Goal: Task Accomplishment & Management: Manage account settings

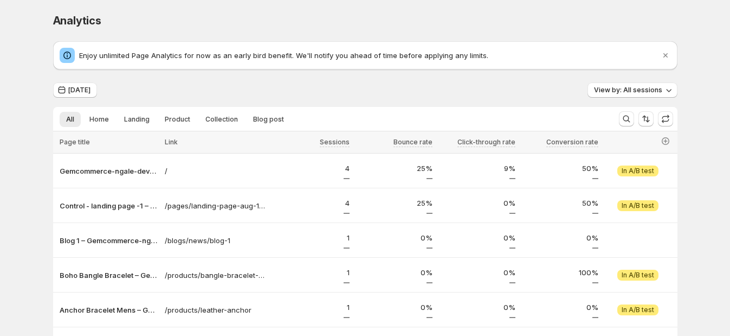
click at [698, 75] on div "Analytics. This page is ready Analytics Enjoy unlimited Page Analytics for now …" at bounding box center [365, 210] width 730 height 420
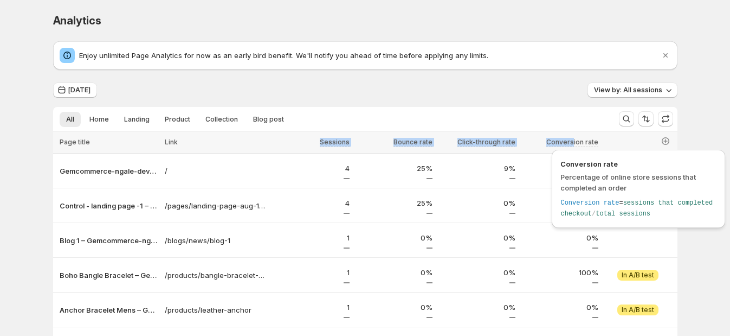
drag, startPoint x: 312, startPoint y: 140, endPoint x: 532, endPoint y: 141, distance: 220.1
click at [532, 141] on tr "Page title Link Sessions Bounce rate Click-through rate Conversion rate" at bounding box center [365, 142] width 624 height 22
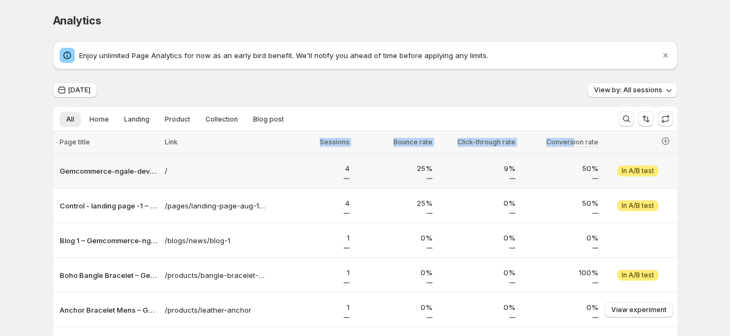
copy tr "Sessions Bounce rate Click-through rate Convers"
click at [465, 33] on div "Analytics. This page is ready Analytics" at bounding box center [365, 20] width 624 height 41
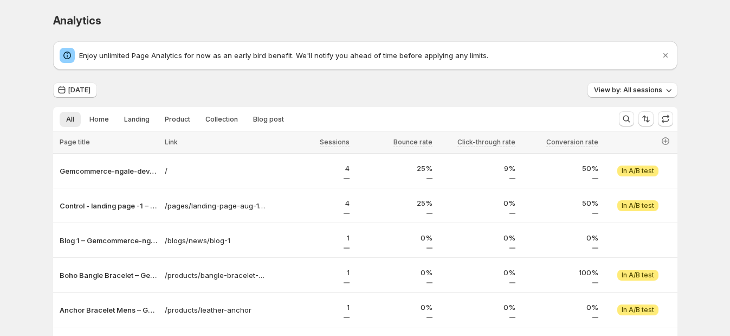
click at [673, 25] on div "Analytics" at bounding box center [365, 20] width 624 height 15
click at [489, 16] on div "Analytics" at bounding box center [365, 20] width 624 height 15
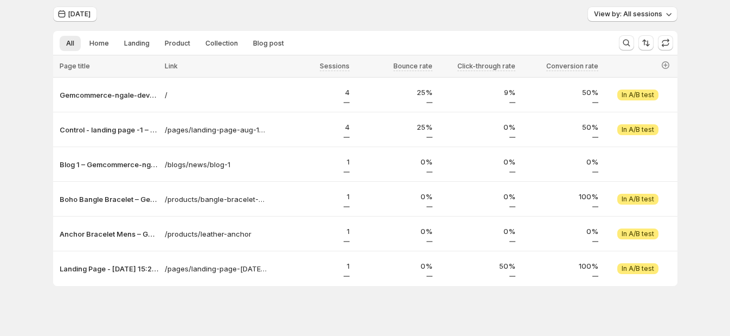
scroll to position [84, 0]
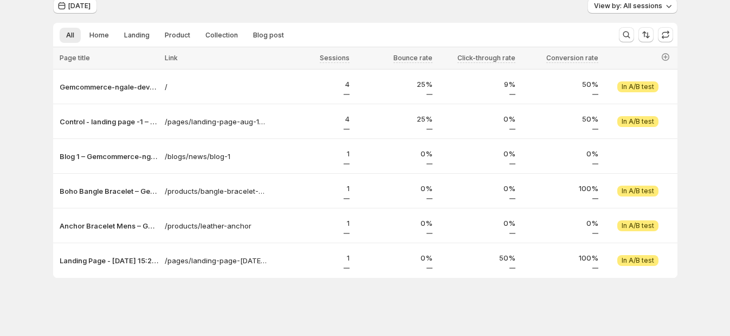
click at [418, 3] on div "Today View by: All sessions" at bounding box center [365, 6] width 624 height 16
click at [567, 3] on div "Today View by: All sessions" at bounding box center [365, 6] width 624 height 16
click at [434, 6] on div "Today View by: All sessions" at bounding box center [365, 6] width 624 height 16
click at [89, 14] on div "Today" at bounding box center [75, 6] width 44 height 16
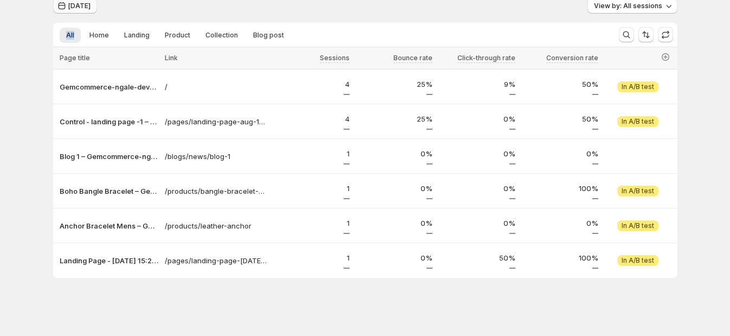
click at [89, 10] on span "Today" at bounding box center [79, 6] width 22 height 9
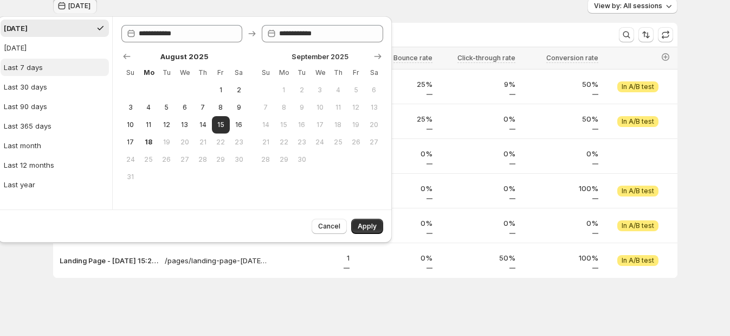
click at [54, 62] on button "Last 7 days" at bounding box center [55, 67] width 108 height 17
type input "**********"
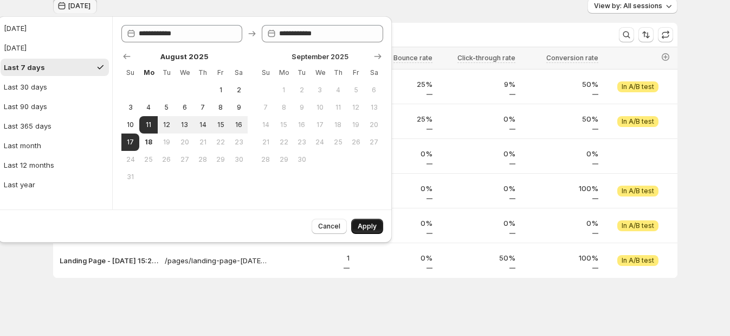
click at [375, 230] on span "Apply" at bounding box center [367, 226] width 19 height 9
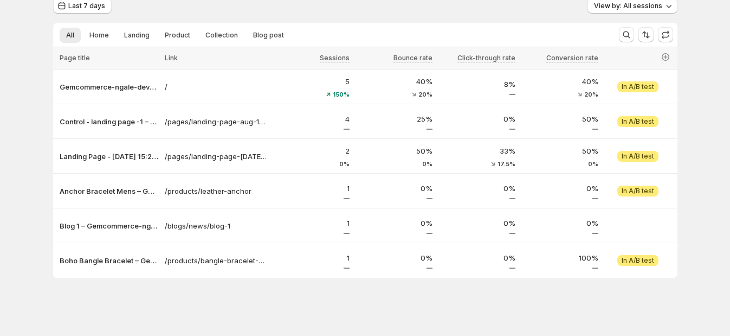
click at [289, 300] on div "Analytics. This page is ready Analytics Enjoy unlimited Page Analytics for now …" at bounding box center [365, 126] width 650 height 420
click at [668, 56] on icon "button" at bounding box center [665, 57] width 4 height 4
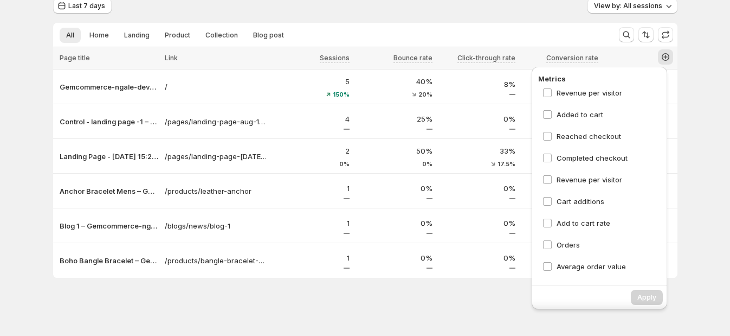
scroll to position [167, 0]
click at [729, 203] on div "Analytics. This page is ready Analytics Enjoy unlimited Page Analytics for now …" at bounding box center [365, 126] width 730 height 420
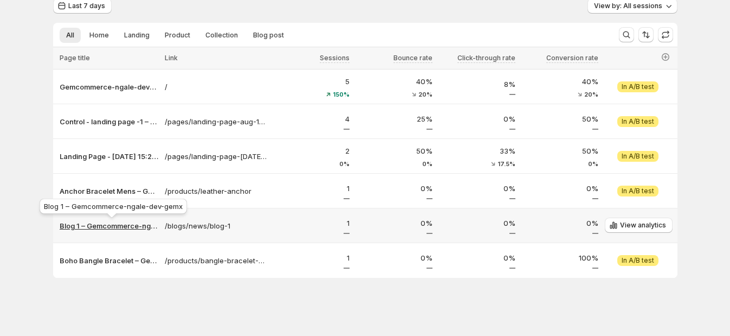
click at [104, 225] on p "Blog 1 – Gemcommerce-ngale-dev-gemx" at bounding box center [109, 225] width 99 height 11
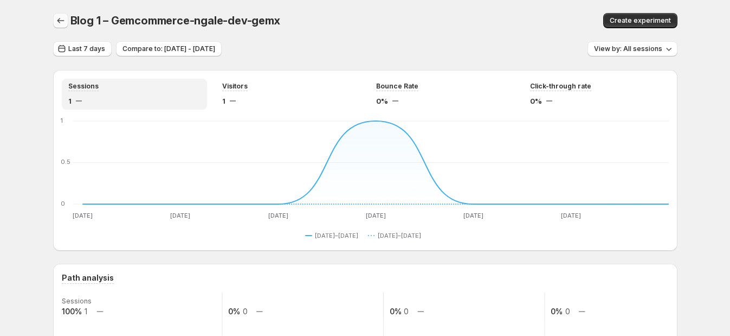
click at [64, 21] on icon "button" at bounding box center [60, 20] width 11 height 11
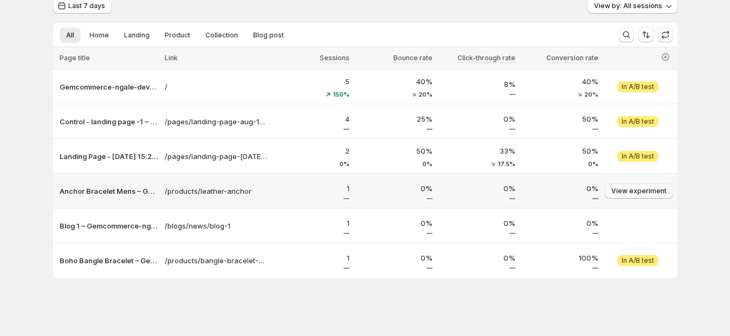
click at [654, 195] on span "View experiment" at bounding box center [638, 190] width 55 height 9
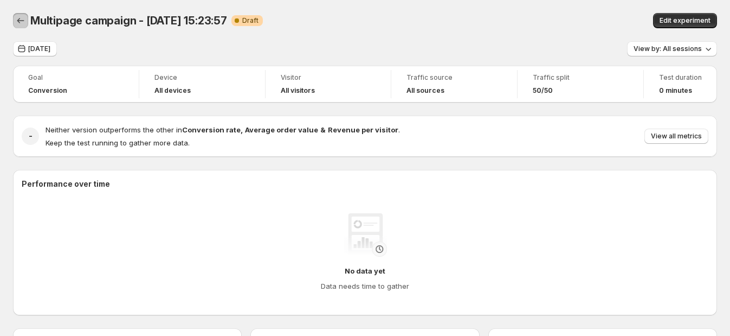
click at [21, 22] on icon "Back" at bounding box center [20, 20] width 11 height 11
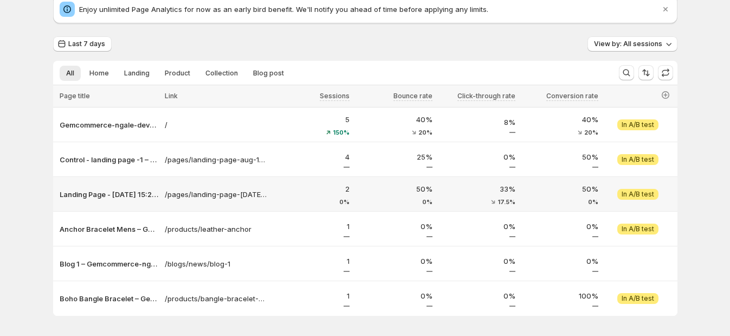
scroll to position [67, 0]
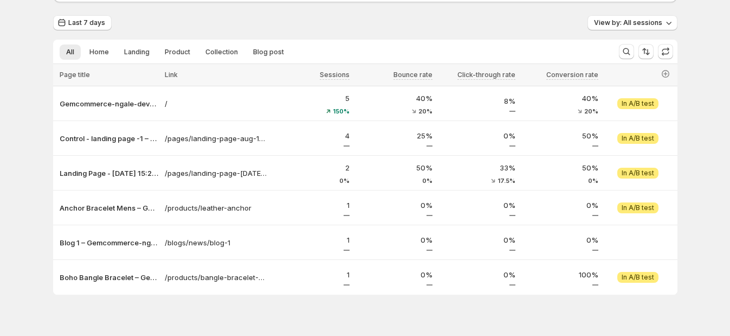
click at [265, 321] on div "Analytics. This page is ready Analytics Enjoy unlimited Page Analytics for now …" at bounding box center [365, 143] width 650 height 420
click at [633, 19] on span "View by: All sessions" at bounding box center [628, 22] width 68 height 9
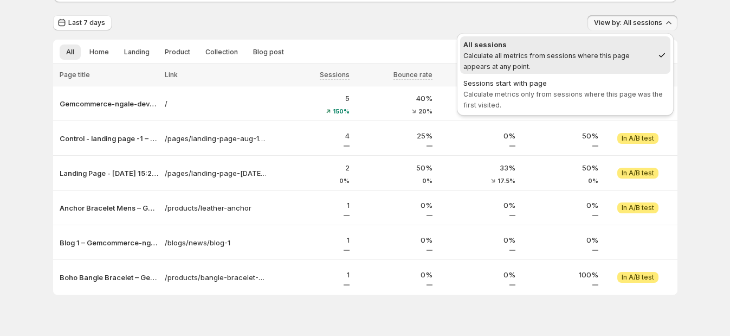
click at [454, 16] on div "Last 7 days View by: All sessions" at bounding box center [365, 23] width 624 height 16
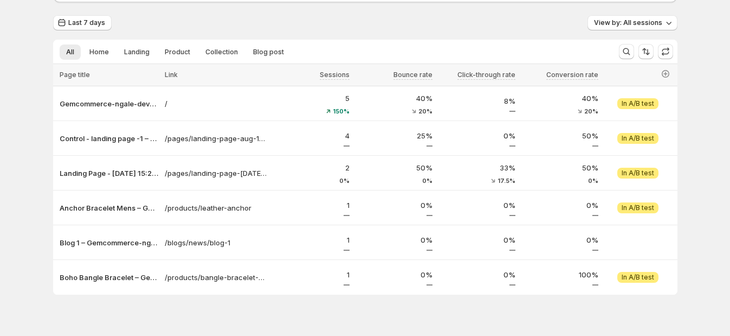
drag, startPoint x: 518, startPoint y: 7, endPoint x: 525, endPoint y: 7, distance: 7.6
click at [518, 7] on div "Enjoy unlimited Page Analytics for now as an early bird benefit. We'll notify y…" at bounding box center [365, 134] width 624 height 320
click at [507, 333] on div "Analytics. This page is ready Analytics Enjoy unlimited Page Analytics for now …" at bounding box center [365, 143] width 650 height 420
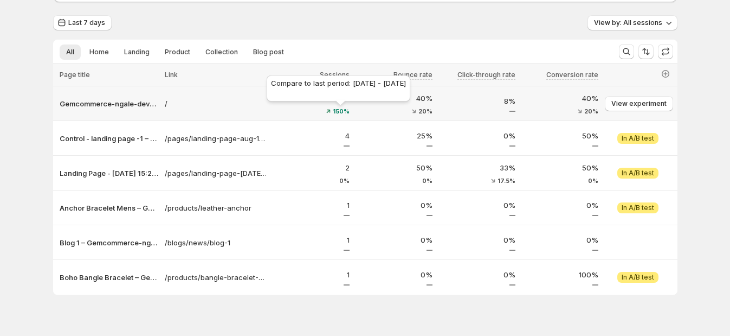
click at [345, 108] on span "150%" at bounding box center [341, 111] width 17 height 7
click at [430, 101] on p "40%" at bounding box center [394, 98] width 76 height 11
click at [431, 98] on p "40%" at bounding box center [394, 98] width 76 height 11
click at [512, 92] on div "8%" at bounding box center [477, 103] width 83 height 23
click at [577, 90] on div "40% 20%" at bounding box center [560, 103] width 83 height 28
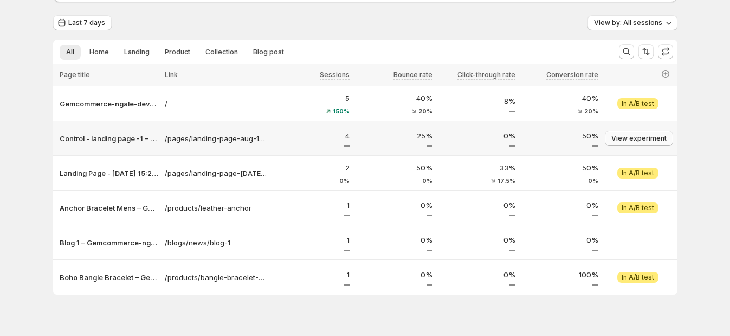
click at [641, 134] on span "View experiment" at bounding box center [638, 138] width 55 height 9
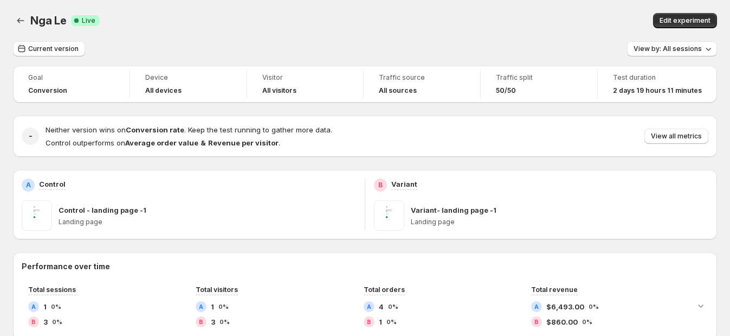
click at [433, 38] on div "Nga Le. This page is ready Nga Le Success Complete Live Edit experiment" at bounding box center [365, 20] width 704 height 41
click at [549, 22] on div "Edit experiment" at bounding box center [547, 20] width 339 height 15
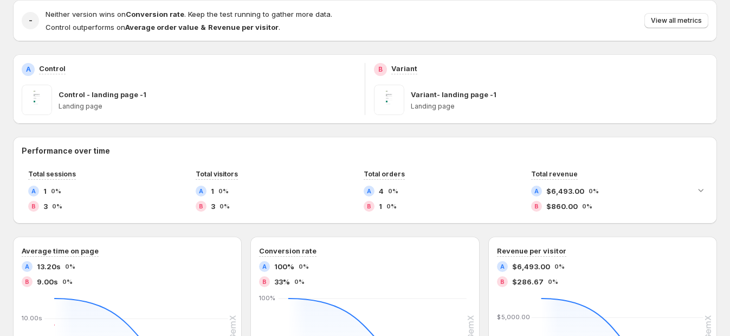
scroll to position [67, 0]
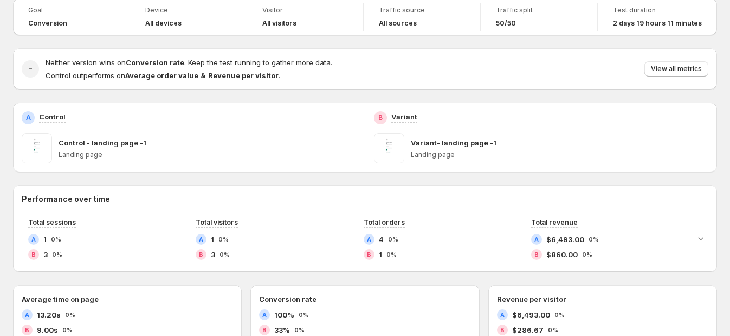
click at [553, 55] on div "- Neither version wins on Conversion rate . Keep the test running to gather mor…" at bounding box center [365, 68] width 704 height 41
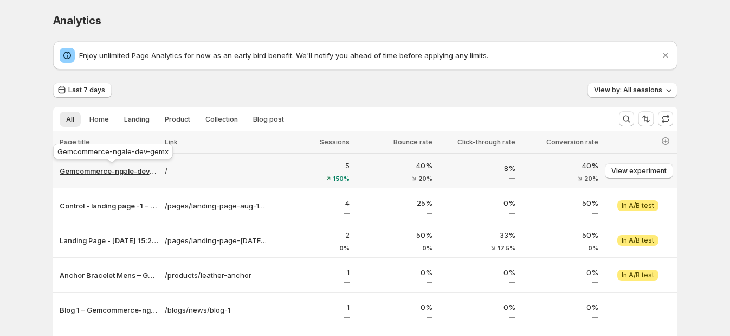
click at [98, 169] on p "Gemcommerce-ngale-dev-gemx" at bounding box center [109, 170] width 99 height 11
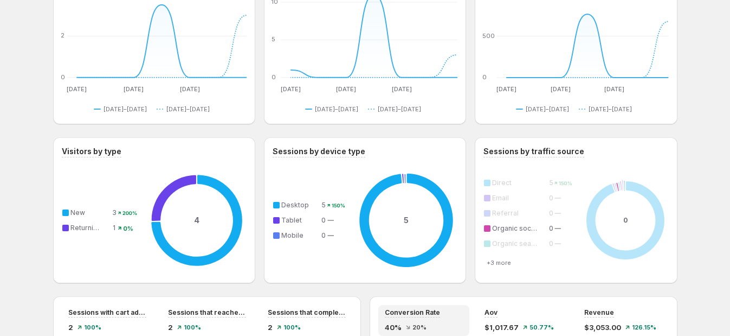
scroll to position [610, 0]
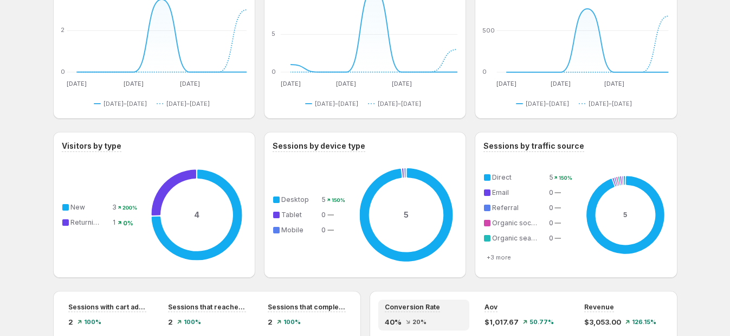
click at [700, 127] on div "Gemcommerce-ngale-dev-gemx. This page is ready Gemcommerce-ngale-dev-gemx Creat…" at bounding box center [365, 52] width 730 height 1324
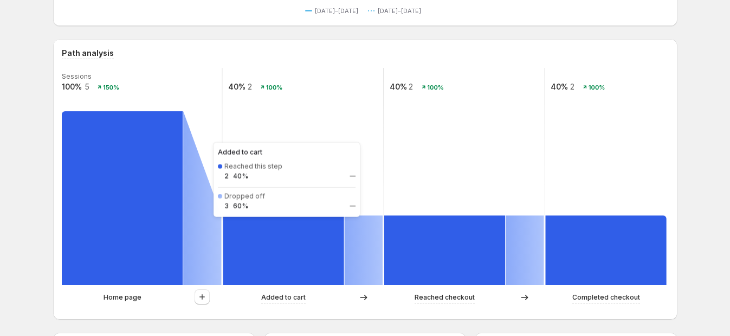
scroll to position [67, 0]
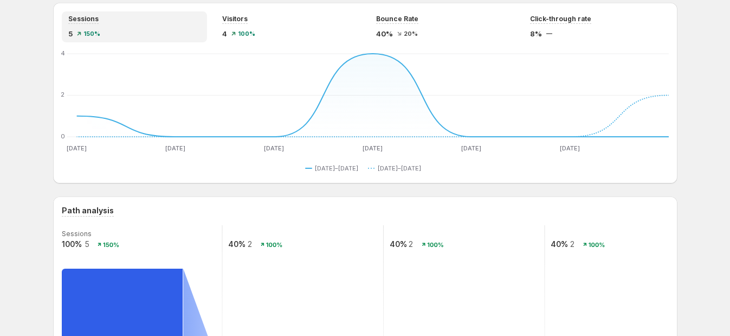
drag, startPoint x: 45, startPoint y: 170, endPoint x: 48, endPoint y: 163, distance: 8.1
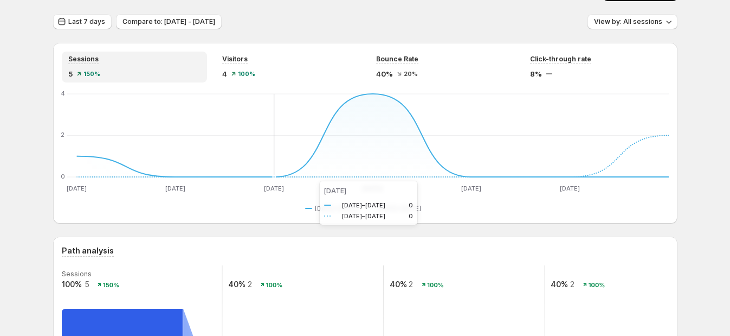
scroll to position [0, 0]
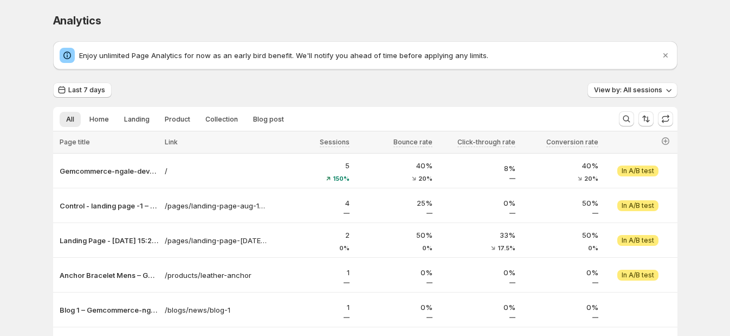
click at [226, 95] on div "Last 7 days View by: All sessions" at bounding box center [365, 90] width 624 height 16
drag, startPoint x: 549, startPoint y: 14, endPoint x: 573, endPoint y: 14, distance: 24.4
click at [549, 14] on div "Analytics" at bounding box center [365, 20] width 624 height 15
click at [643, 173] on span "View experiment" at bounding box center [638, 170] width 55 height 9
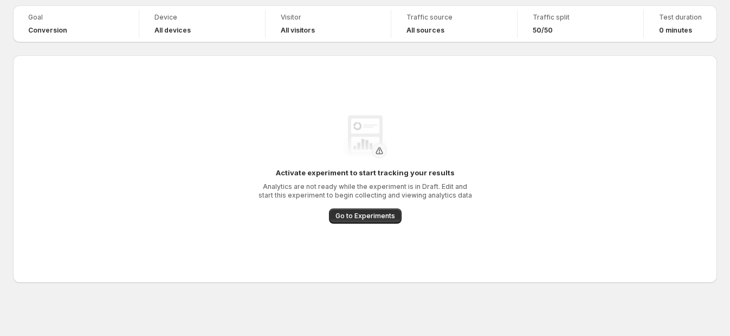
scroll to position [41, 0]
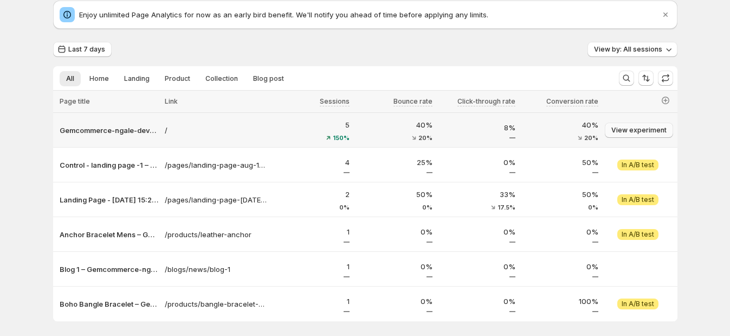
click at [650, 127] on span "View experiment" at bounding box center [638, 130] width 55 height 9
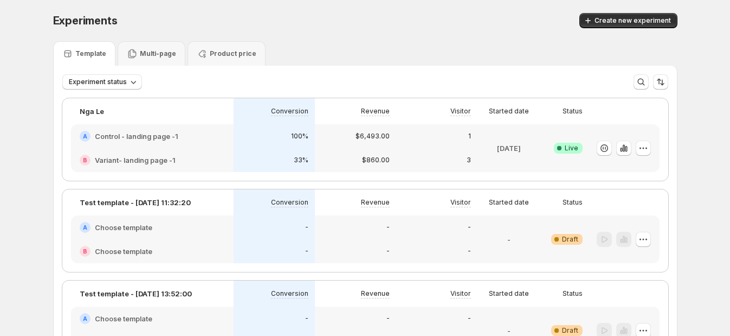
click at [225, 140] on div "A Control - landing page -1" at bounding box center [152, 136] width 145 height 11
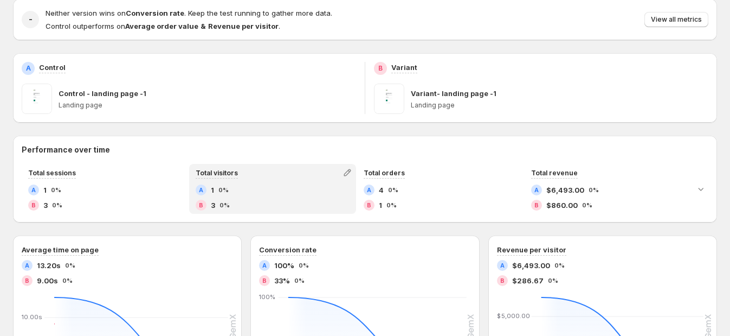
scroll to position [135, 0]
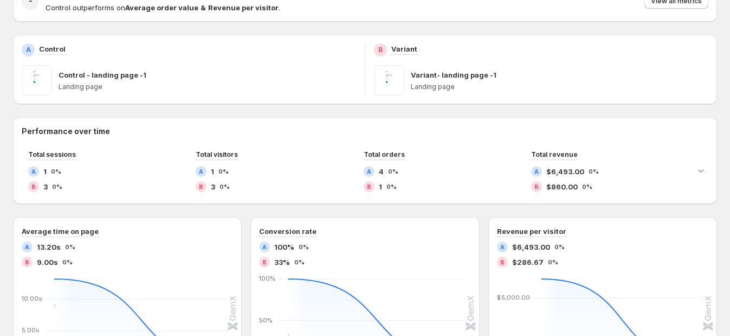
click at [507, 8] on div "Neither version wins on Conversion rate . Keep the test running to gather more …" at bounding box center [377, 1] width 663 height 24
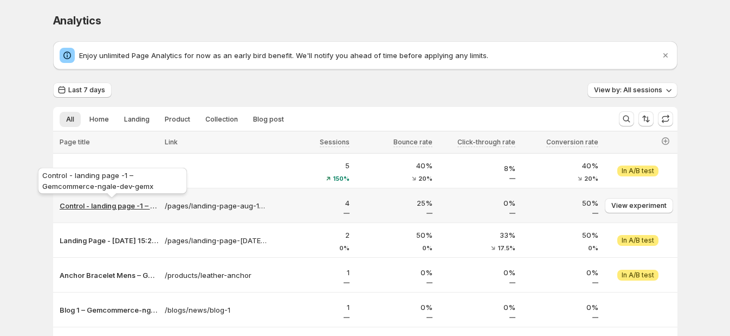
click at [114, 205] on p "Control - landing page -1 – Gemcommerce-ngale-dev-gemx" at bounding box center [109, 205] width 99 height 11
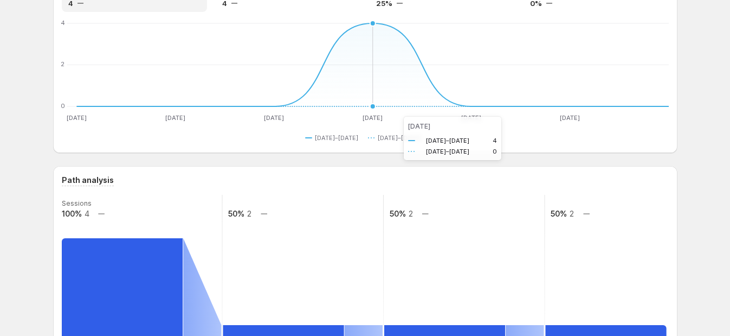
scroll to position [203, 0]
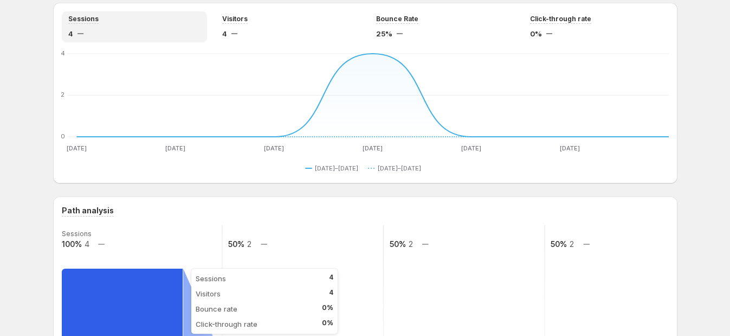
scroll to position [0, 0]
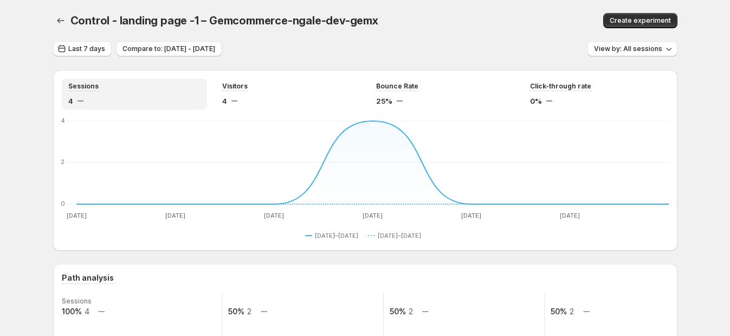
click at [461, 21] on div "Control - landing page -1 – Gemcommerce-ngale-dev-gemx" at bounding box center [278, 20] width 416 height 15
click at [482, 16] on div "Control - landing page -1 – Gemcommerce-ngale-dev-gemx" at bounding box center [278, 20] width 416 height 15
click at [574, 10] on div "Control - landing page -1 – Gemcommerce-ngale-dev-gemx. This page is ready Cont…" at bounding box center [365, 20] width 624 height 41
click at [545, 1] on div "Control - landing page -1 – Gemcommerce-ngale-dev-gemx. This page is ready Cont…" at bounding box center [365, 20] width 624 height 41
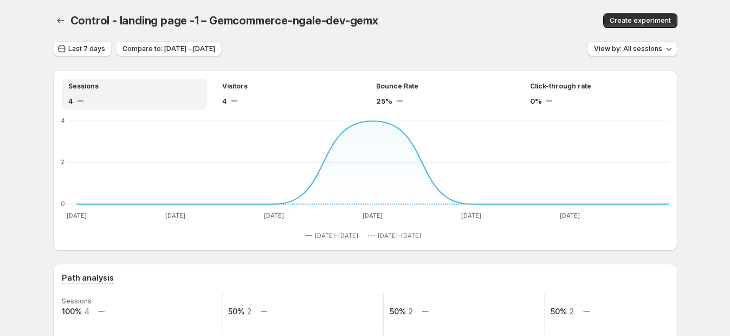
click at [447, 22] on div "Control - landing page -1 – Gemcommerce-ngale-dev-gemx" at bounding box center [278, 20] width 416 height 15
click at [480, 43] on div "Last 7 days Compare to: Aug 04, 2025 - Aug 10, 2025 View by: All sessions" at bounding box center [365, 49] width 624 height 16
click at [464, 41] on div "Control - landing page -1 – Gemcommerce-ngale-dev-gemx. This page is ready Cont…" at bounding box center [365, 20] width 624 height 41
click at [493, 30] on div "Control - landing page -1 – Gemcommerce-ngale-dev-gemx. This page is ready Cont…" at bounding box center [365, 20] width 624 height 41
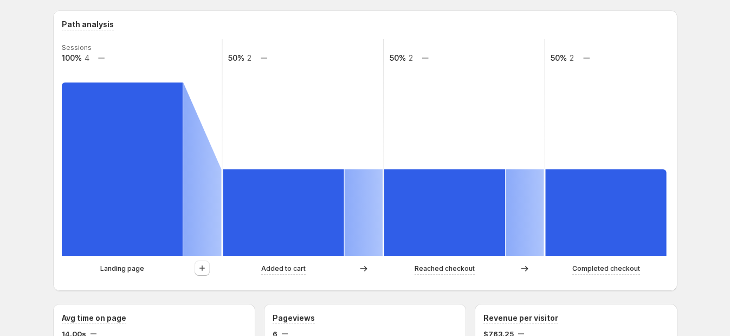
scroll to position [270, 0]
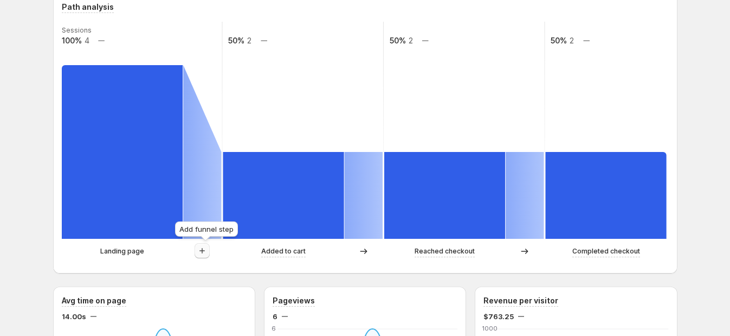
click at [205, 250] on icon "button" at bounding box center [202, 250] width 11 height 11
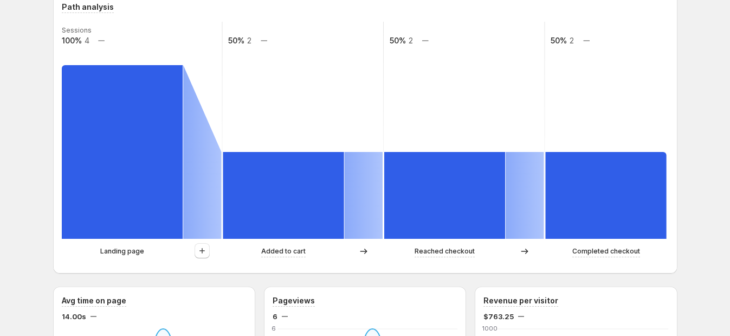
scroll to position [203, 0]
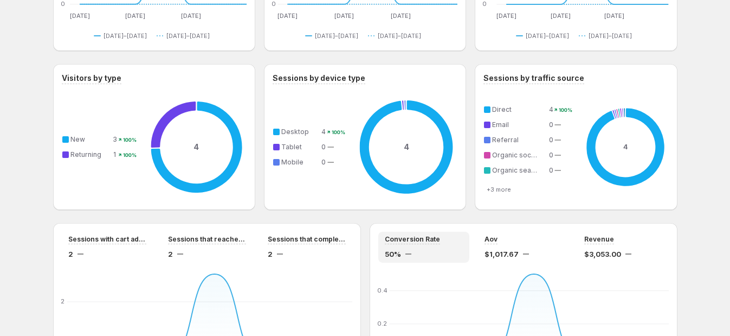
scroll to position [880, 0]
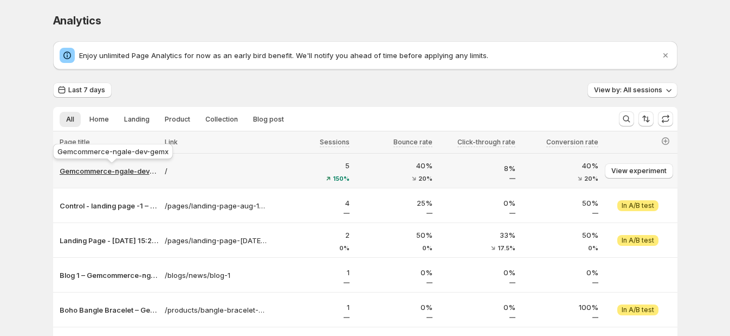
click at [112, 167] on p "Gemcommerce-ngale-dev-gemx" at bounding box center [109, 170] width 99 height 11
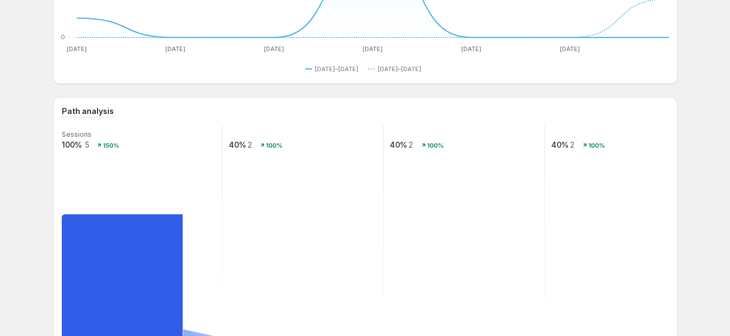
scroll to position [293, 0]
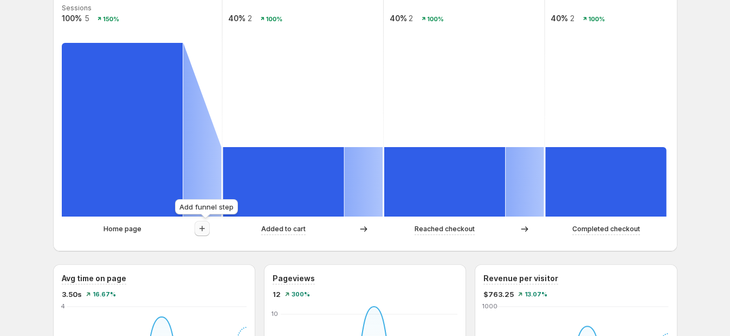
click at [208, 230] on icon "button" at bounding box center [202, 228] width 11 height 11
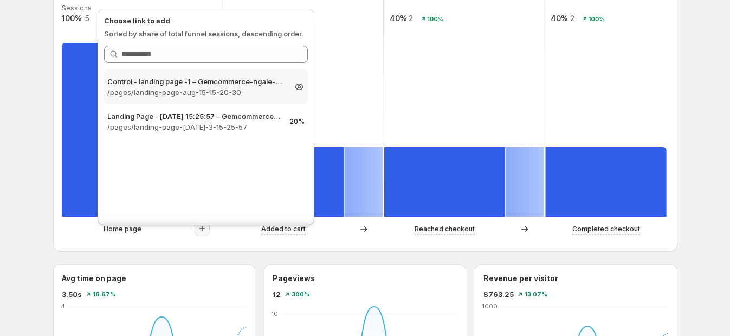
click at [247, 91] on p "/pages/landing-page-aug-15-15-20-30" at bounding box center [196, 92] width 178 height 11
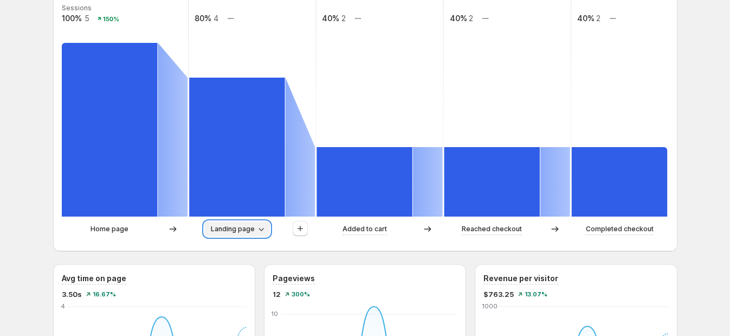
click at [264, 229] on icon "button" at bounding box center [261, 228] width 11 height 11
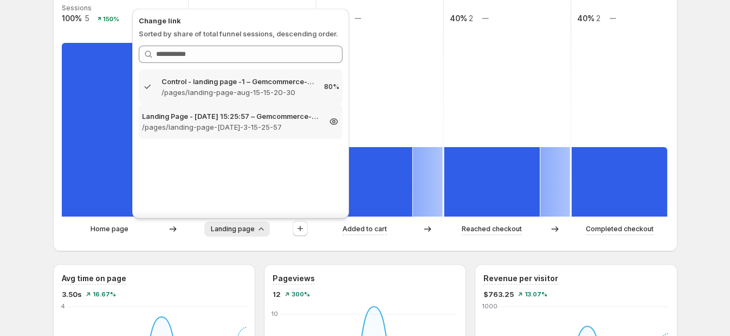
click at [256, 130] on p "/pages/landing-page-[DATE]-3-15-25-57" at bounding box center [231, 126] width 178 height 11
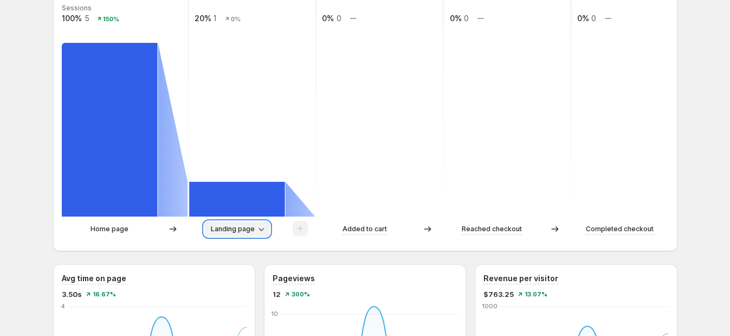
click at [248, 227] on span "Landing page" at bounding box center [233, 228] width 44 height 9
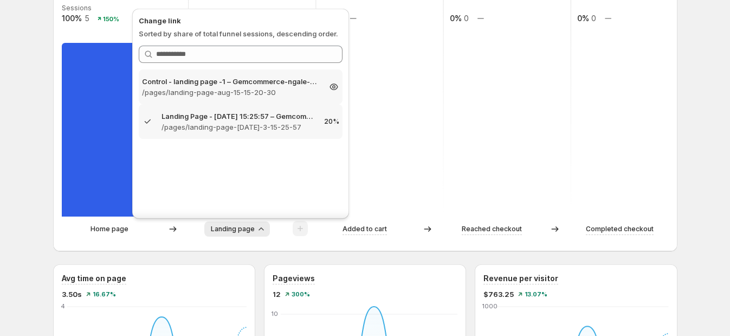
click at [241, 89] on p "/pages/landing-page-aug-15-15-20-30" at bounding box center [231, 92] width 178 height 11
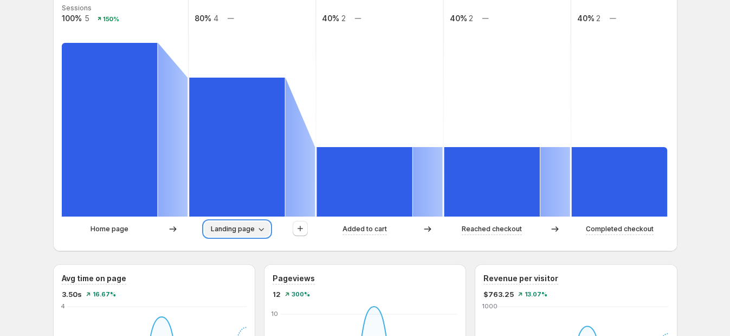
click at [255, 229] on span "Landing page" at bounding box center [233, 228] width 44 height 9
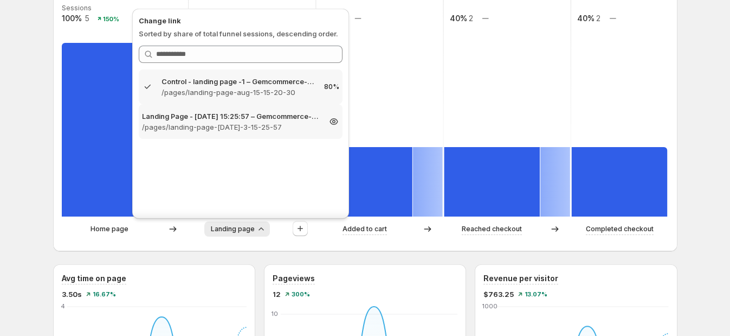
click at [266, 117] on p "Landing Page - [DATE] 15:25:57 – Gemcommerce-ngale-dev-gemx" at bounding box center [231, 116] width 178 height 11
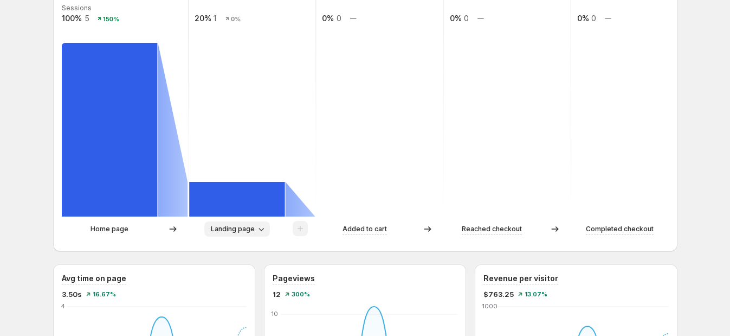
click at [242, 234] on button "Landing page" at bounding box center [237, 228] width 66 height 15
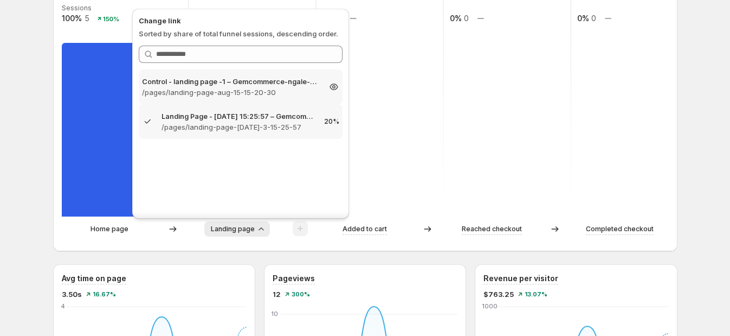
click at [288, 92] on p "/pages/landing-page-aug-15-15-20-30" at bounding box center [231, 92] width 178 height 11
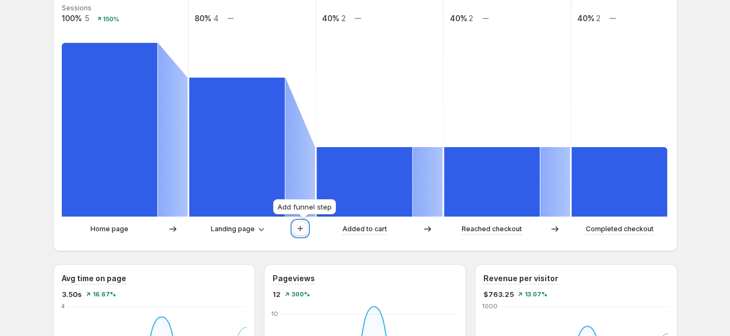
click at [306, 225] on icon "button" at bounding box center [300, 228] width 11 height 11
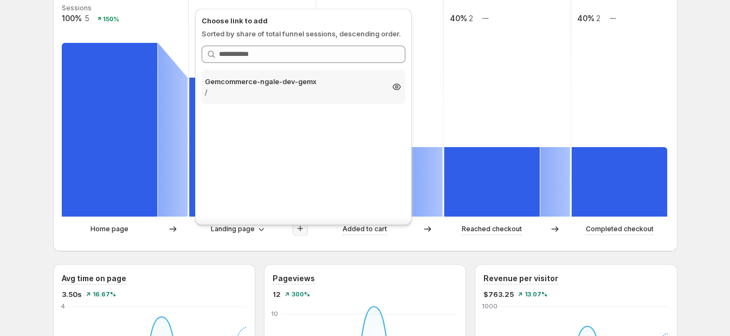
click at [321, 87] on p "/" at bounding box center [294, 92] width 178 height 11
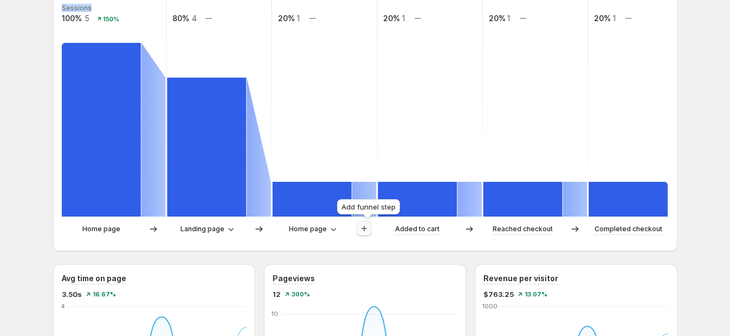
click at [369, 229] on icon "button" at bounding box center [364, 228] width 11 height 11
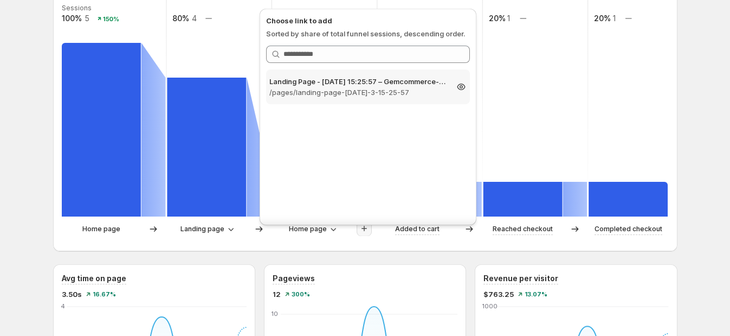
click at [360, 95] on p "/pages/landing-page-[DATE]-3-15-25-57" at bounding box center [358, 92] width 178 height 11
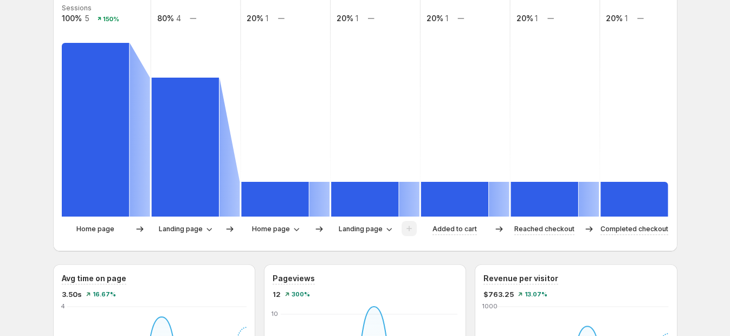
click at [409, 226] on div at bounding box center [409, 229] width 15 height 16
click at [206, 230] on button "Landing page" at bounding box center [185, 228] width 66 height 15
click at [208, 230] on icon "button" at bounding box center [209, 228] width 11 height 11
drag, startPoint x: 208, startPoint y: 230, endPoint x: 263, endPoint y: 228, distance: 55.9
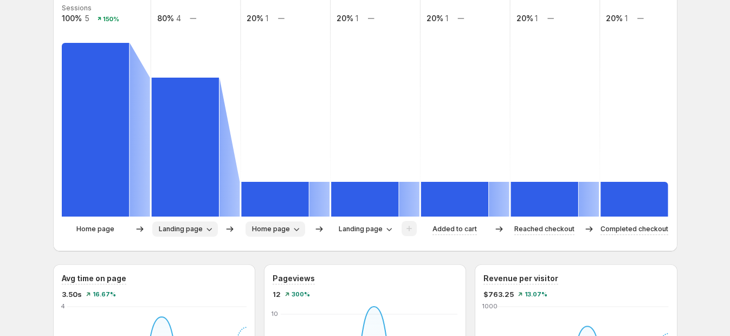
click at [209, 230] on icon "button" at bounding box center [209, 228] width 11 height 11
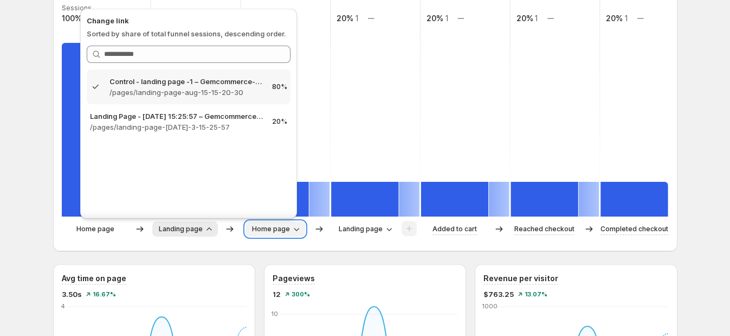
click at [283, 230] on span "Home page" at bounding box center [271, 228] width 38 height 9
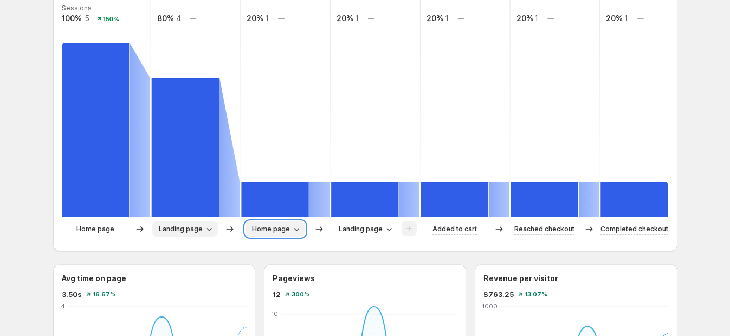
click at [286, 230] on span "Home page" at bounding box center [271, 228] width 38 height 9
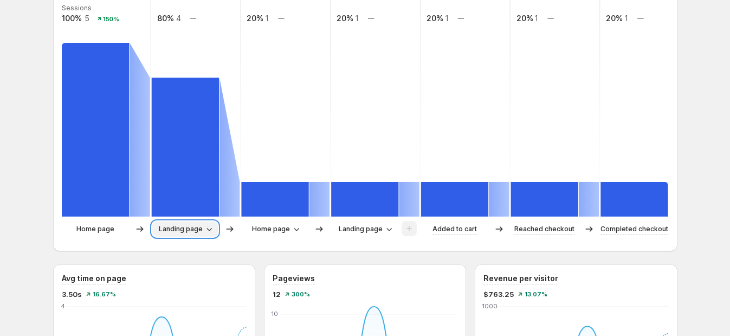
click at [218, 228] on button "Landing page" at bounding box center [185, 228] width 66 height 15
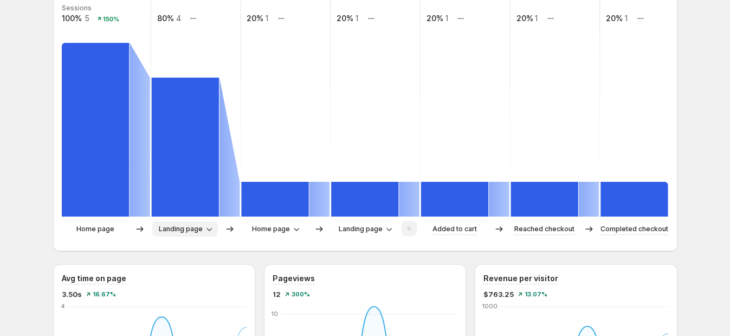
click at [186, 227] on span "Landing page" at bounding box center [181, 228] width 44 height 9
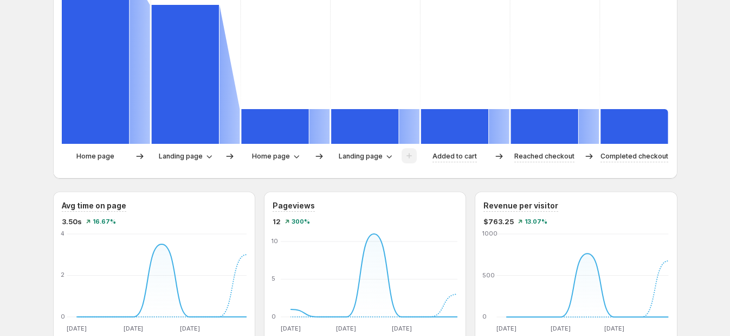
scroll to position [84, 0]
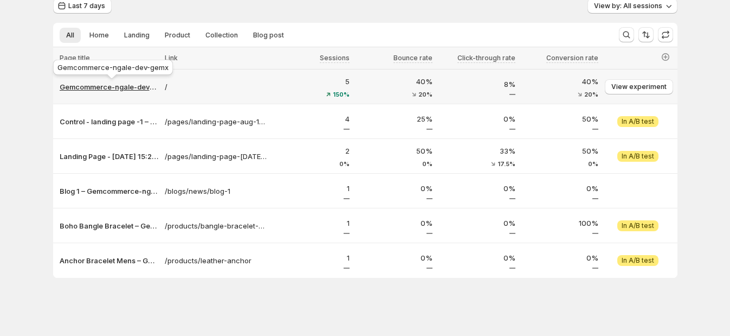
click at [126, 88] on p "Gemcommerce-ngale-dev-gemx" at bounding box center [109, 86] width 99 height 11
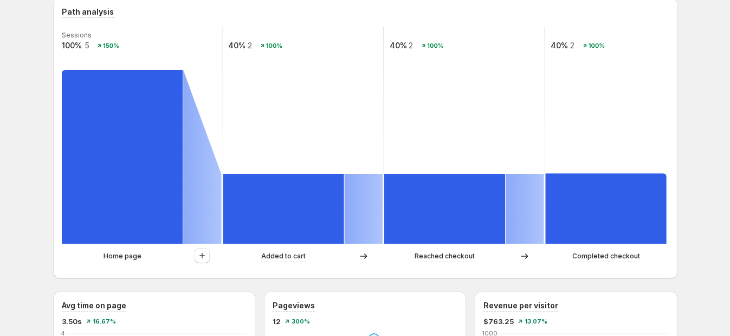
scroll to position [287, 0]
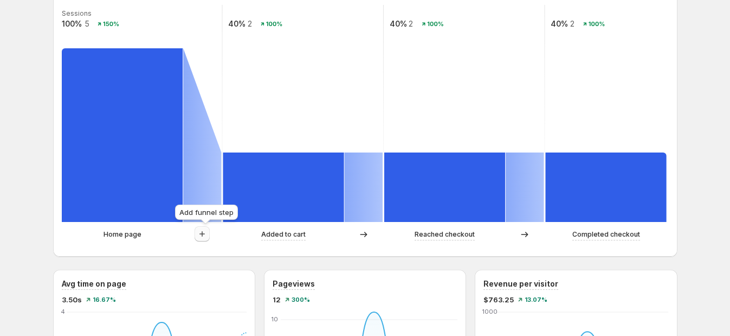
click at [203, 234] on icon "button" at bounding box center [202, 233] width 11 height 11
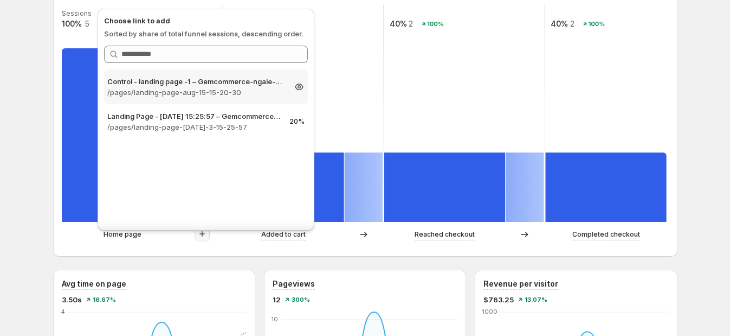
click at [190, 95] on p "/pages/landing-page-aug-15-15-20-30" at bounding box center [196, 92] width 178 height 11
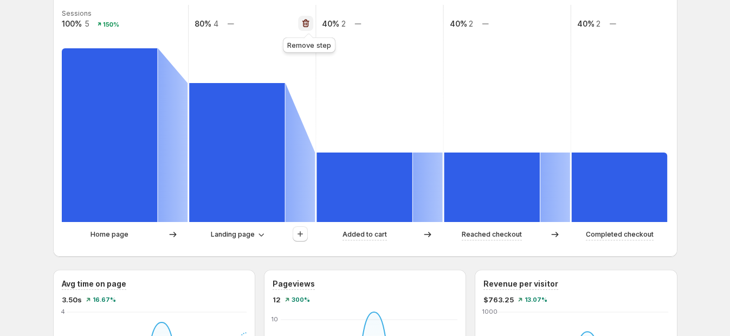
click at [309, 24] on icon "button" at bounding box center [305, 24] width 7 height 8
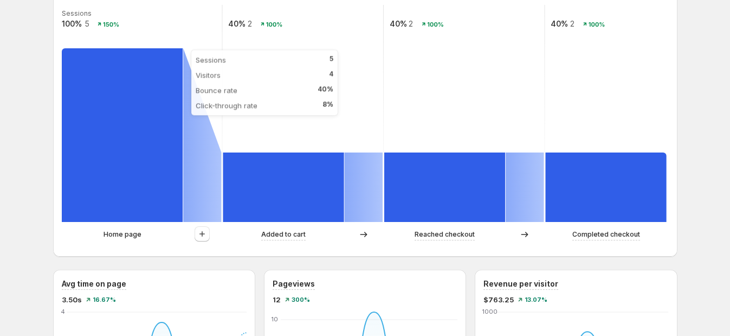
click at [138, 159] on rect at bounding box center [122, 134] width 121 height 173
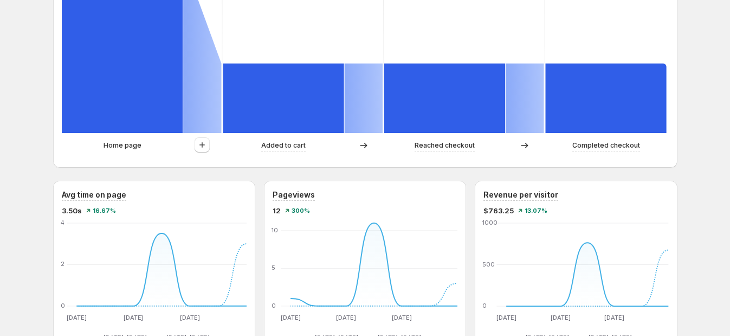
scroll to position [422, 0]
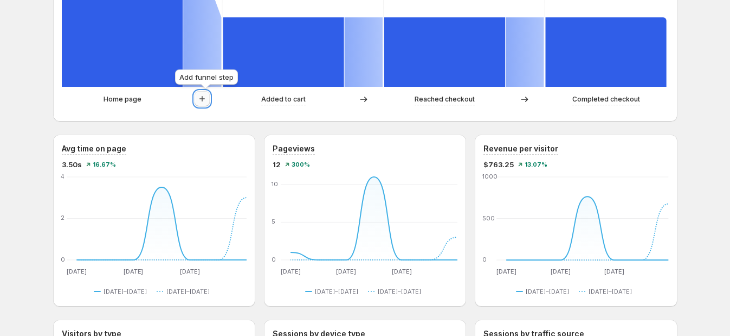
click at [207, 103] on icon "button" at bounding box center [202, 98] width 11 height 11
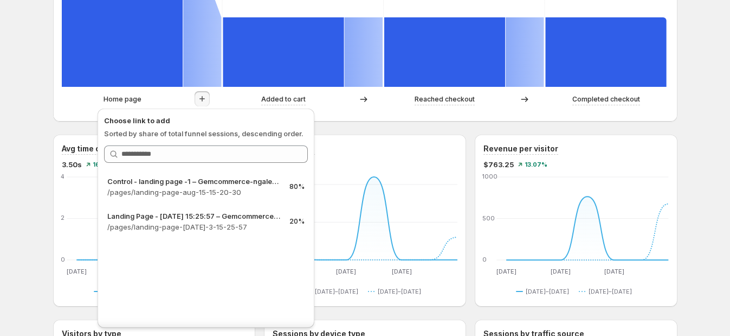
click at [371, 107] on div "Home page Added to cart Reached checkout Completed checkout" at bounding box center [365, 102] width 607 height 22
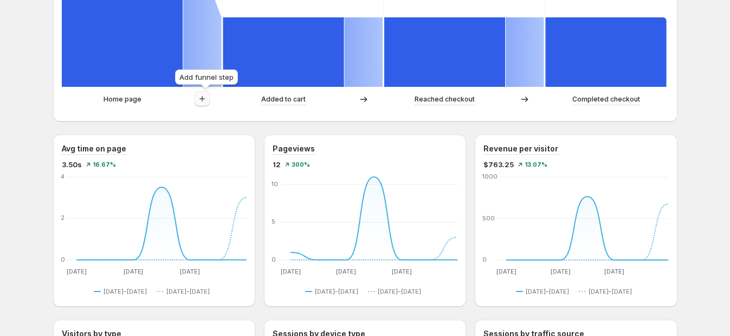
click at [208, 96] on icon "button" at bounding box center [202, 98] width 11 height 11
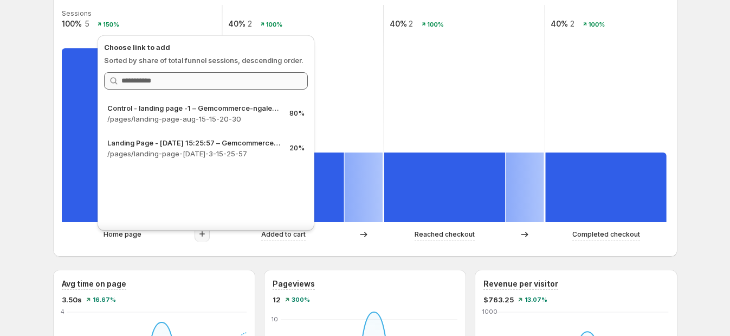
scroll to position [355, 0]
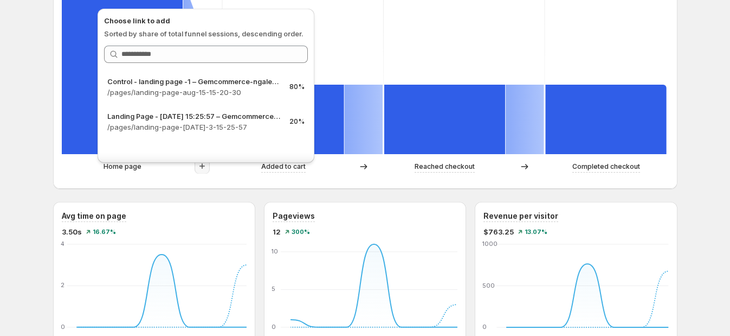
click at [44, 132] on div "Gemcommerce-ngale-dev-gemx. This page is ready Gemcommerce-ngale-dev-gemx Creat…" at bounding box center [365, 307] width 650 height 1324
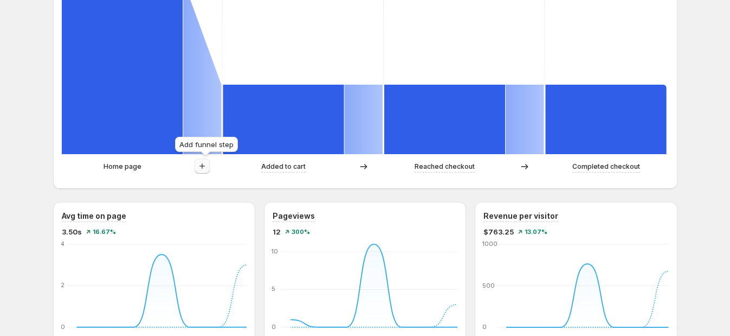
click at [203, 169] on icon "button" at bounding box center [202, 165] width 11 height 11
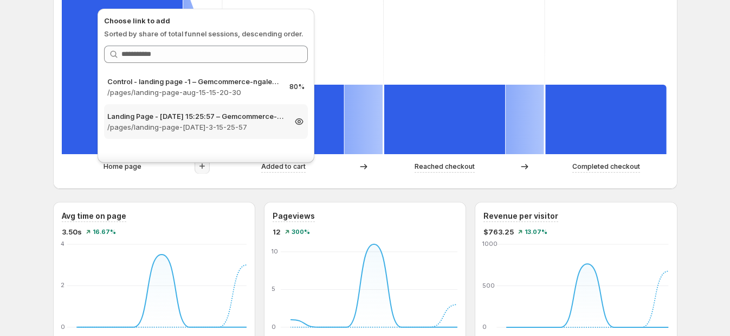
click at [220, 117] on p "Landing Page - [DATE] 15:25:57 – Gemcommerce-ngale-dev-gemx" at bounding box center [196, 116] width 178 height 11
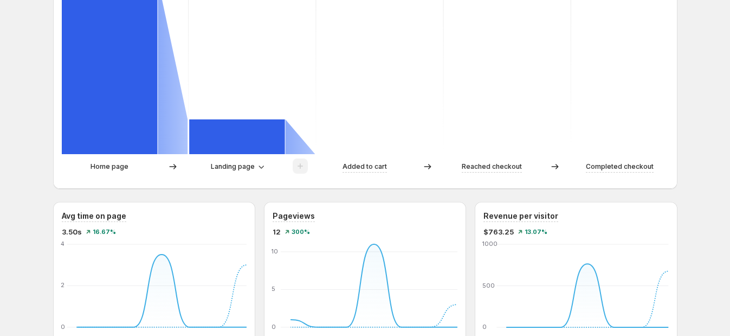
click at [312, 168] on div at bounding box center [300, 166] width 30 height 16
click at [306, 169] on span at bounding box center [300, 169] width 15 height 8
click at [241, 170] on span "Landing page" at bounding box center [233, 166] width 44 height 9
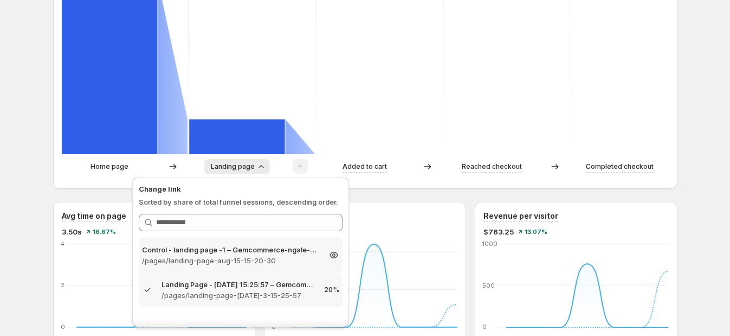
click at [204, 260] on p "/pages/landing-page-aug-15-15-20-30" at bounding box center [231, 260] width 178 height 11
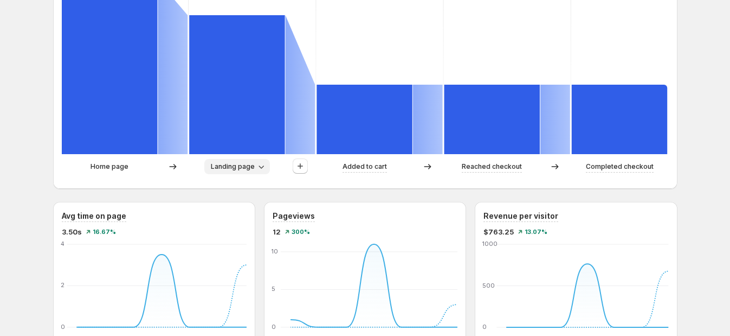
click at [243, 163] on span "Landing page" at bounding box center [233, 166] width 44 height 9
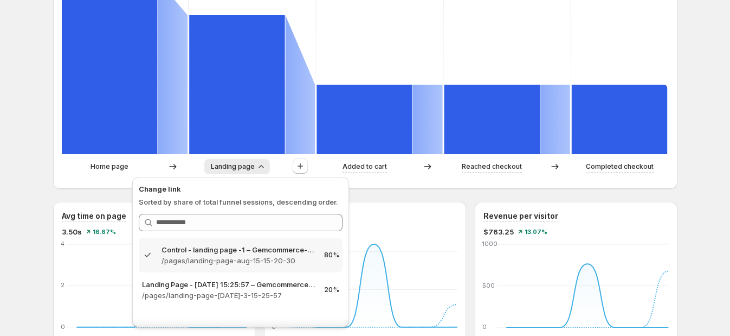
click at [213, 271] on div "Control - landing page -1 – Gemcommerce-ngale-dev-gemx /pages/landing-page-aug-…" at bounding box center [241, 254] width 204 height 35
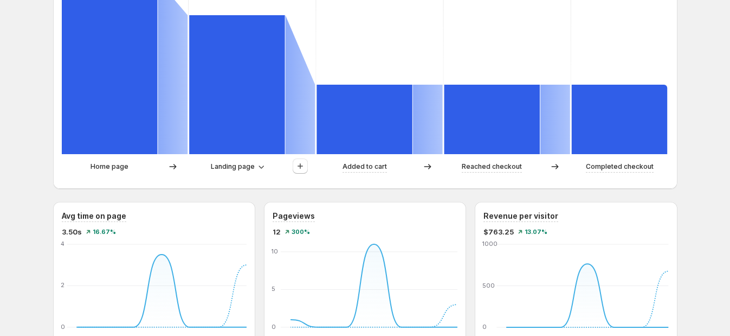
click at [118, 166] on p "Home page" at bounding box center [110, 166] width 38 height 11
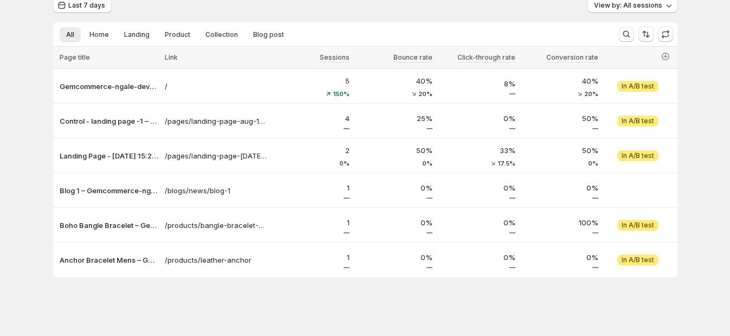
scroll to position [84, 0]
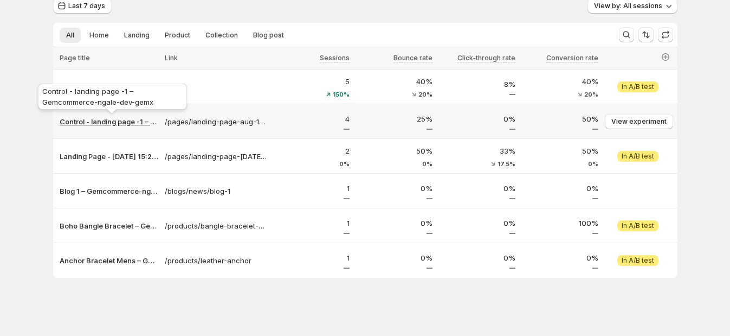
click at [117, 121] on p "Control - landing page -1 – Gemcommerce-ngale-dev-gemx" at bounding box center [109, 121] width 99 height 11
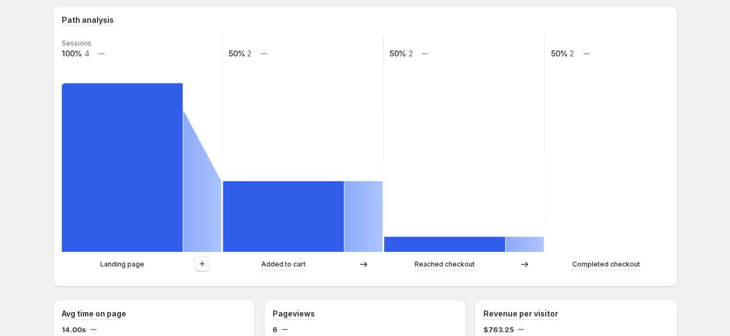
scroll to position [252, 0]
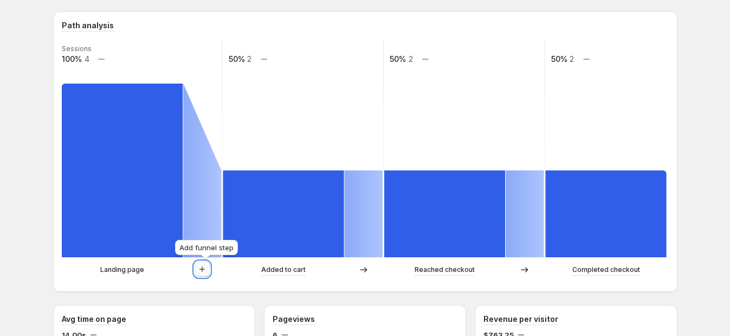
click at [205, 272] on icon "button" at bounding box center [202, 268] width 11 height 11
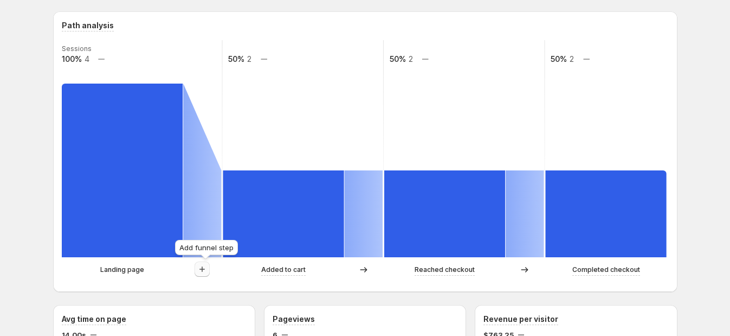
click at [204, 268] on icon "button" at bounding box center [201, 268] width 5 height 5
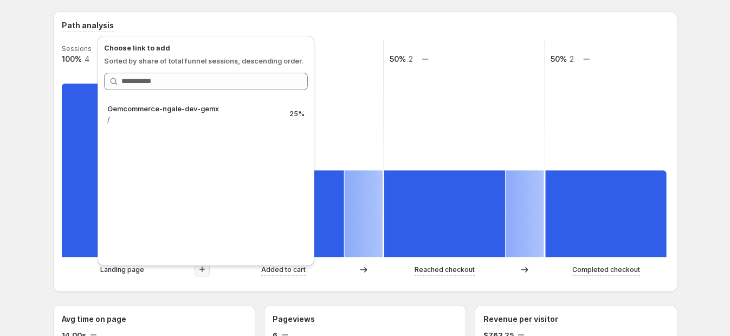
click at [210, 289] on div "Path analysis Sessions 100% 4 50% 2 50% 2 50% 2 Landing page Added to cart Reac…" at bounding box center [365, 151] width 624 height 280
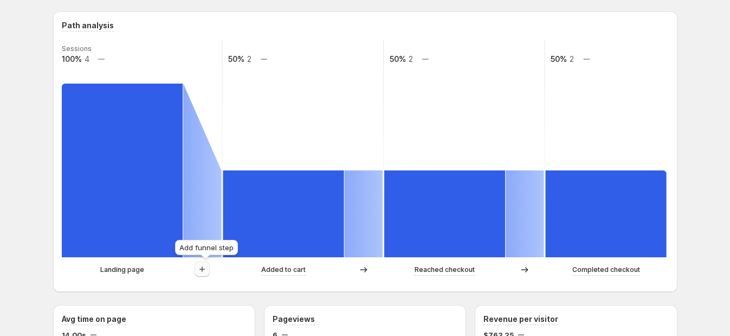
click at [210, 272] on button "button" at bounding box center [202, 268] width 15 height 15
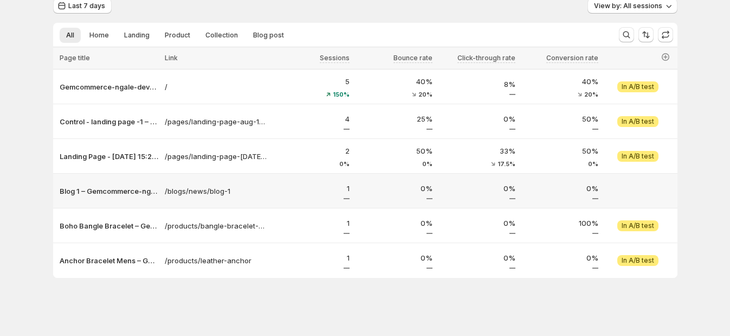
scroll to position [16, 0]
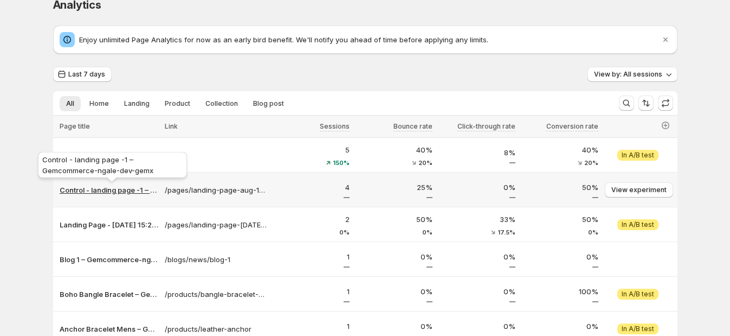
click at [115, 189] on p "Control - landing page -1 – Gemcommerce-ngale-dev-gemx" at bounding box center [109, 189] width 99 height 11
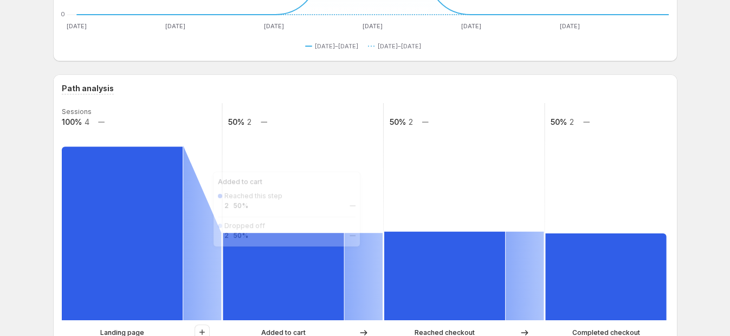
scroll to position [287, 0]
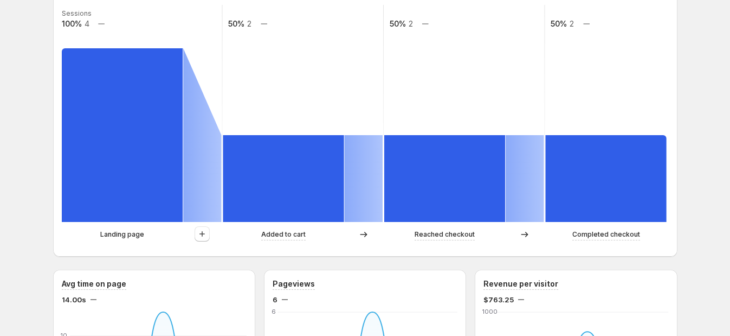
click at [199, 241] on div at bounding box center [202, 234] width 15 height 16
click at [203, 234] on icon "button" at bounding box center [202, 233] width 11 height 11
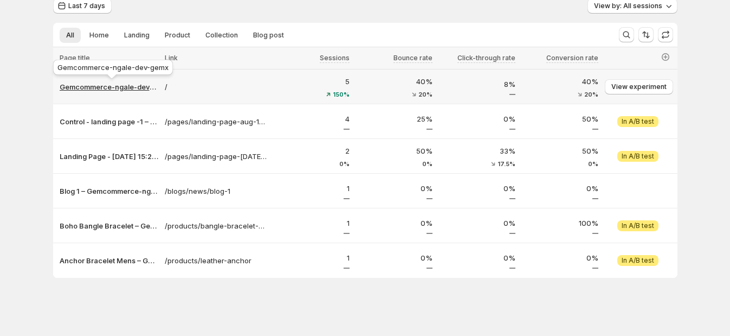
click at [139, 88] on p "Gemcommerce-ngale-dev-gemx" at bounding box center [109, 86] width 99 height 11
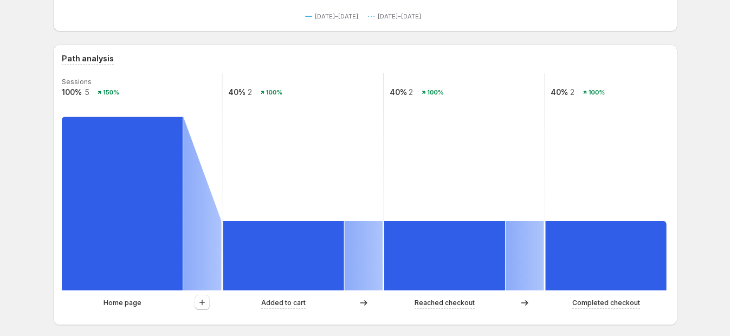
scroll to position [287, 0]
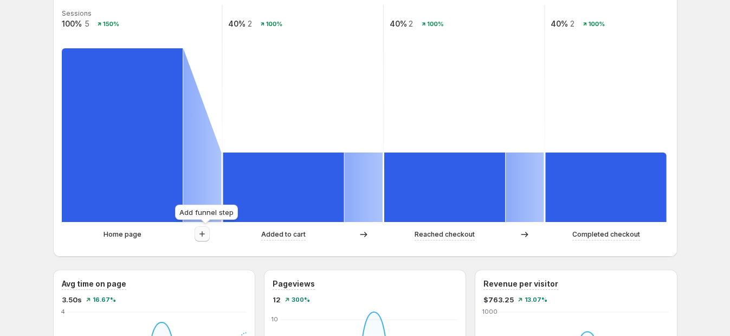
click at [205, 232] on icon "button" at bounding box center [201, 233] width 5 height 5
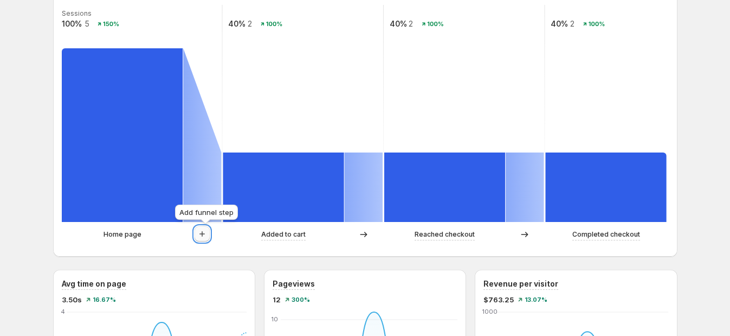
click at [204, 236] on icon "button" at bounding box center [202, 233] width 11 height 11
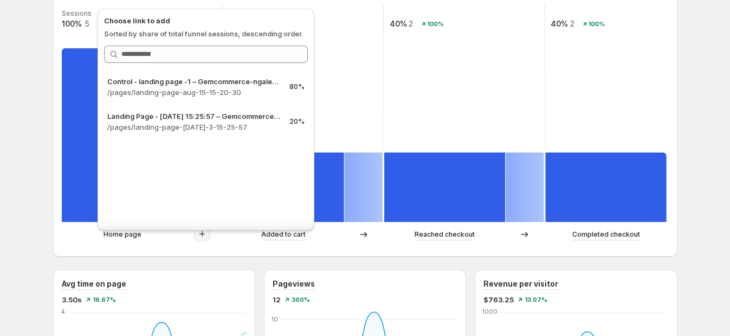
click at [196, 250] on div "Path analysis Sessions 100% 5 150% 40% 2 100% 40% 2 100% 40% 2 100% Home page A…" at bounding box center [365, 116] width 624 height 280
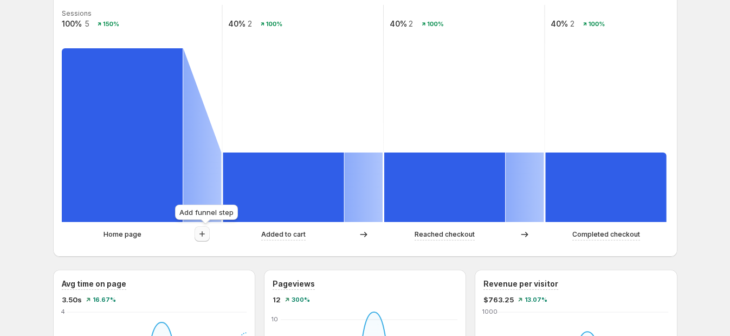
click at [208, 232] on icon "button" at bounding box center [202, 233] width 11 height 11
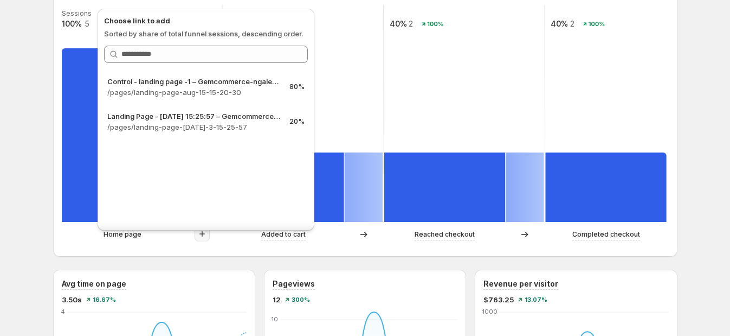
click at [149, 248] on div "Path analysis Sessions 100% 5 150% 40% 2 100% 40% 2 100% 40% 2 100% Home page A…" at bounding box center [365, 116] width 624 height 280
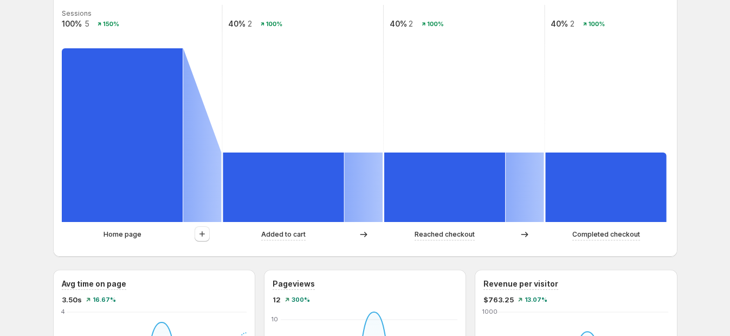
click at [84, 238] on div "Home page" at bounding box center [122, 234] width 121 height 11
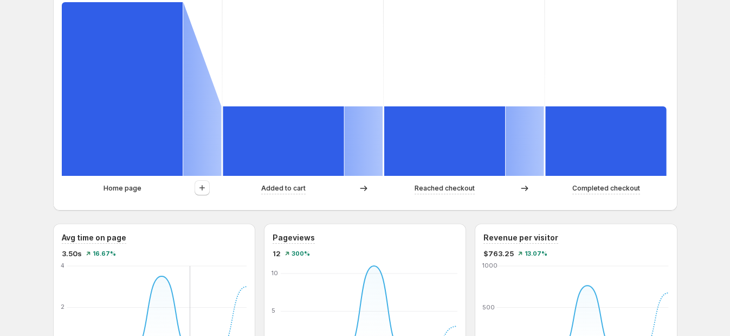
scroll to position [355, 0]
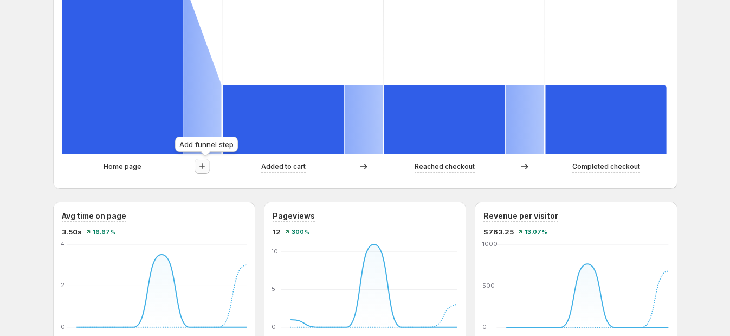
click at [202, 162] on icon "button" at bounding box center [202, 165] width 11 height 11
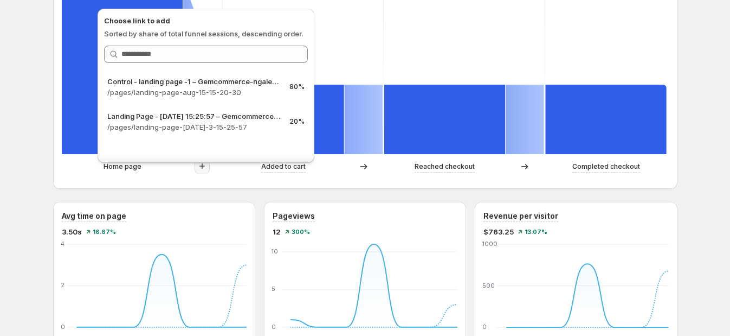
click at [184, 192] on div "Last 7 days Compare to: Aug 04, 2025 - Aug 10, 2025 View by: All sessions Sessi…" at bounding box center [365, 298] width 624 height 1225
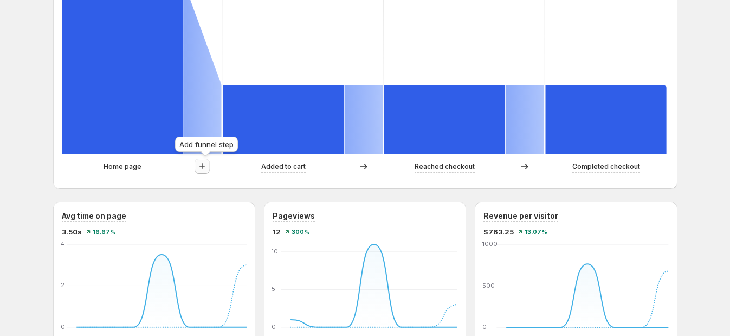
click at [203, 164] on icon "button" at bounding box center [202, 165] width 11 height 11
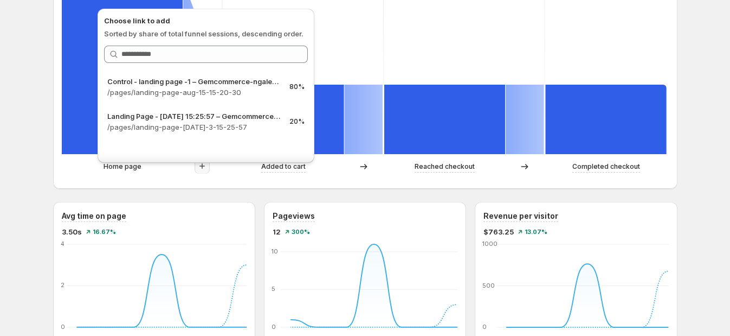
click at [192, 192] on div "Last 7 days Compare to: Aug 04, 2025 - Aug 10, 2025 View by: All sessions Sessi…" at bounding box center [365, 298] width 624 height 1225
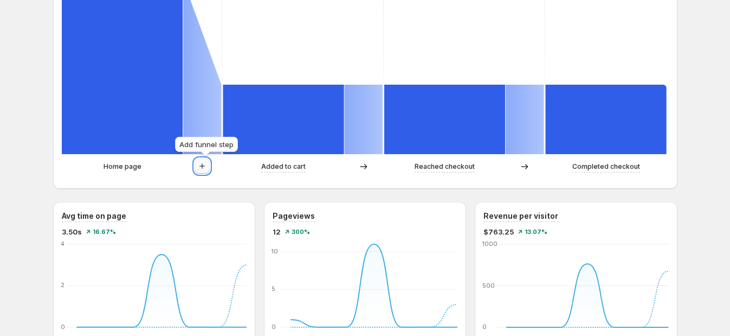
click at [205, 168] on icon "button" at bounding box center [201, 165] width 5 height 5
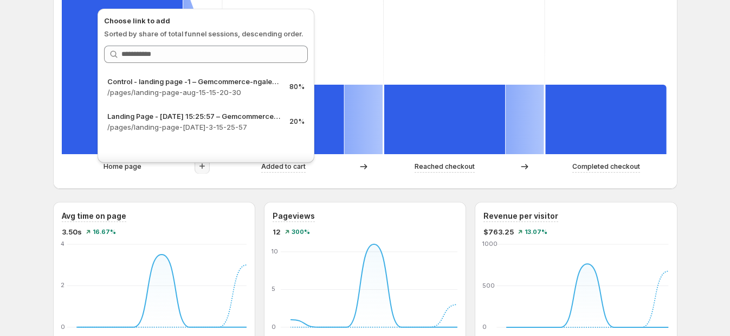
click at [44, 60] on div "Gemcommerce-ngale-dev-gemx. This page is ready Gemcommerce-ngale-dev-gemx Creat…" at bounding box center [365, 307] width 650 height 1324
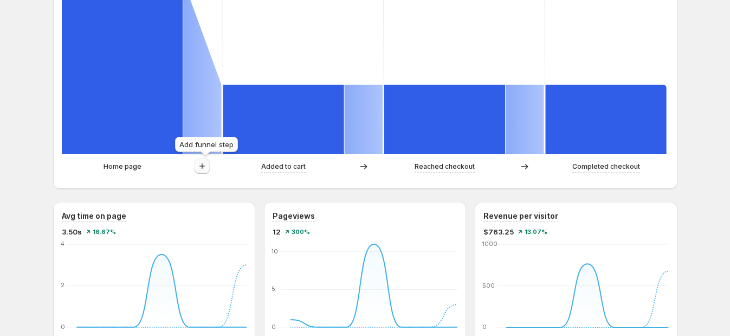
click at [208, 167] on icon "button" at bounding box center [202, 165] width 11 height 11
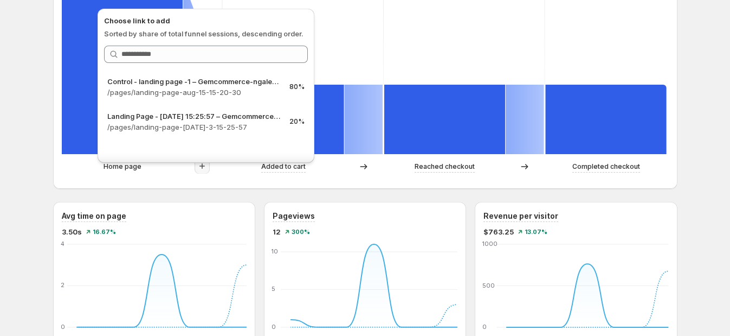
click at [106, 186] on div "Path analysis Sessions 100% 5 150% 40% 2 100% 40% 2 100% 40% 2 100% Home page A…" at bounding box center [365, 48] width 624 height 280
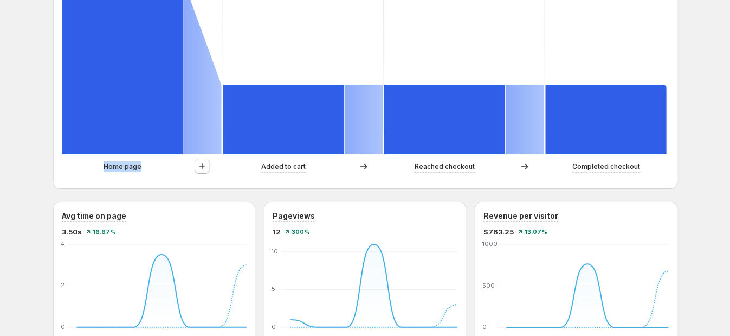
drag, startPoint x: 102, startPoint y: 165, endPoint x: 143, endPoint y: 165, distance: 40.7
click at [143, 165] on div "Home page" at bounding box center [122, 166] width 121 height 11
click at [141, 165] on p "Home page" at bounding box center [123, 166] width 38 height 11
click at [166, 185] on div "Path analysis Sessions 100% 5 150% 40% 2 100% 40% 2 100% 40% 2 100% Home page A…" at bounding box center [365, 48] width 624 height 280
click at [207, 166] on icon "button" at bounding box center [202, 165] width 11 height 11
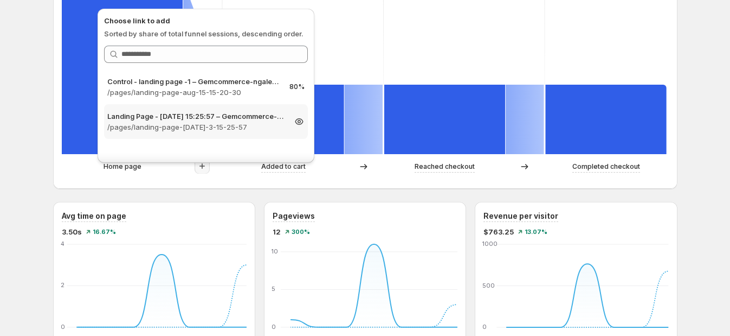
click at [201, 125] on p "/pages/landing-page-[DATE]-3-15-25-57" at bounding box center [196, 126] width 178 height 11
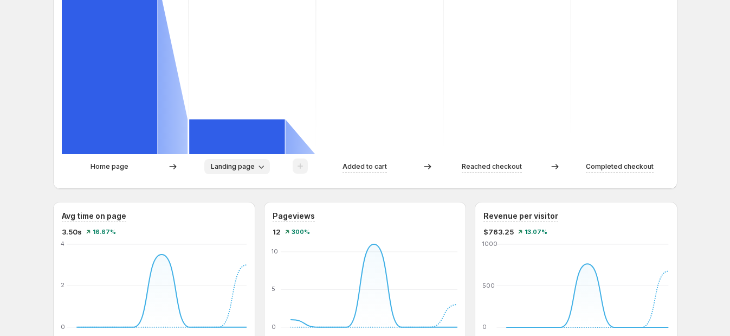
click at [252, 169] on span "Landing page" at bounding box center [233, 166] width 44 height 9
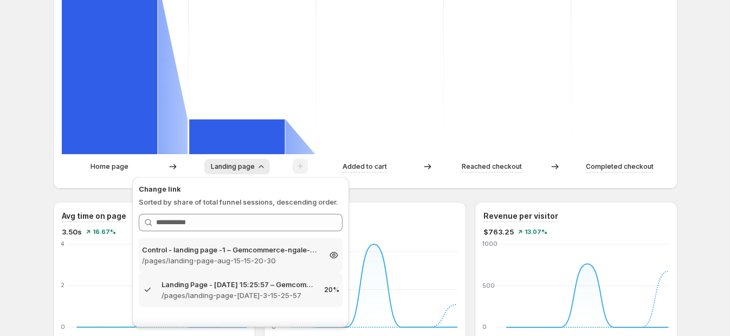
click at [212, 248] on p "Control - landing page -1 – Gemcommerce-ngale-dev-gemx" at bounding box center [231, 249] width 178 height 11
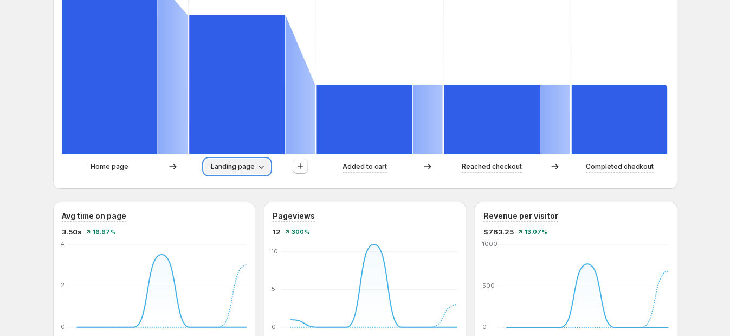
click at [255, 163] on span "Landing page" at bounding box center [233, 166] width 44 height 9
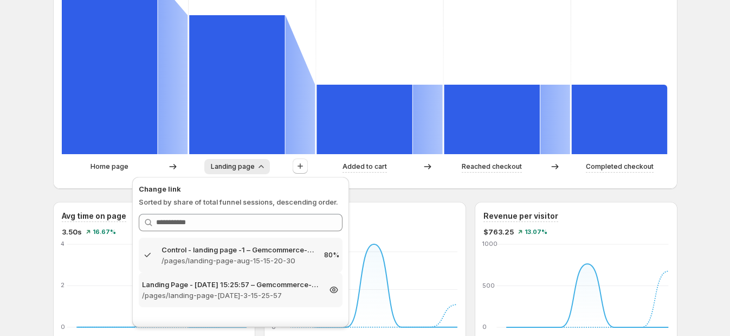
click at [216, 282] on p "Landing Page - [DATE] 15:25:57 – Gemcommerce-ngale-dev-gemx" at bounding box center [231, 284] width 178 height 11
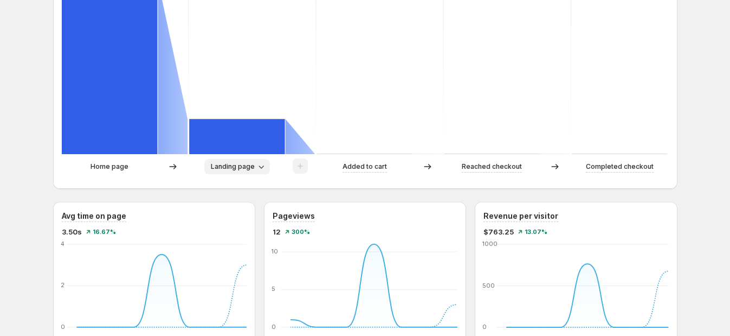
click at [264, 167] on icon "button" at bounding box center [261, 166] width 11 height 11
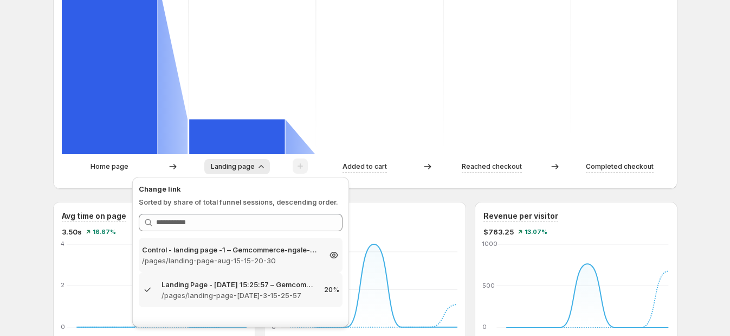
click at [208, 262] on p "/pages/landing-page-aug-15-15-20-30" at bounding box center [231, 260] width 178 height 11
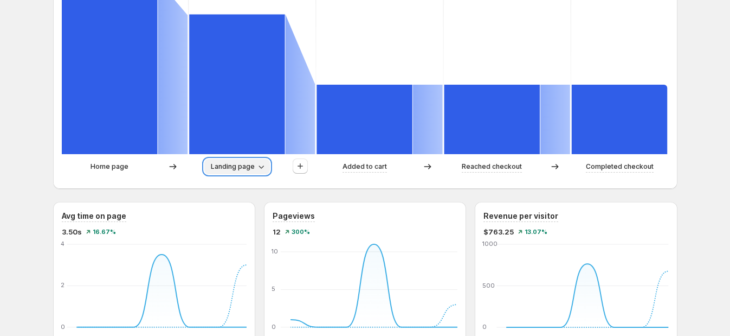
click at [259, 172] on button "Landing page" at bounding box center [237, 166] width 66 height 15
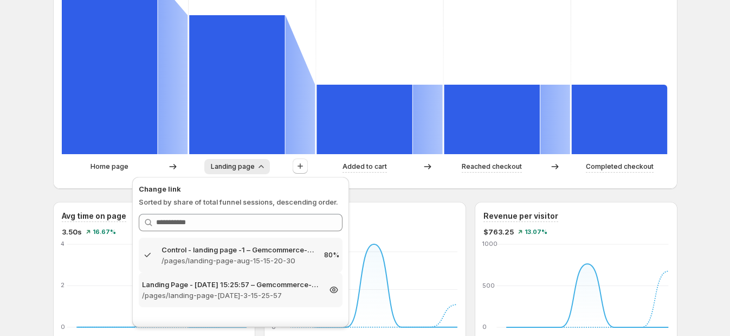
click at [210, 287] on p "Landing Page - [DATE] 15:25:57 – Gemcommerce-ngale-dev-gemx" at bounding box center [231, 284] width 178 height 11
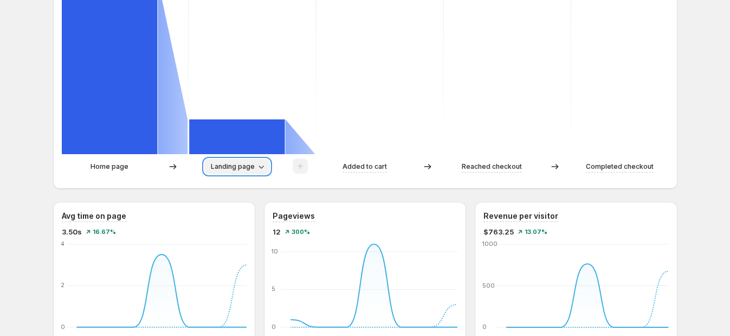
click at [253, 172] on button "Landing page" at bounding box center [237, 166] width 66 height 15
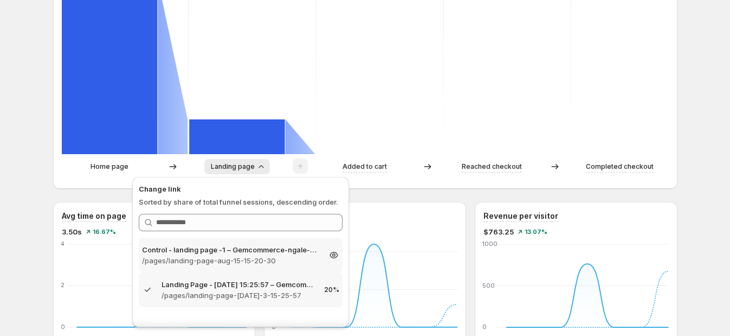
click at [182, 247] on p "Control - landing page -1 – Gemcommerce-ngale-dev-gemx" at bounding box center [231, 249] width 178 height 11
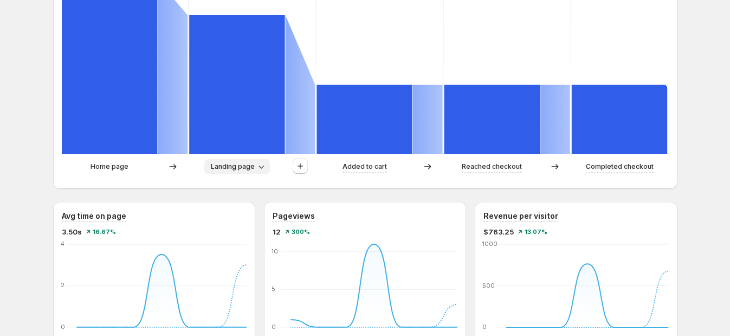
click at [263, 163] on icon "button" at bounding box center [261, 166] width 11 height 11
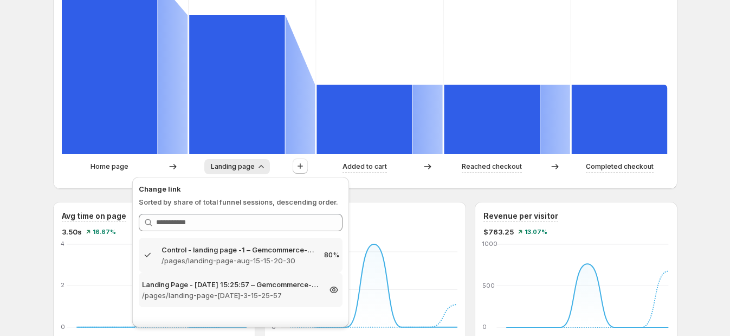
click at [212, 279] on p "Landing Page - [DATE] 15:25:57 – Gemcommerce-ngale-dev-gemx" at bounding box center [231, 284] width 178 height 11
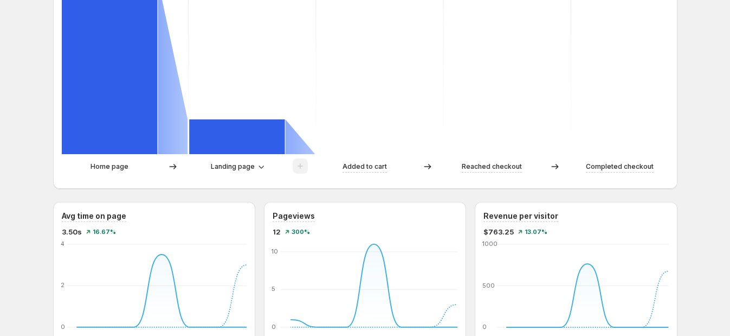
click at [278, 41] on rect at bounding box center [252, 45] width 128 height 217
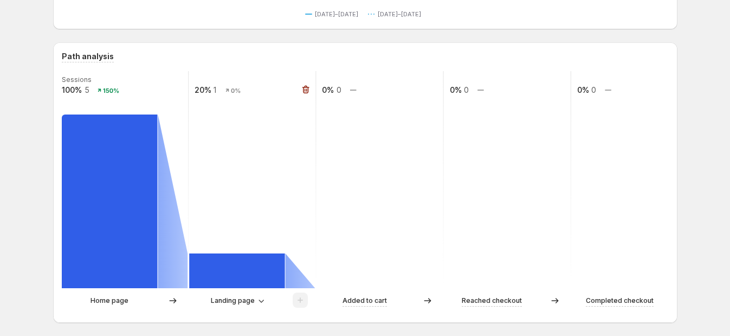
scroll to position [219, 0]
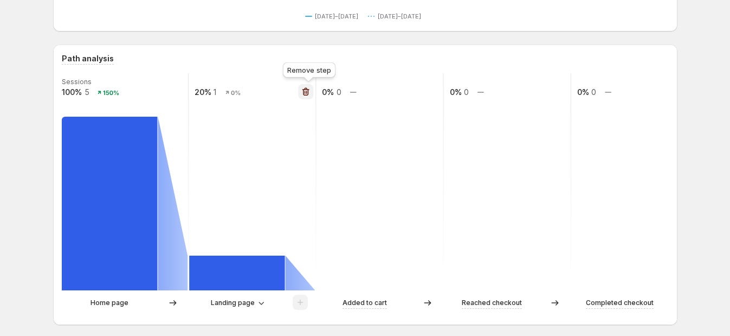
click at [307, 92] on icon "button" at bounding box center [305, 91] width 11 height 11
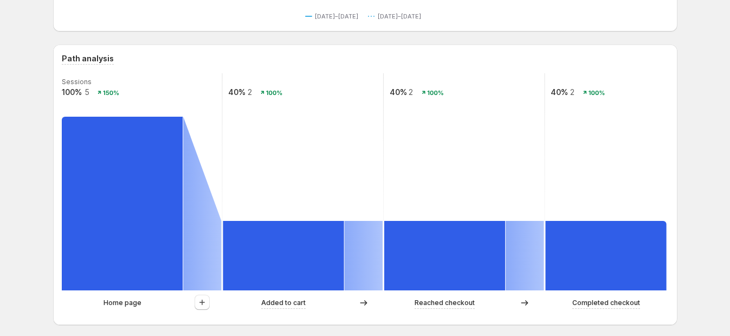
scroll to position [355, 0]
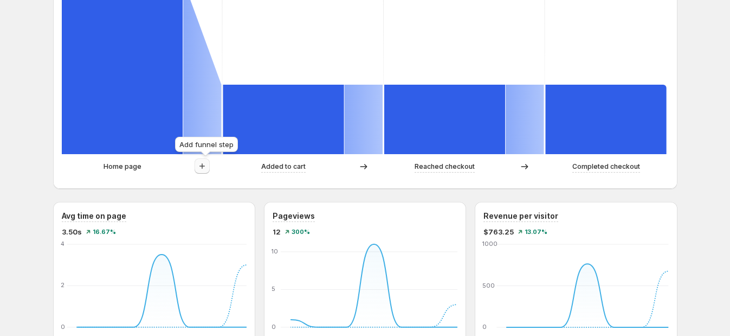
click at [203, 171] on icon "button" at bounding box center [202, 165] width 11 height 11
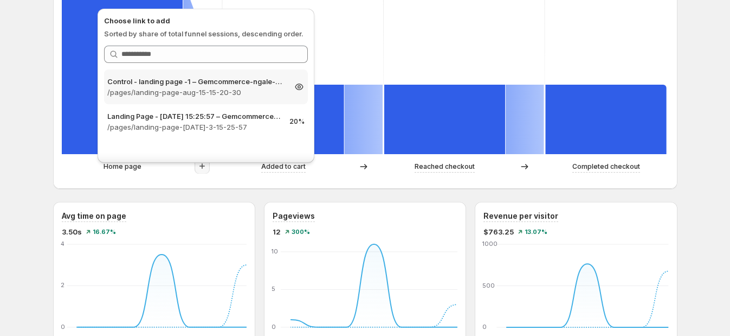
click at [215, 94] on p "/pages/landing-page-aug-15-15-20-30" at bounding box center [196, 92] width 178 height 11
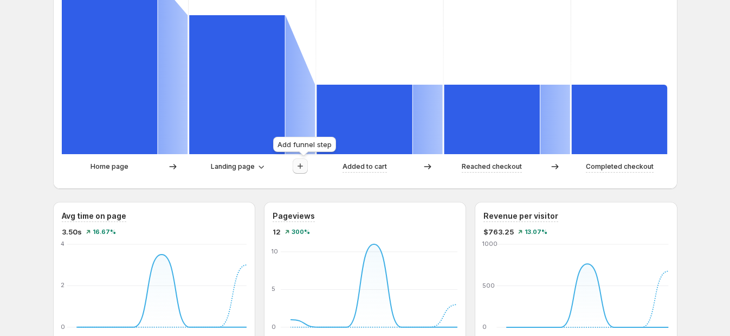
click at [306, 170] on icon "button" at bounding box center [300, 165] width 11 height 11
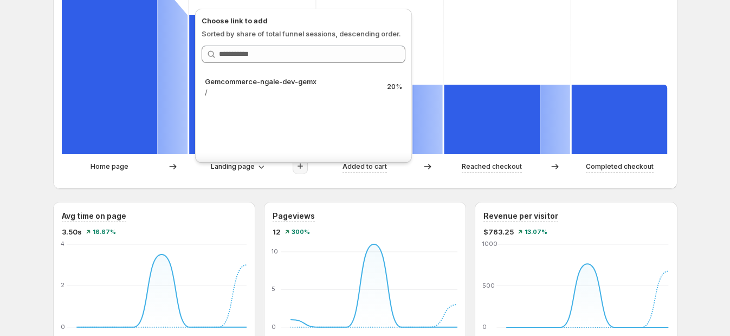
click at [249, 185] on div "Path analysis Sessions 100% 5 150% 80% 4 40% 2 40% 2 40% 2 Home page Landing pa…" at bounding box center [365, 48] width 624 height 280
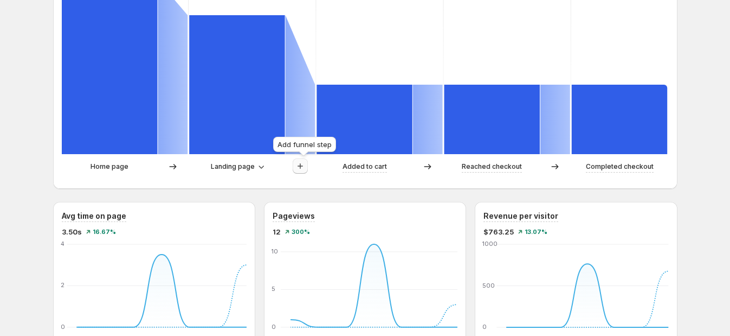
click at [303, 166] on icon "button" at bounding box center [300, 165] width 5 height 5
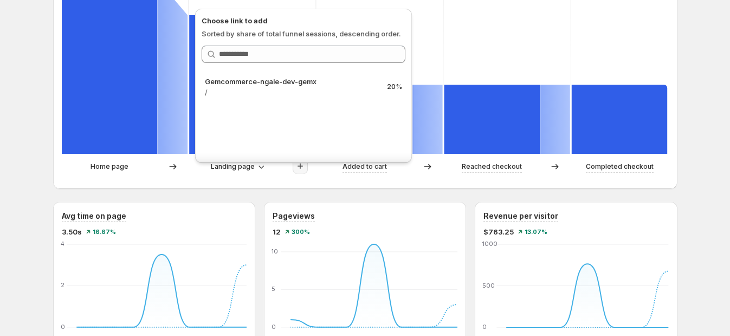
click at [269, 181] on div "Path analysis Sessions 100% 5 150% 80% 4 40% 2 40% 2 40% 2 Home page Landing pa…" at bounding box center [365, 48] width 624 height 280
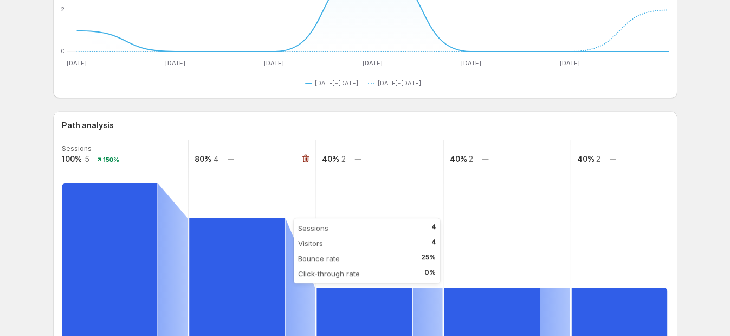
scroll to position [152, 0]
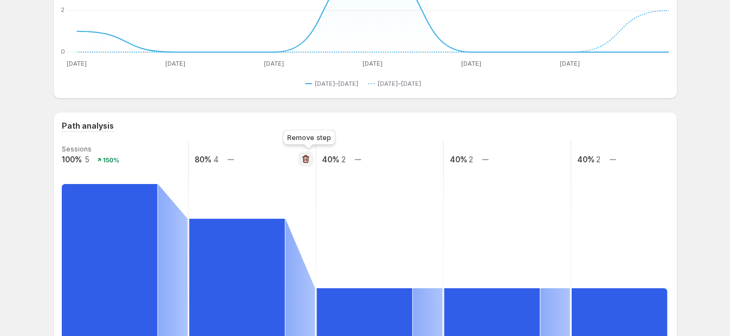
click at [310, 155] on icon "button" at bounding box center [305, 158] width 11 height 11
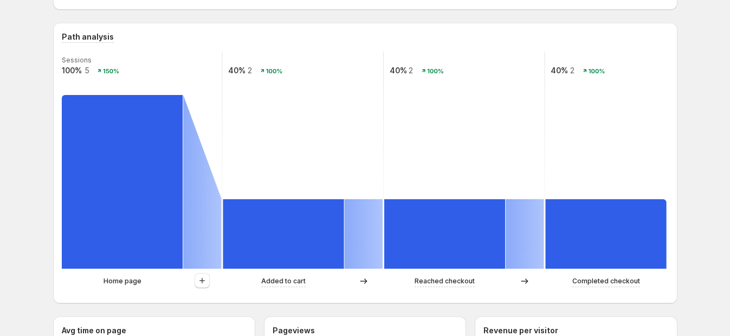
scroll to position [287, 0]
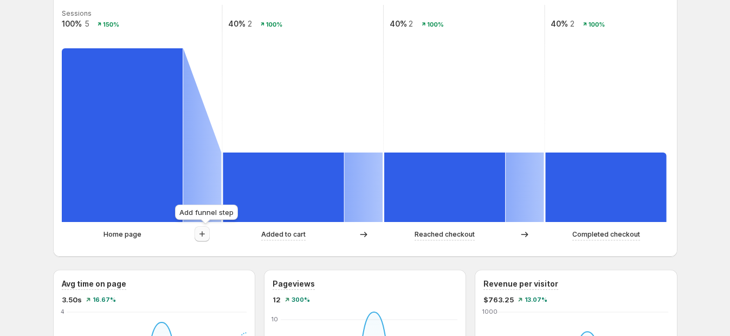
click at [203, 234] on icon "button" at bounding box center [202, 233] width 11 height 11
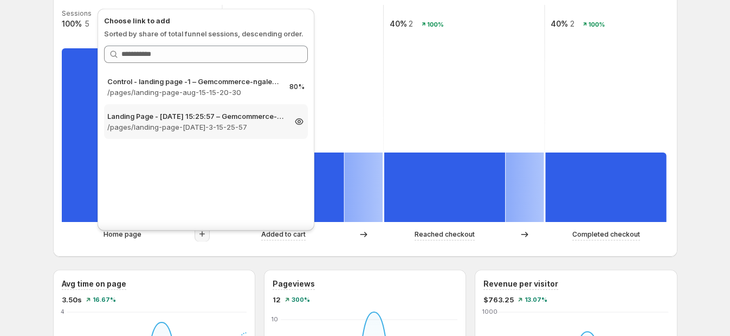
click at [187, 121] on p "/pages/landing-page-[DATE]-3-15-25-57" at bounding box center [196, 126] width 178 height 11
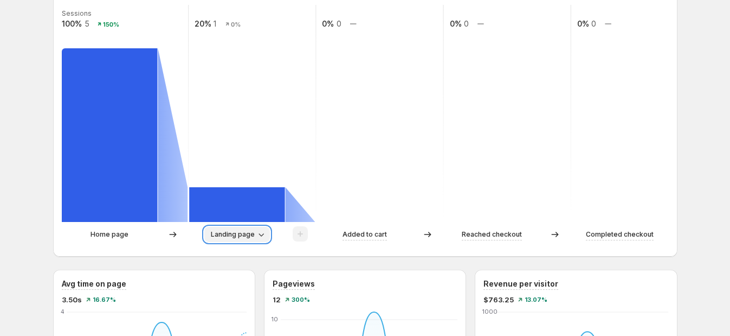
click at [259, 230] on icon "button" at bounding box center [261, 234] width 11 height 11
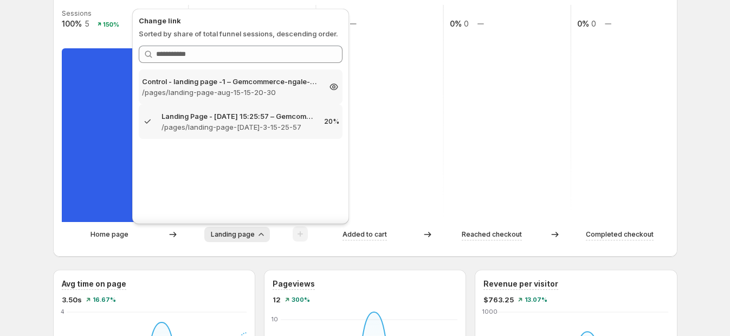
click at [239, 95] on p "/pages/landing-page-aug-15-15-20-30" at bounding box center [231, 92] width 178 height 11
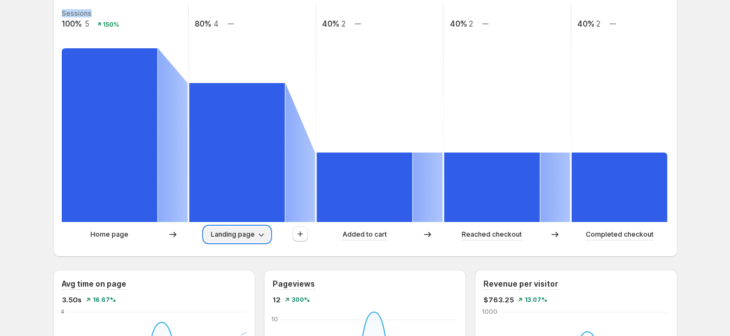
click at [240, 236] on span "Landing page" at bounding box center [233, 234] width 44 height 9
click at [240, 231] on span "Landing page" at bounding box center [233, 234] width 44 height 9
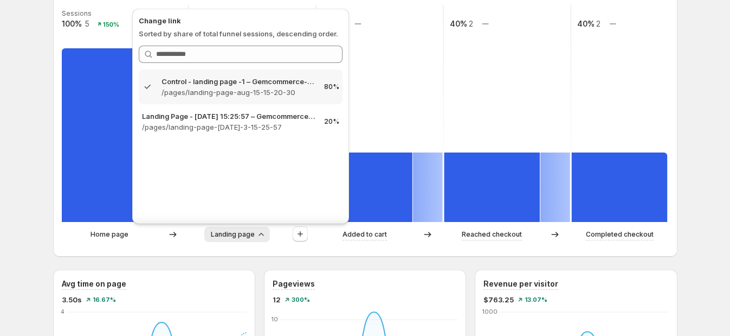
click at [136, 242] on div "Home page" at bounding box center [125, 234] width 126 height 16
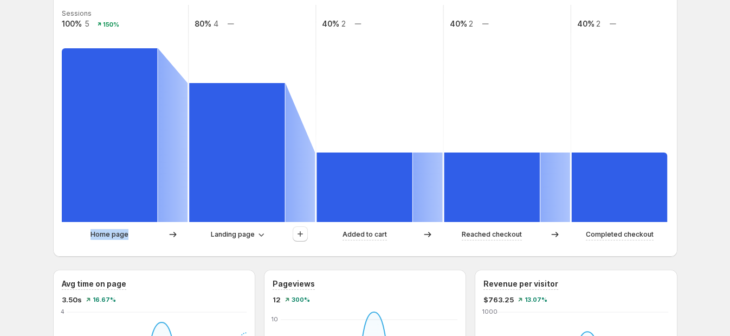
drag, startPoint x: 96, startPoint y: 233, endPoint x: 130, endPoint y: 231, distance: 33.6
click at [128, 231] on p "Home page" at bounding box center [110, 234] width 38 height 11
click at [247, 231] on span "Landing page" at bounding box center [233, 234] width 44 height 9
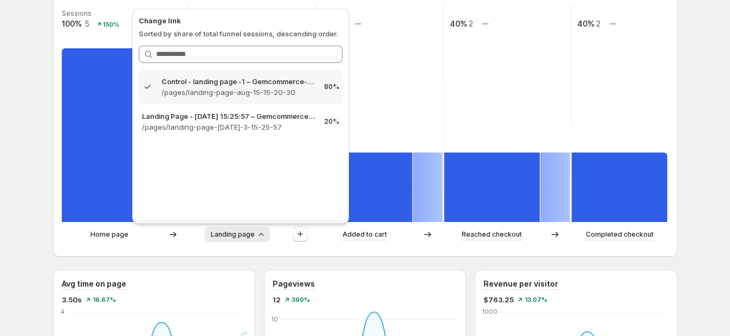
click at [184, 242] on div "Home page" at bounding box center [125, 234] width 126 height 16
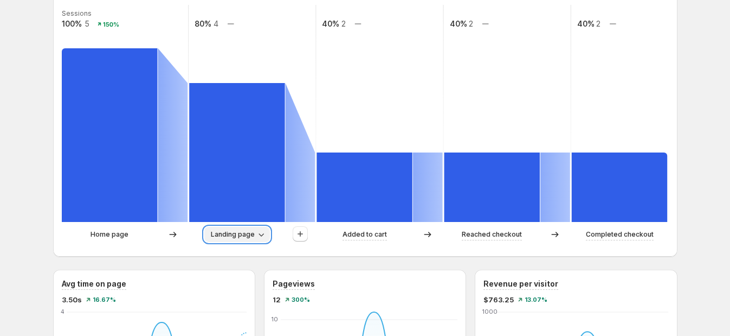
click at [235, 233] on span "Landing page" at bounding box center [233, 234] width 44 height 9
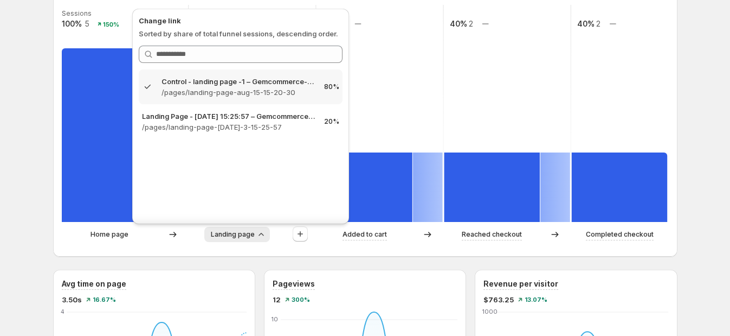
click at [252, 242] on div "Landing page" at bounding box center [252, 234] width 126 height 16
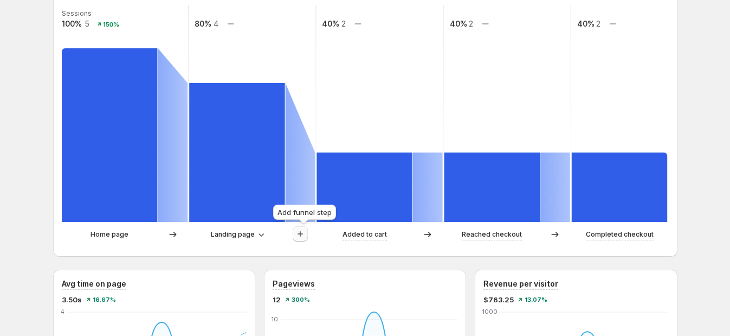
click at [306, 236] on icon "button" at bounding box center [300, 233] width 11 height 11
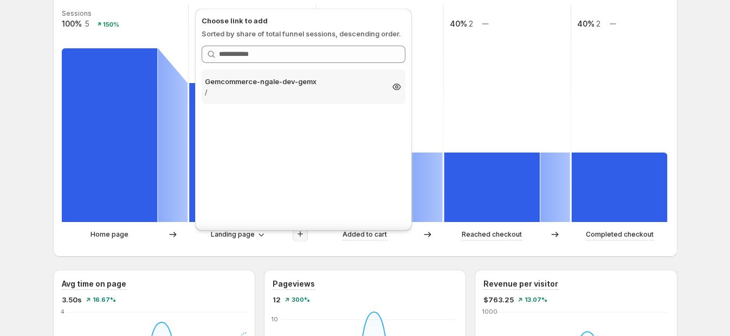
click at [312, 84] on p "Gemcommerce-ngale-dev-gemx" at bounding box center [294, 81] width 178 height 11
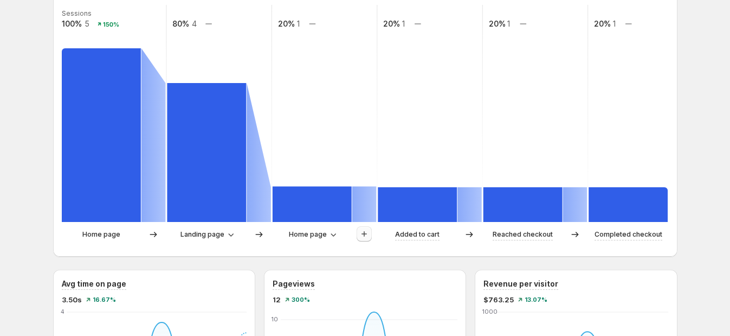
click at [371, 240] on button "button" at bounding box center [364, 233] width 15 height 15
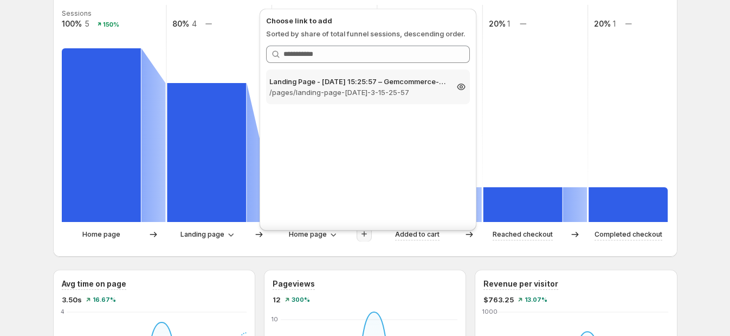
click at [341, 95] on p "/pages/landing-page-[DATE]-3-15-25-57" at bounding box center [358, 92] width 178 height 11
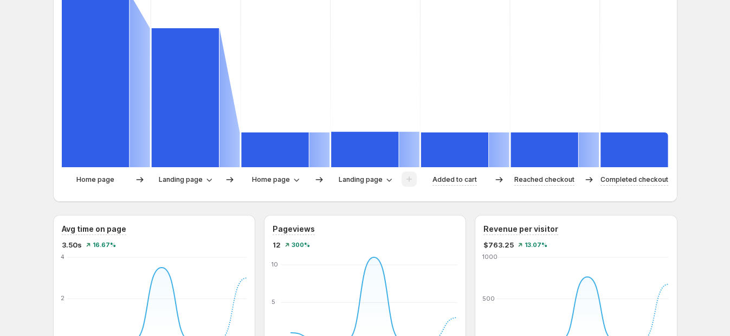
scroll to position [355, 0]
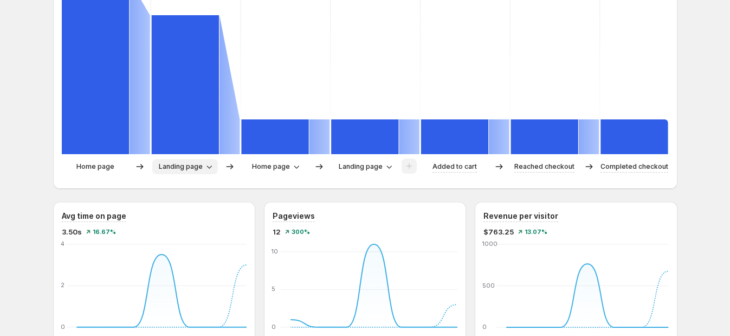
drag, startPoint x: 206, startPoint y: 157, endPoint x: 206, endPoint y: 165, distance: 8.1
click at [206, 157] on div "Sessions 100% 5 150% 80% 4 20% 1 20% 1 20% 1 20% 1 20% 1 Home page Landing page…" at bounding box center [365, 58] width 607 height 243
click at [206, 168] on button "Landing page" at bounding box center [185, 166] width 66 height 15
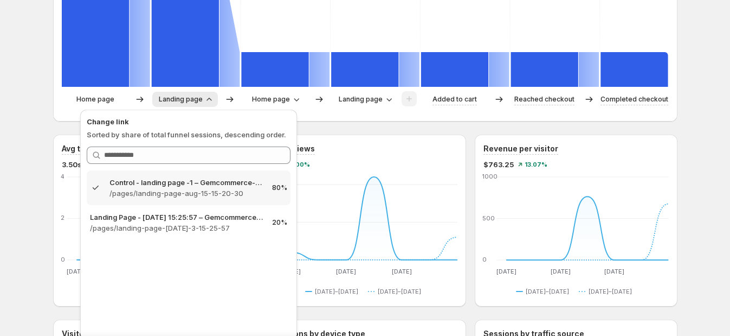
scroll to position [490, 0]
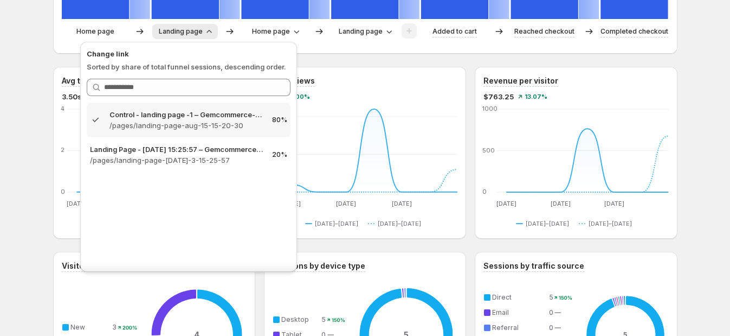
click at [29, 117] on div "Gemcommerce-ngale-dev-gemx. This page is ready Gemcommerce-ngale-dev-gemx Creat…" at bounding box center [365, 172] width 730 height 1324
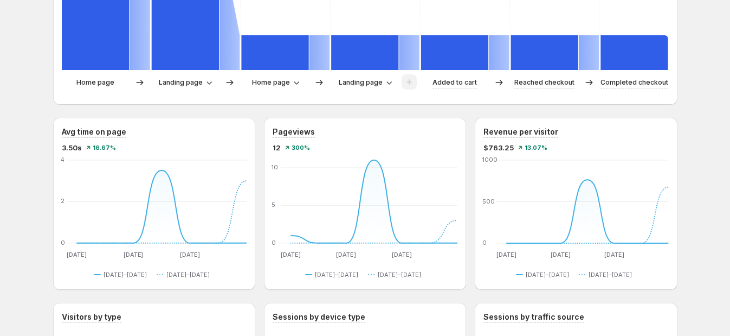
scroll to position [422, 0]
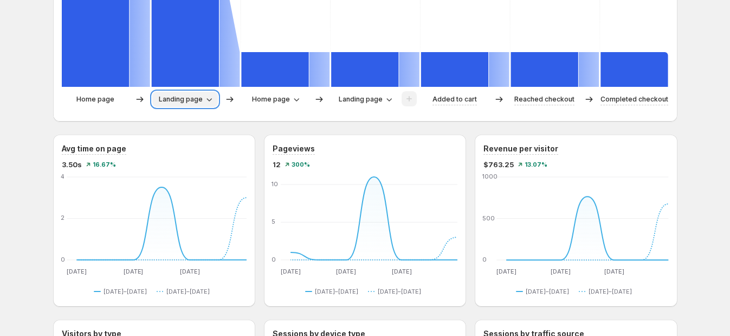
click at [194, 101] on span "Landing page" at bounding box center [181, 99] width 44 height 9
click at [202, 92] on button "Landing page" at bounding box center [185, 99] width 66 height 15
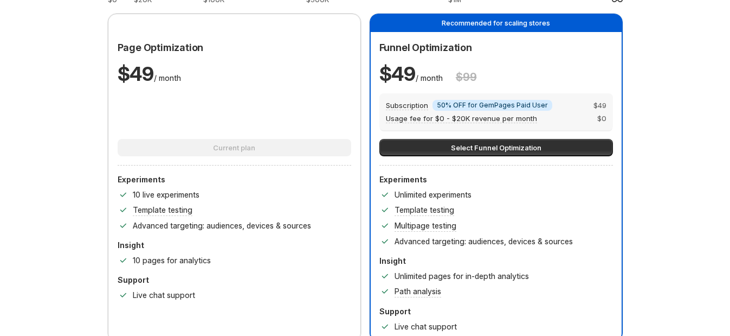
scroll to position [84, 0]
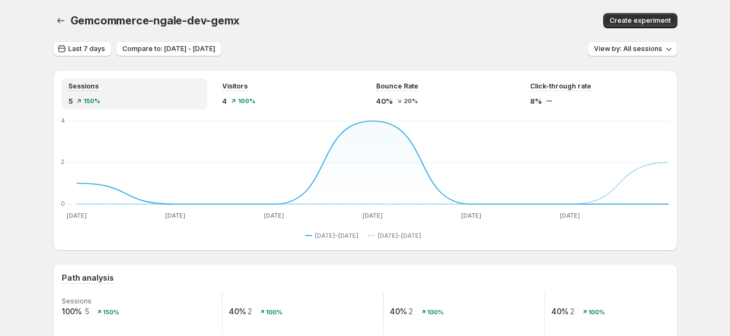
click at [566, 27] on div "Create experiment" at bounding box center [552, 20] width 252 height 15
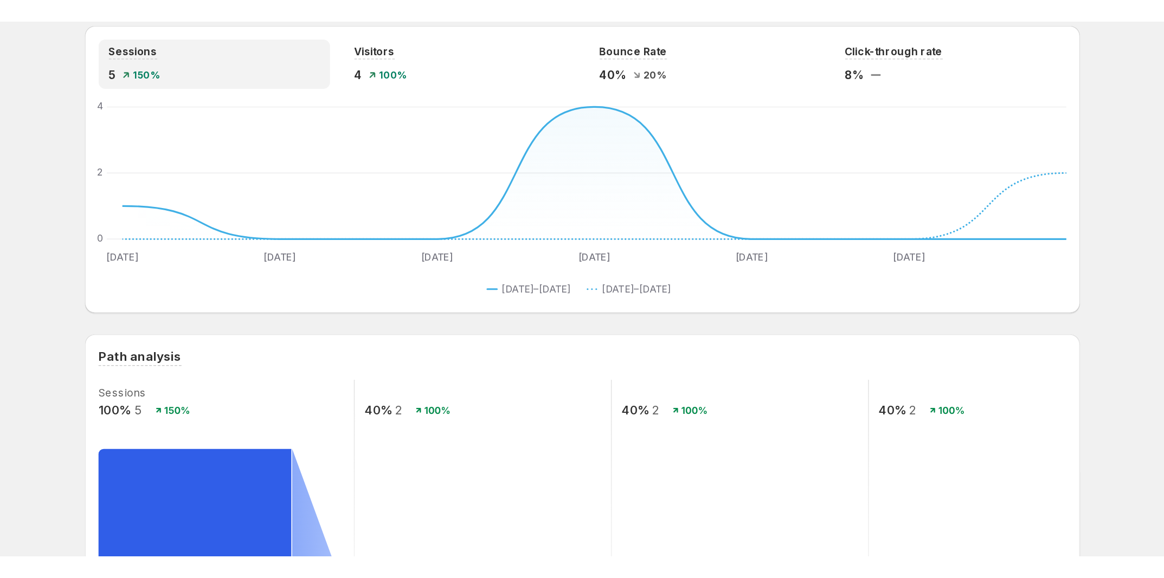
scroll to position [68, 0]
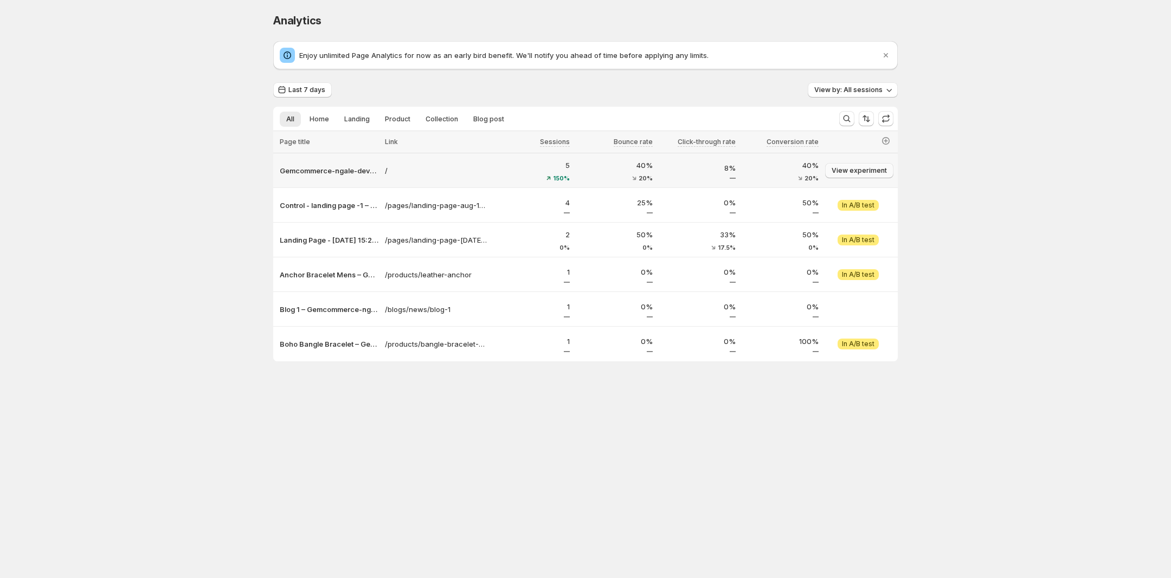
click at [737, 177] on button "View experiment" at bounding box center [859, 170] width 68 height 15
click at [737, 171] on span "View experiment" at bounding box center [859, 170] width 55 height 9
click at [737, 175] on span "View experiment" at bounding box center [859, 170] width 55 height 9
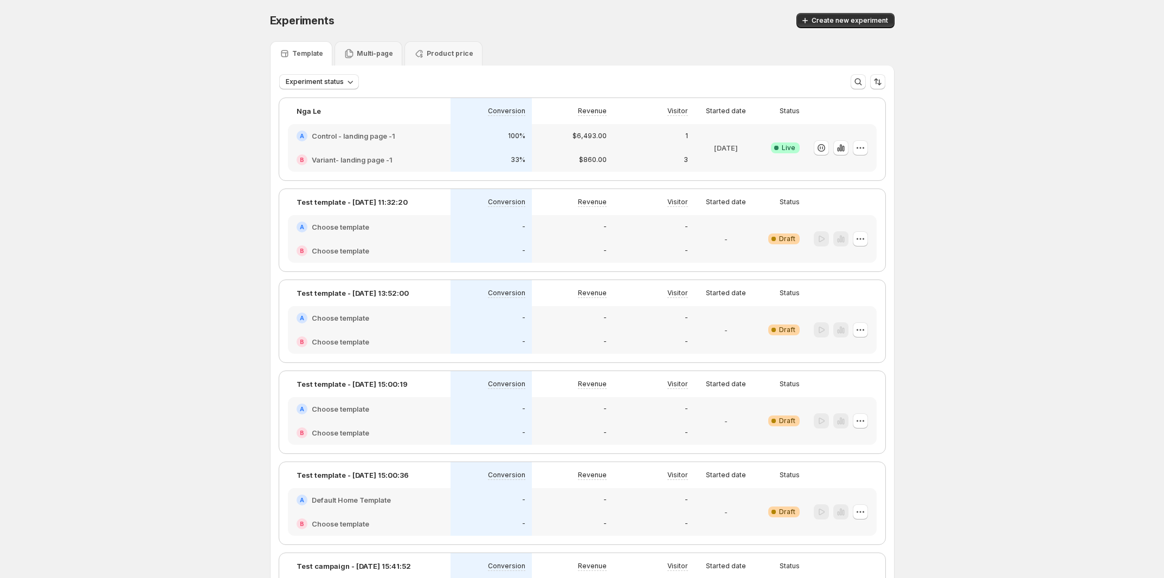
click at [419, 154] on div "B Variant- landing page -1" at bounding box center [369, 159] width 145 height 11
click at [471, 149] on div "33%" at bounding box center [490, 160] width 81 height 24
click at [504, 152] on div "33%" at bounding box center [490, 160] width 81 height 24
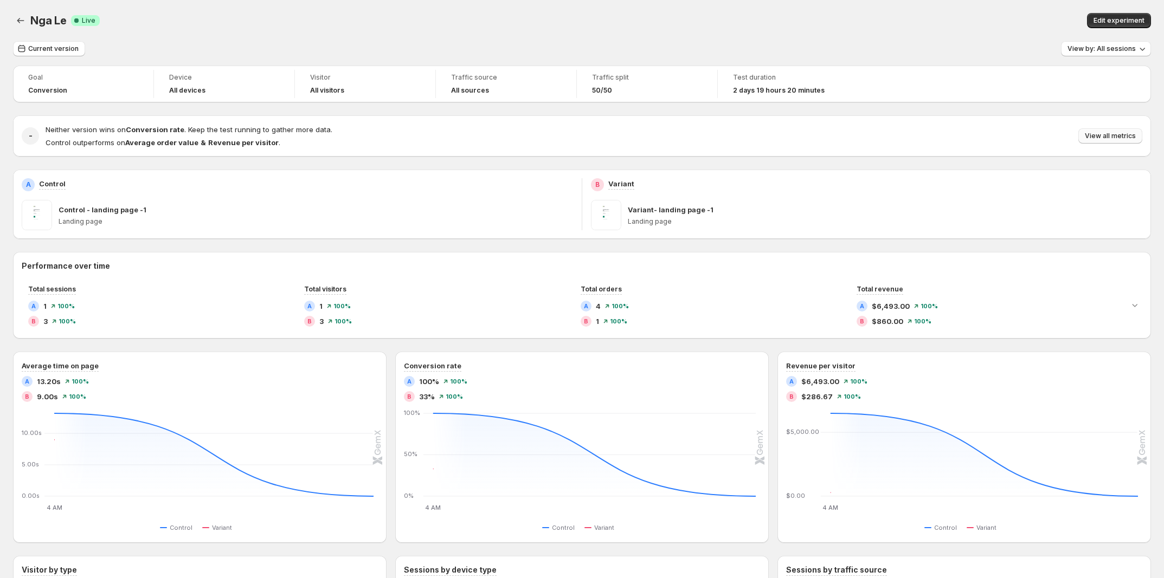
click at [737, 140] on span "View all metrics" at bounding box center [1110, 136] width 51 height 9
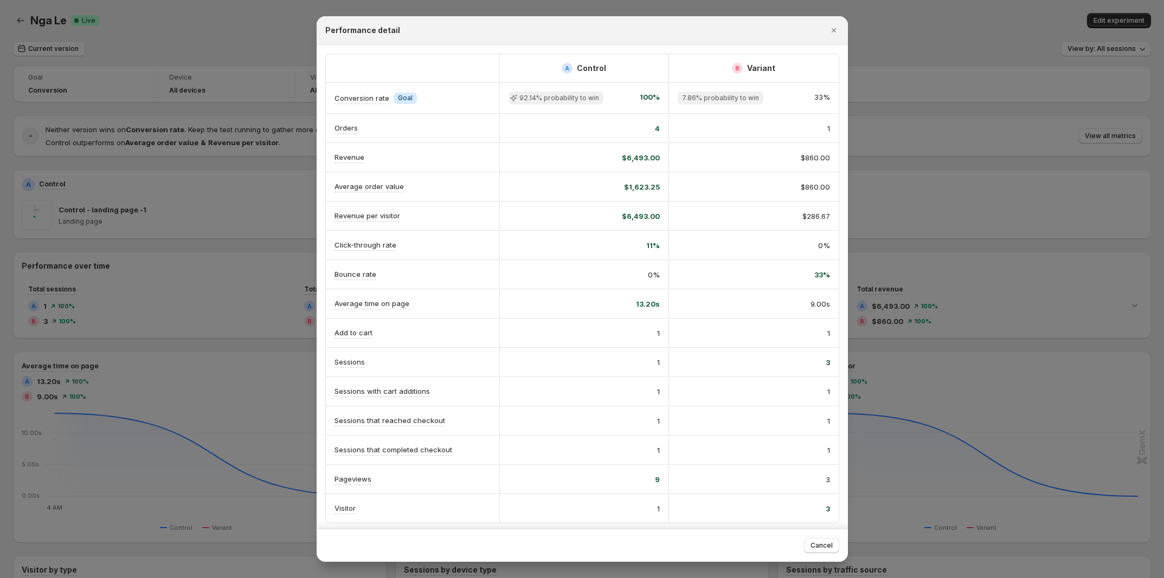
click at [166, 45] on div at bounding box center [582, 289] width 1164 height 578
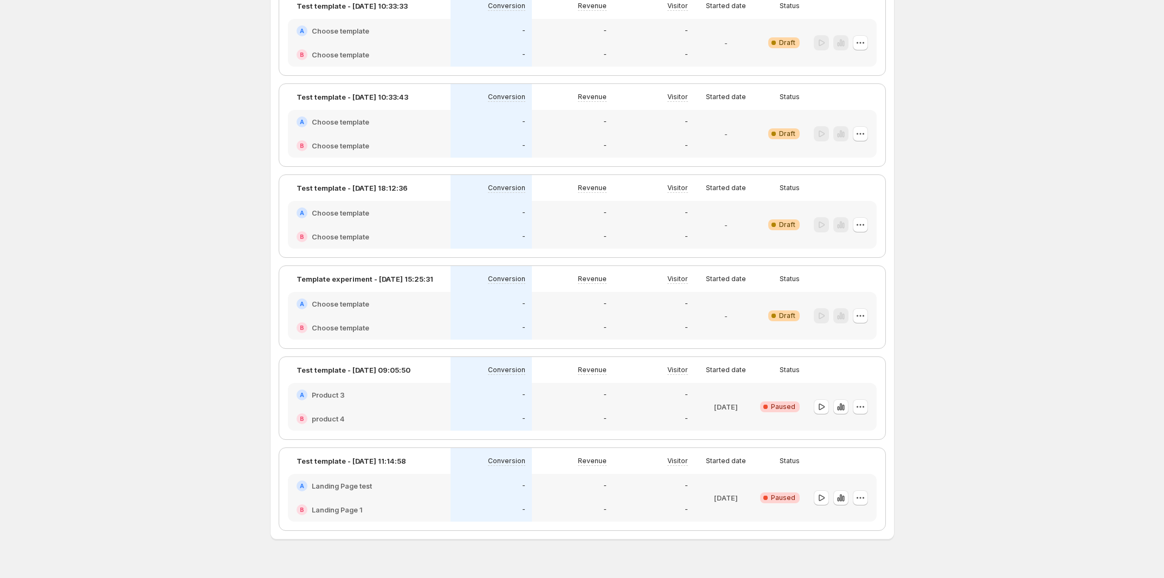
scroll to position [1126, 0]
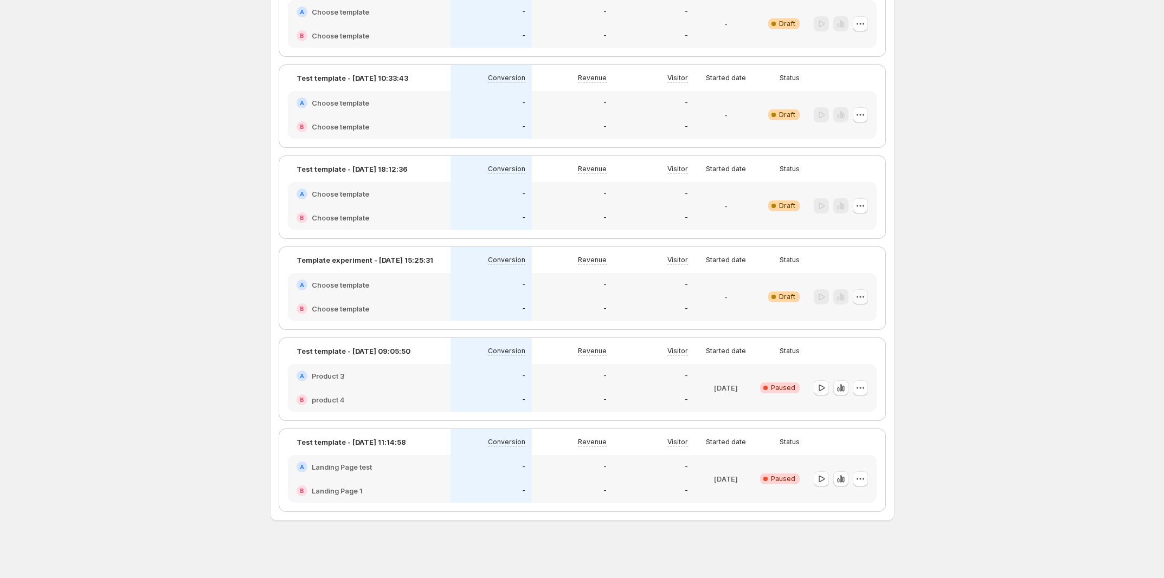
click at [737, 300] on icon "button" at bounding box center [860, 297] width 11 height 11
click at [737, 335] on span "Delete" at bounding box center [843, 392] width 22 height 9
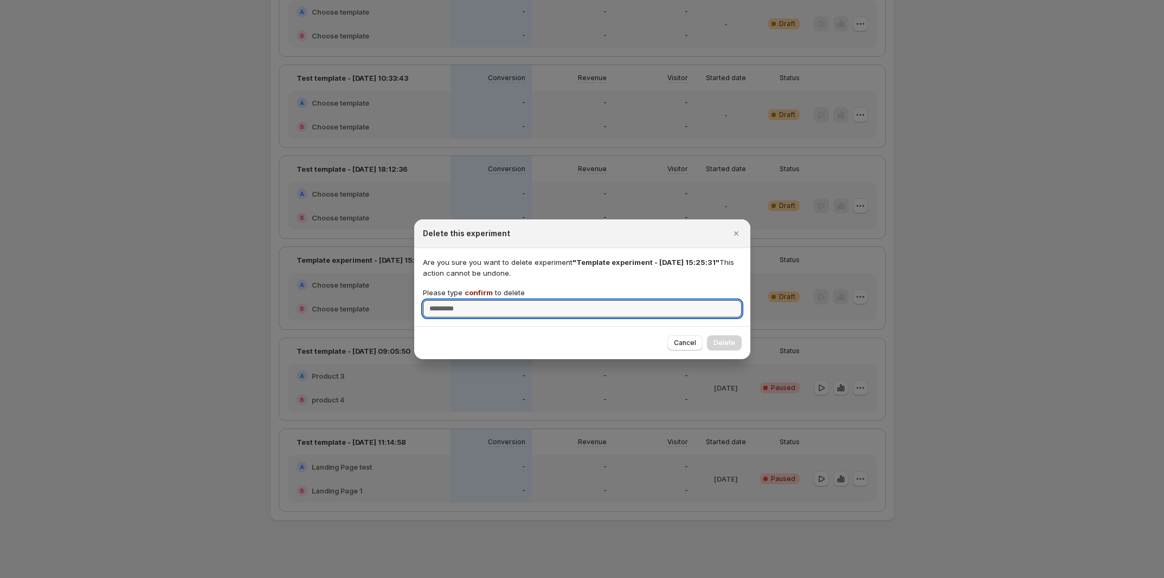
click at [479, 285] on div "Are you sure you want to delete experiment "Template experiment - [DATE] 15:25:…" at bounding box center [582, 287] width 319 height 61
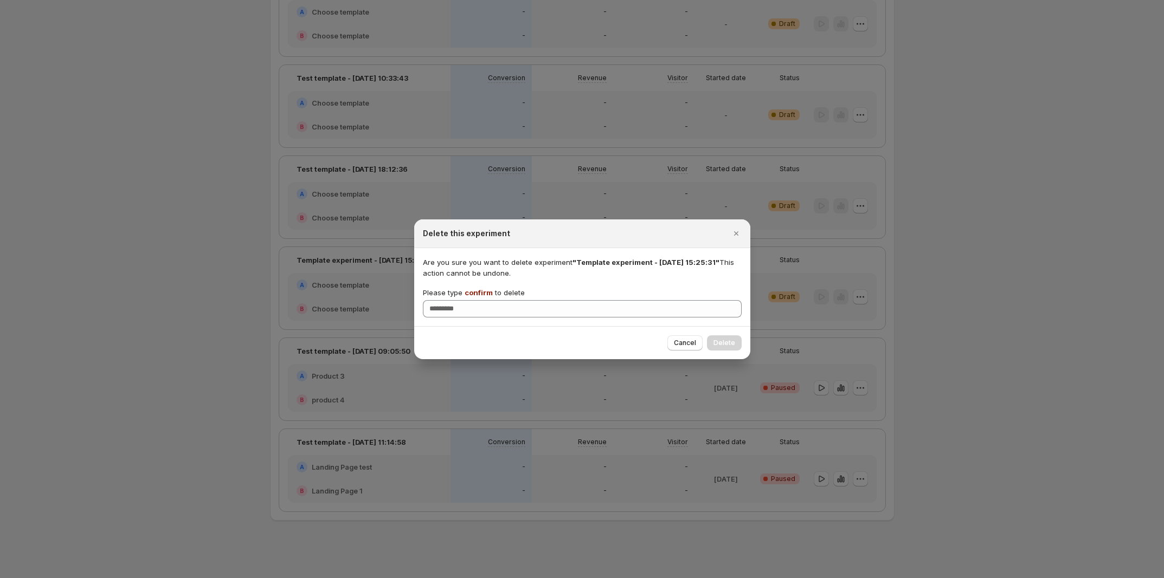
click at [479, 288] on span "confirm" at bounding box center [479, 292] width 28 height 9
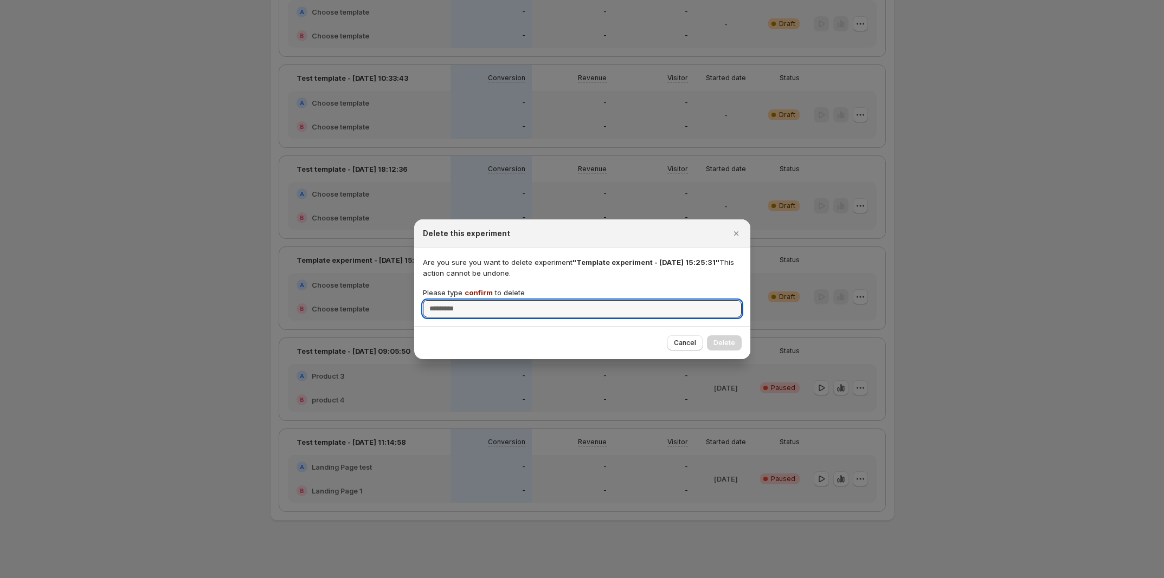
click at [479, 300] on input "Please type confirm to delete" at bounding box center [582, 308] width 319 height 17
click at [479, 288] on span "confirm" at bounding box center [479, 292] width 28 height 9
click at [479, 300] on input "Please type confirm to delete" at bounding box center [582, 308] width 319 height 17
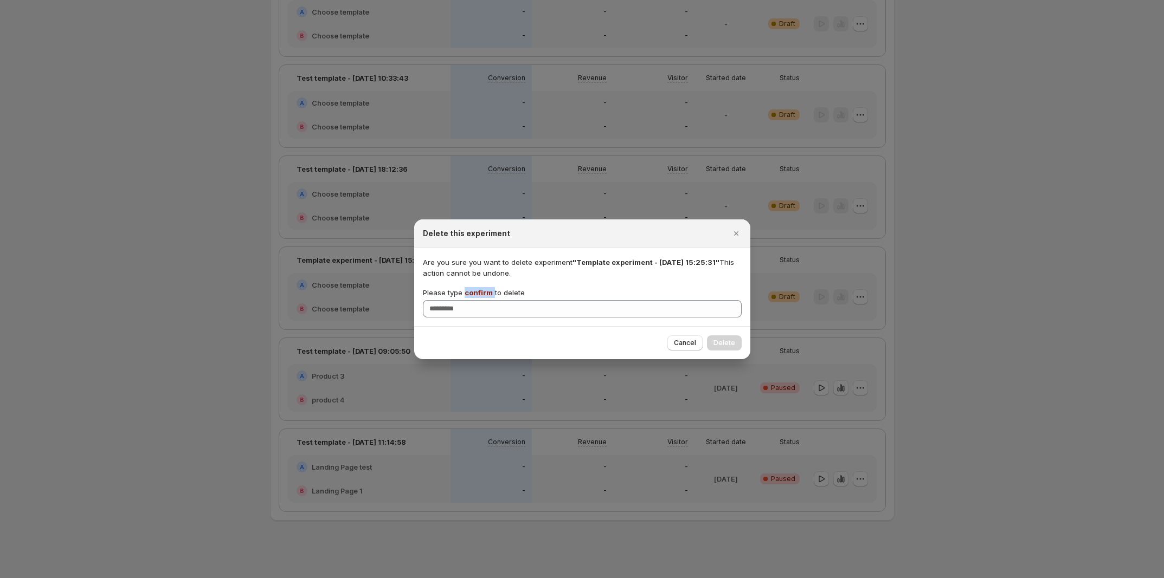
copy p "confirm"
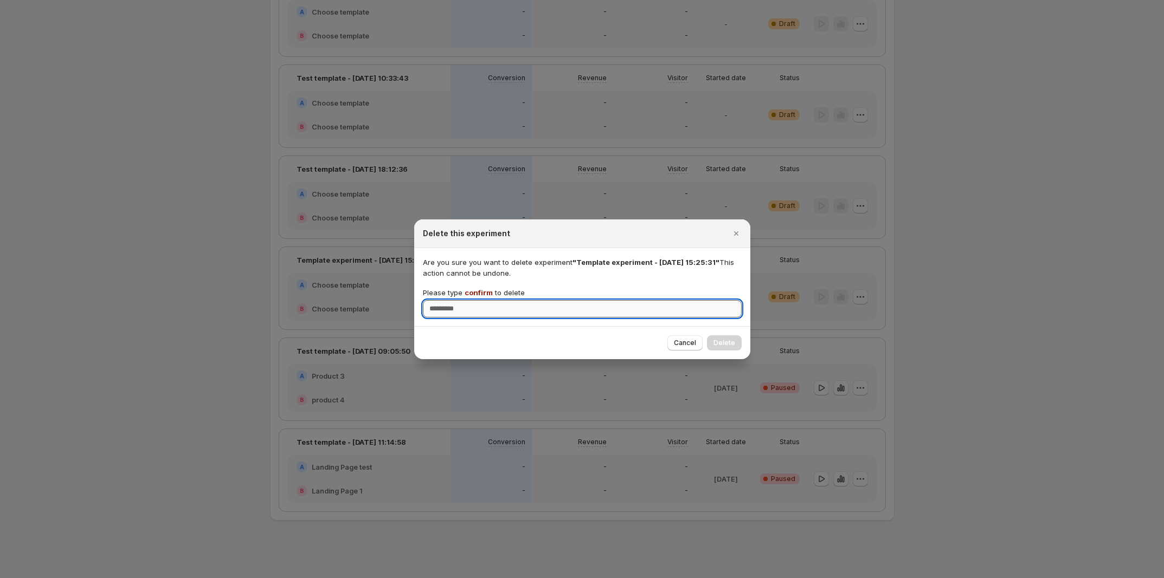
click at [499, 309] on input "Please type confirm to delete" at bounding box center [582, 308] width 319 height 17
paste input "*******"
type input "*******"
click at [725, 335] on span "Delete" at bounding box center [724, 343] width 22 height 9
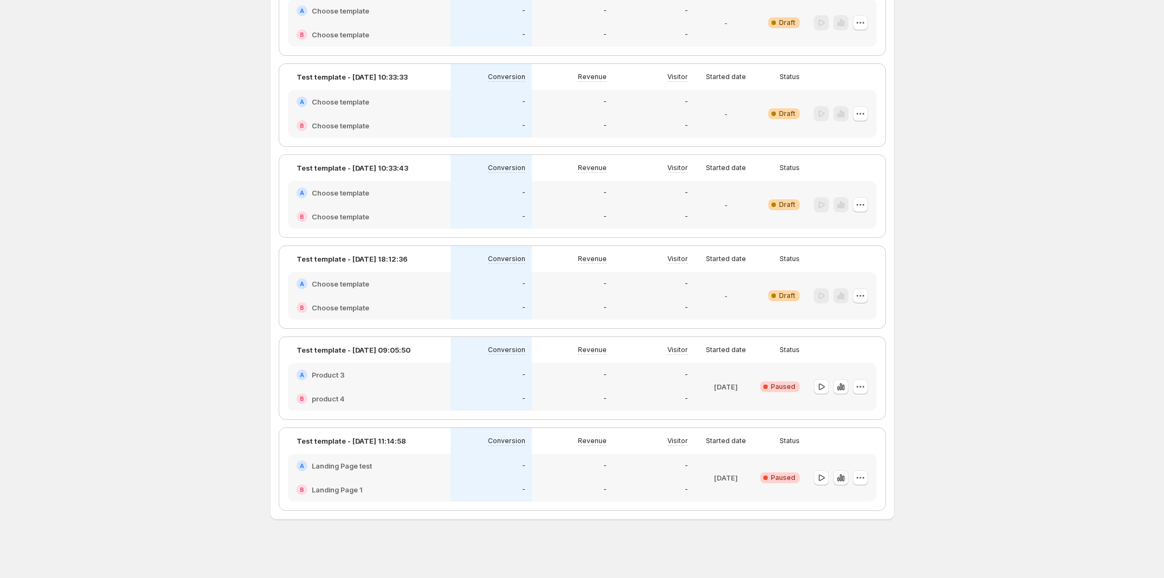
scroll to position [1035, 0]
click at [737, 114] on icon "button" at bounding box center [860, 114] width 11 height 11
click at [737, 205] on span "Delete" at bounding box center [843, 209] width 22 height 9
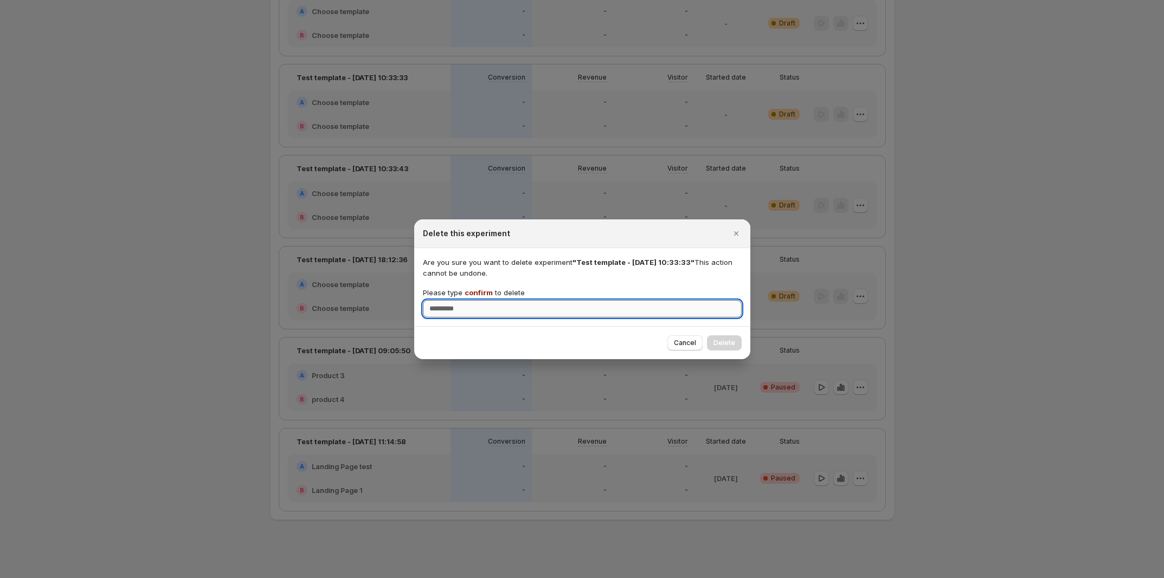
click at [556, 317] on input "Please type confirm to delete" at bounding box center [582, 308] width 319 height 17
type input "*******"
click at [730, 335] on span "Delete" at bounding box center [724, 343] width 22 height 9
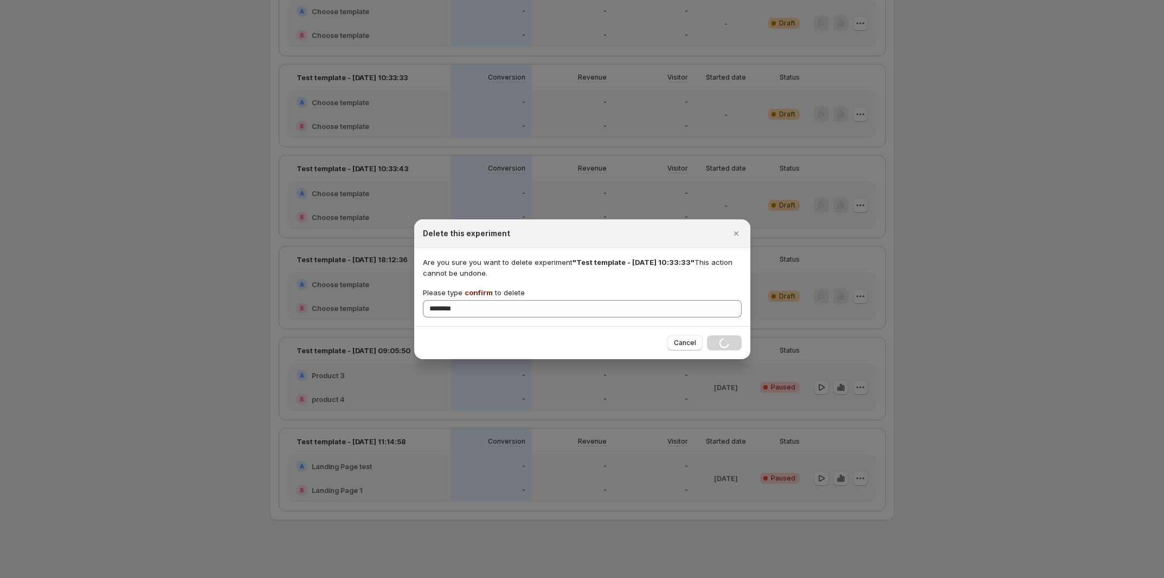
scroll to position [944, 0]
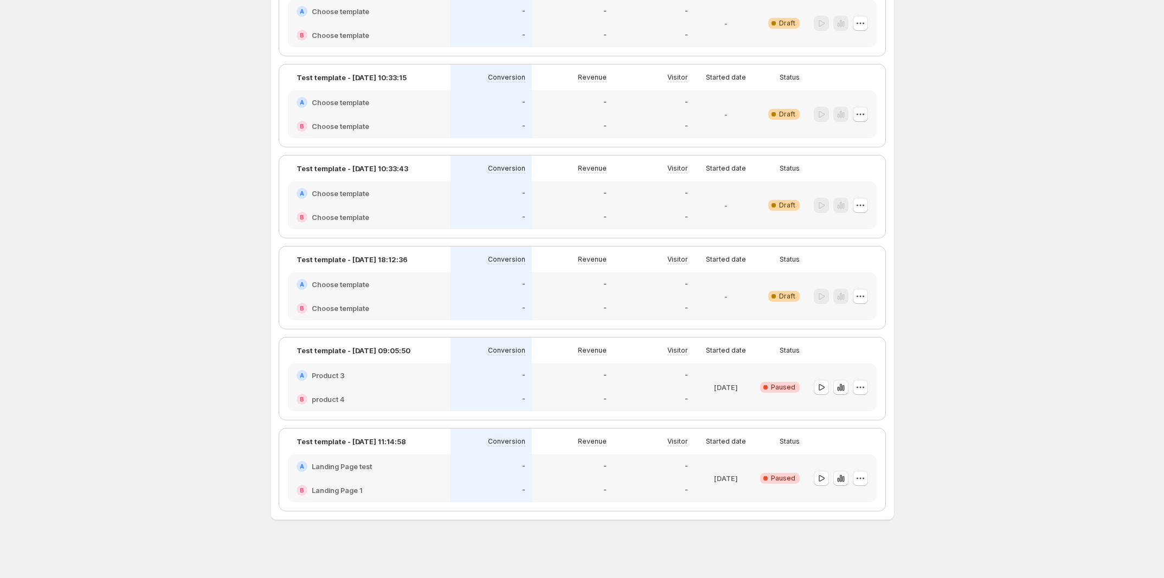
click at [737, 111] on button "button" at bounding box center [860, 114] width 15 height 15
click at [737, 209] on span "Delete" at bounding box center [843, 209] width 22 height 9
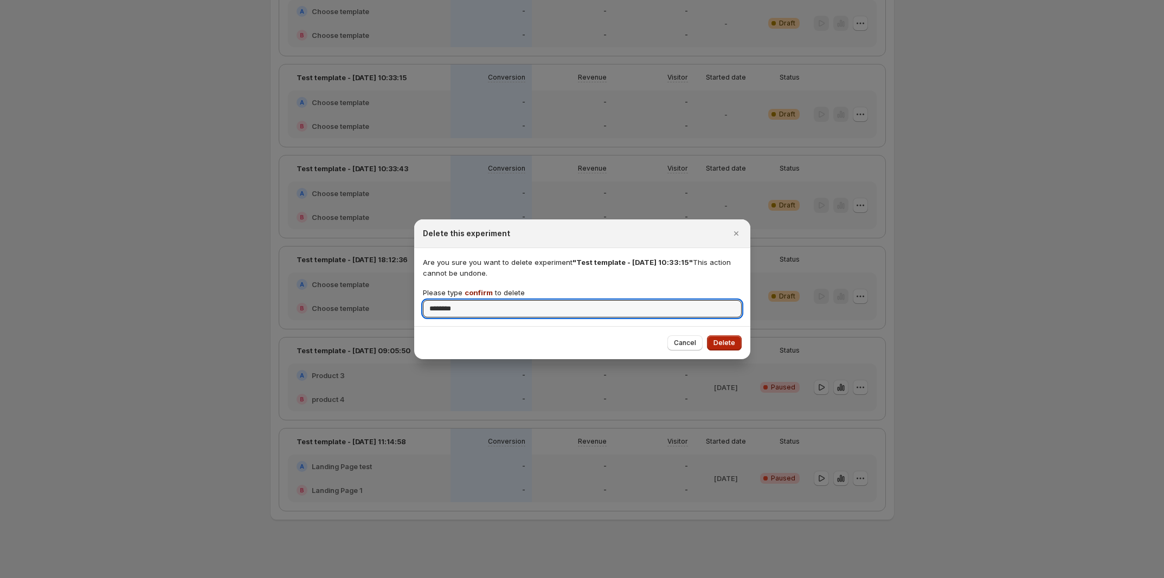
type input "*******"
click at [725, 335] on span "Delete" at bounding box center [724, 343] width 22 height 9
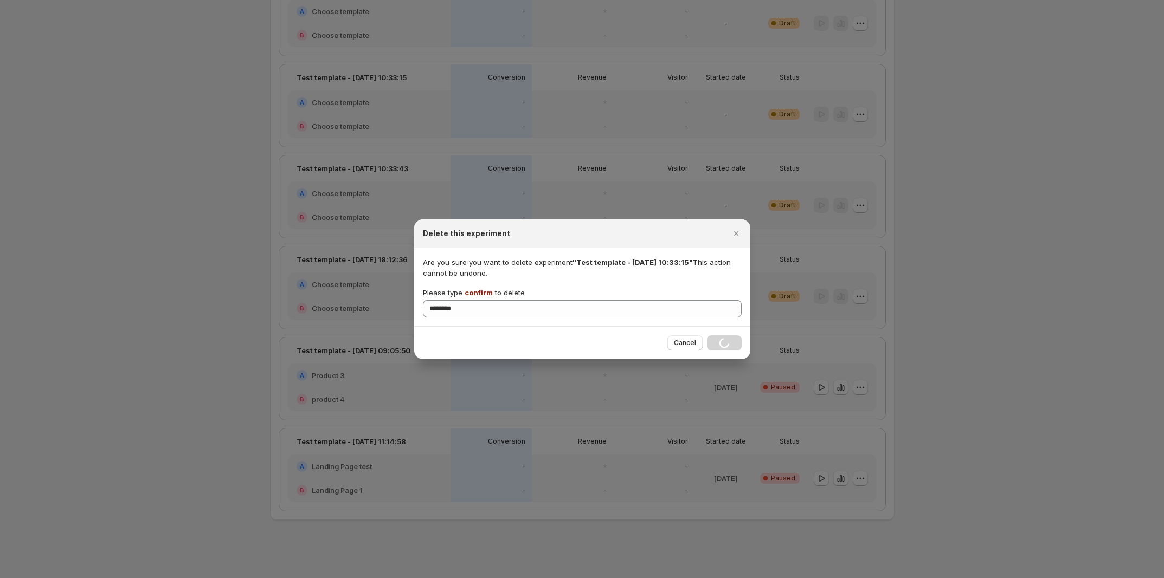
scroll to position [853, 0]
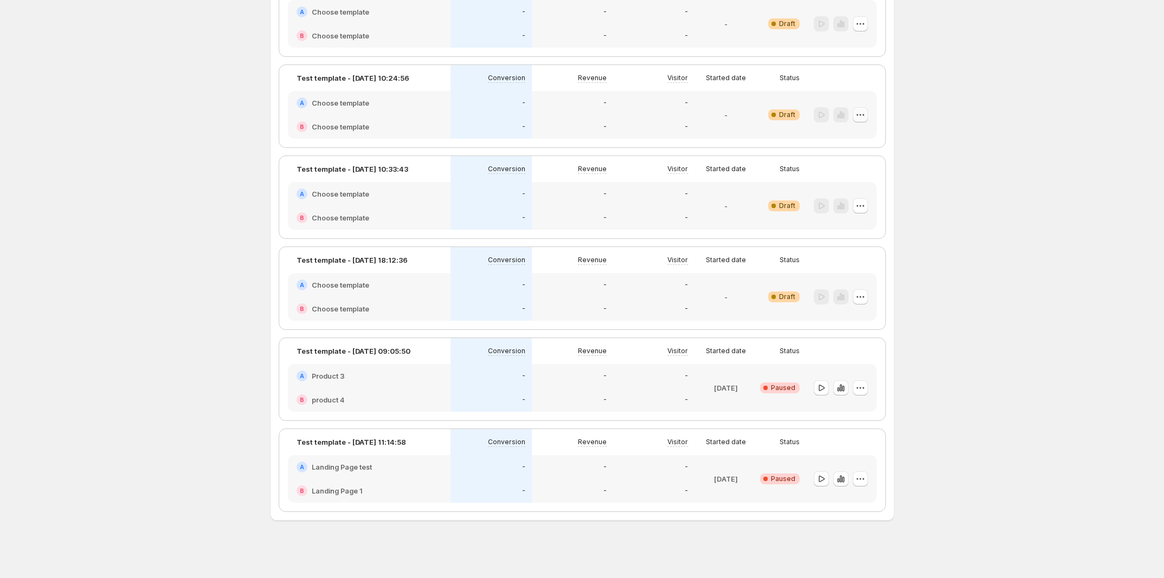
click at [737, 117] on icon "button" at bounding box center [860, 114] width 11 height 11
click at [737, 207] on span "Delete" at bounding box center [843, 210] width 22 height 9
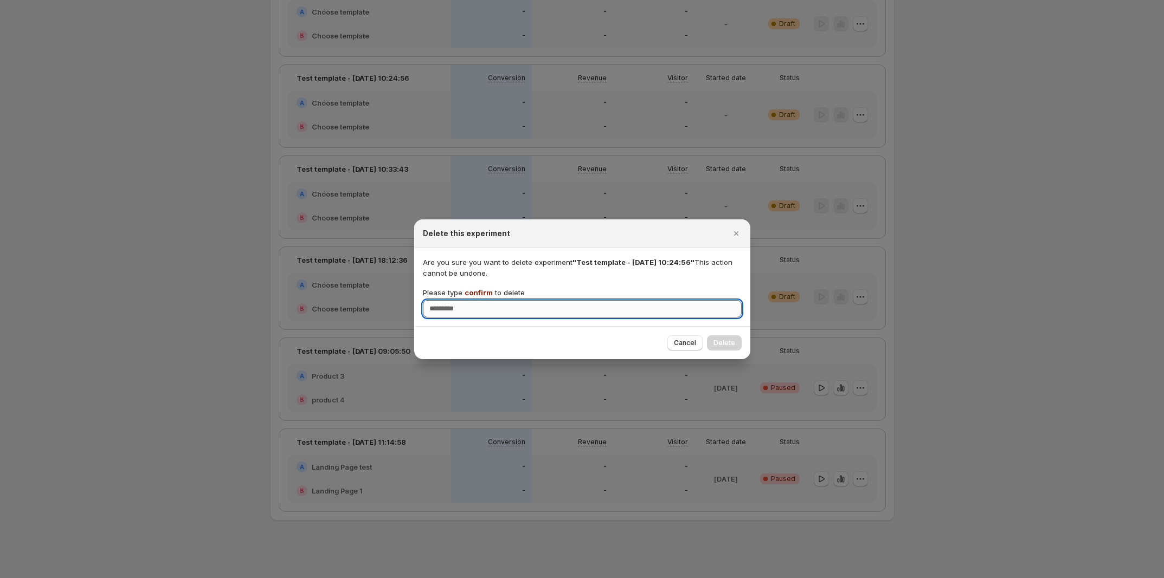
click at [646, 306] on input "Please type confirm to delete" at bounding box center [582, 308] width 319 height 17
type input "*******"
click at [714, 335] on button "Delete" at bounding box center [724, 343] width 35 height 15
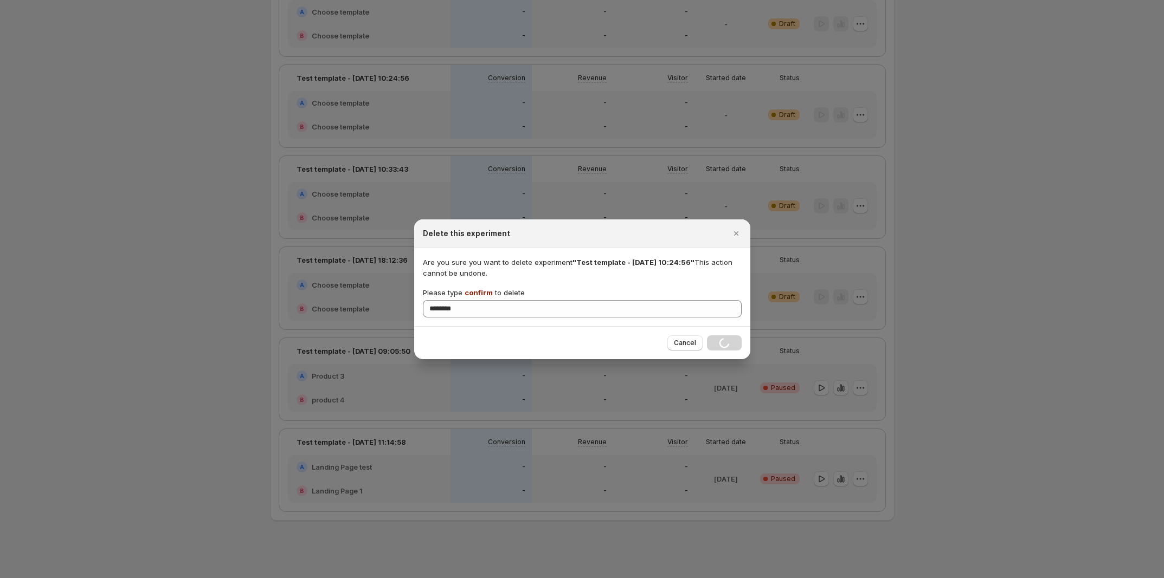
scroll to position [762, 0]
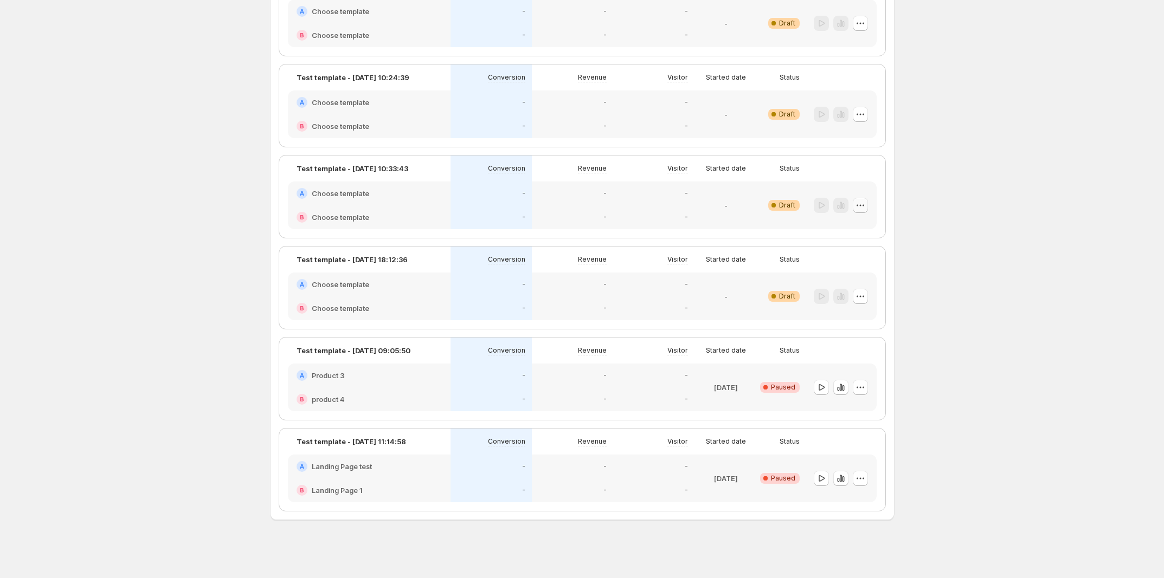
click at [737, 201] on icon "button" at bounding box center [860, 205] width 11 height 11
click at [737, 301] on span "Delete" at bounding box center [843, 301] width 22 height 9
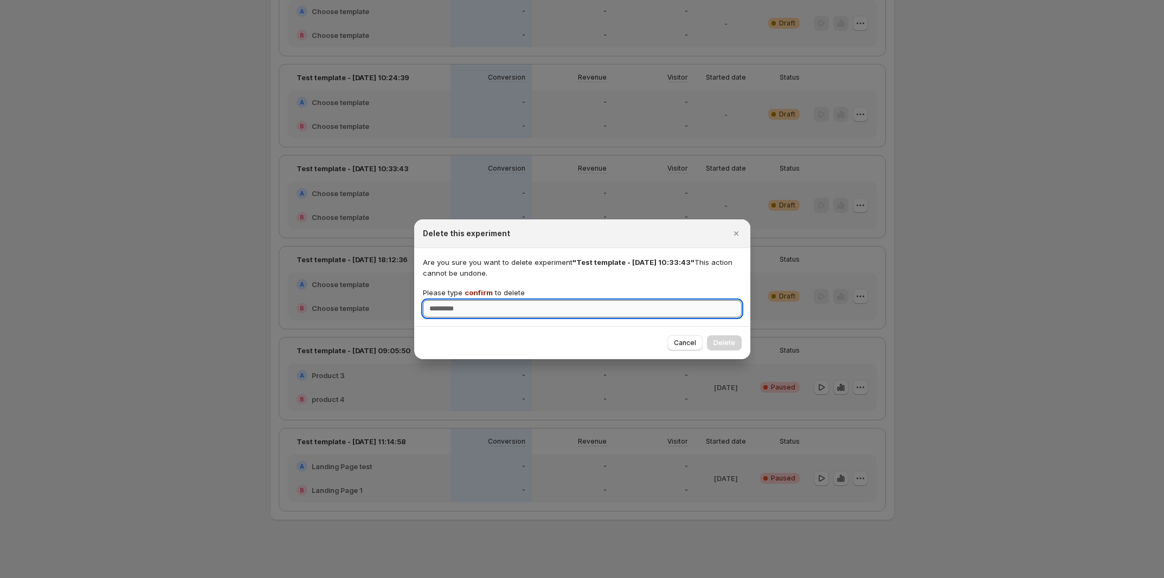
click at [540, 315] on input "Please type confirm to delete" at bounding box center [582, 308] width 319 height 17
type input "*******"
click at [727, 335] on span "Delete" at bounding box center [724, 343] width 22 height 9
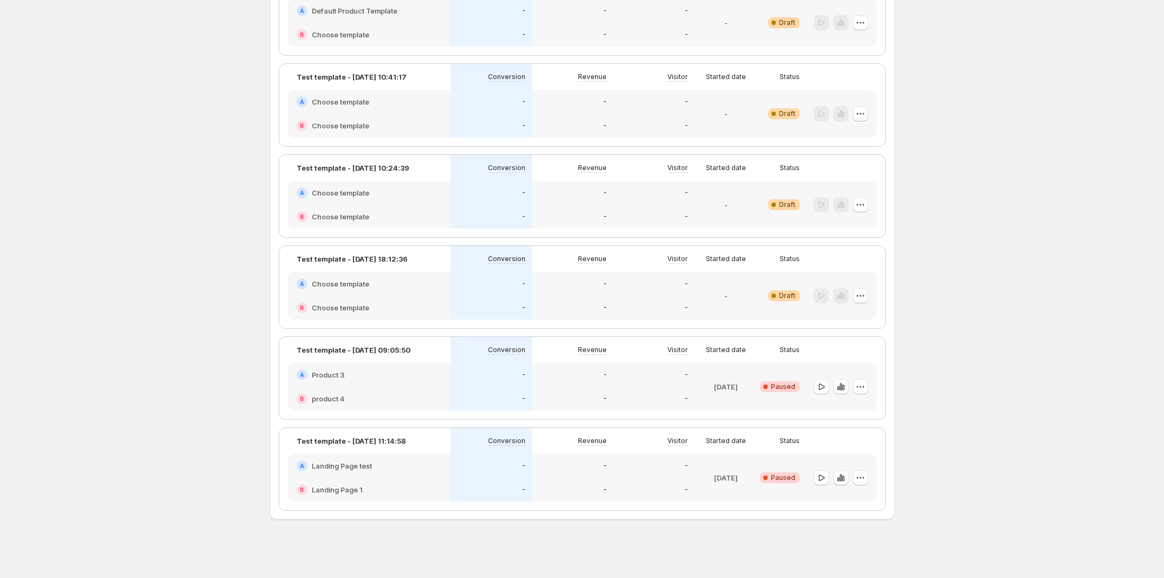
scroll to position [671, 0]
click at [737, 207] on icon "button" at bounding box center [860, 205] width 11 height 11
click at [737, 299] on span "Delete" at bounding box center [843, 301] width 22 height 9
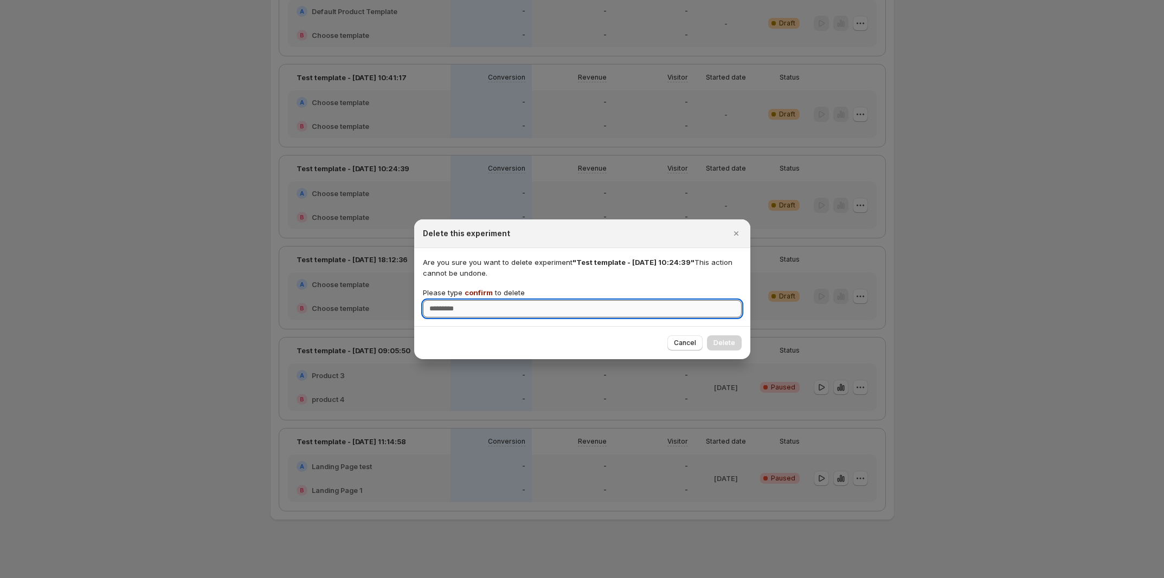
click at [659, 309] on input "Please type confirm to delete" at bounding box center [582, 308] width 319 height 17
type input "*******"
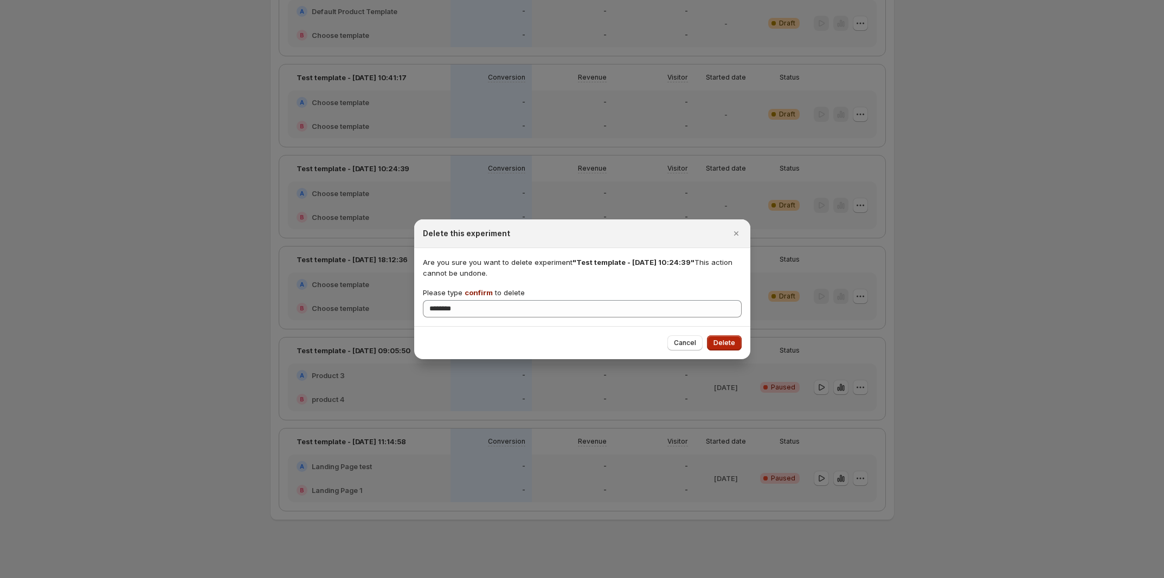
click at [716, 335] on span "Delete" at bounding box center [724, 343] width 22 height 9
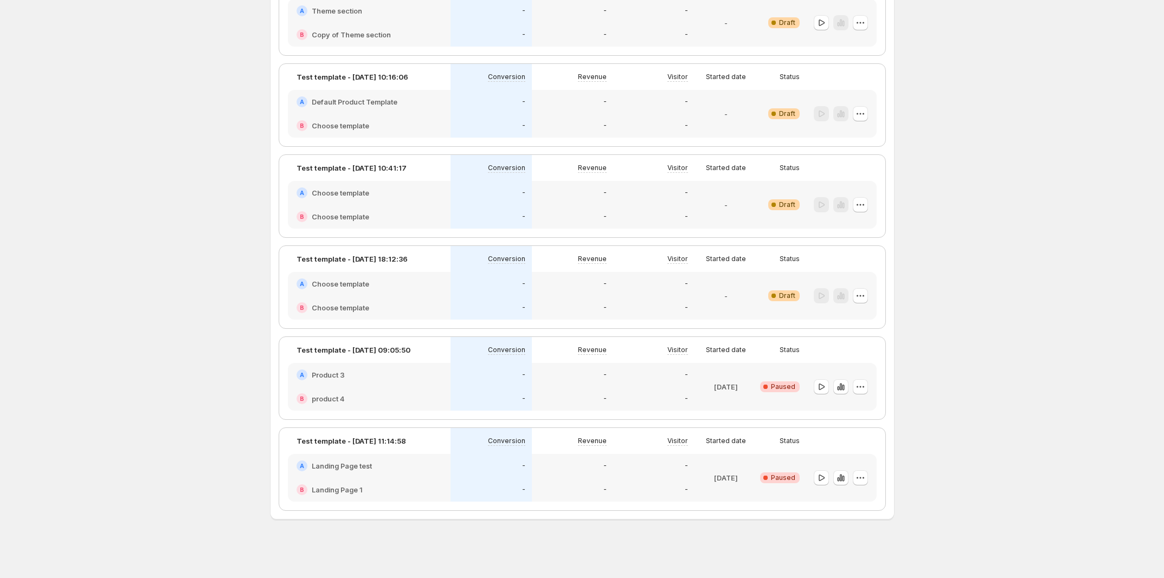
scroll to position [580, 0]
click at [737, 207] on icon "button" at bounding box center [860, 205] width 11 height 11
click at [737, 305] on span "Delete" at bounding box center [871, 300] width 79 height 11
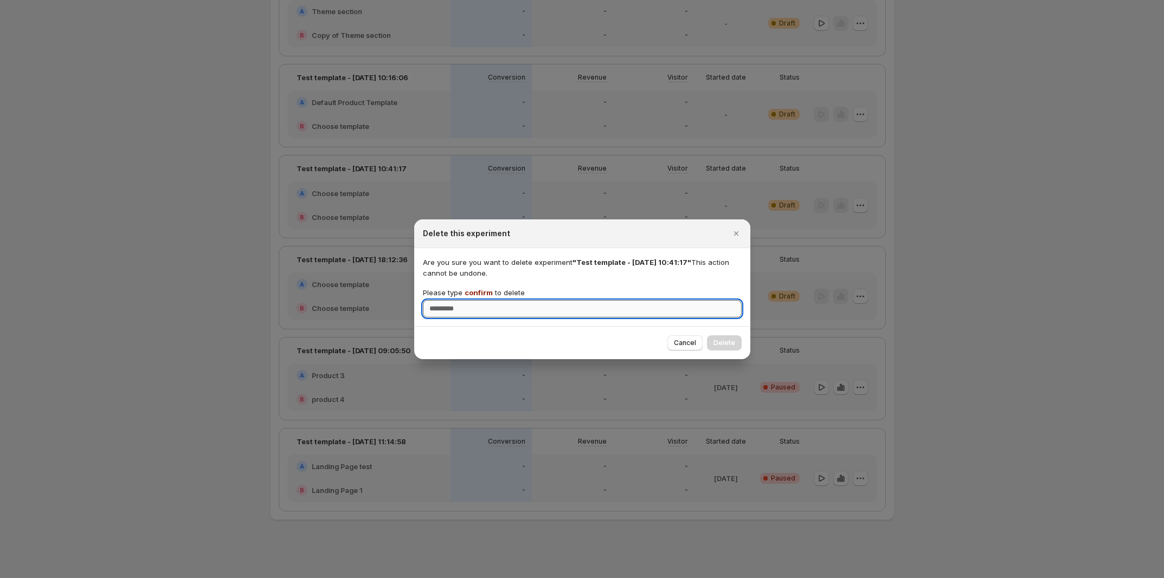
click at [686, 308] on input "Please type confirm to delete" at bounding box center [582, 308] width 319 height 17
type input "*******"
click at [719, 335] on span "Delete" at bounding box center [724, 343] width 22 height 9
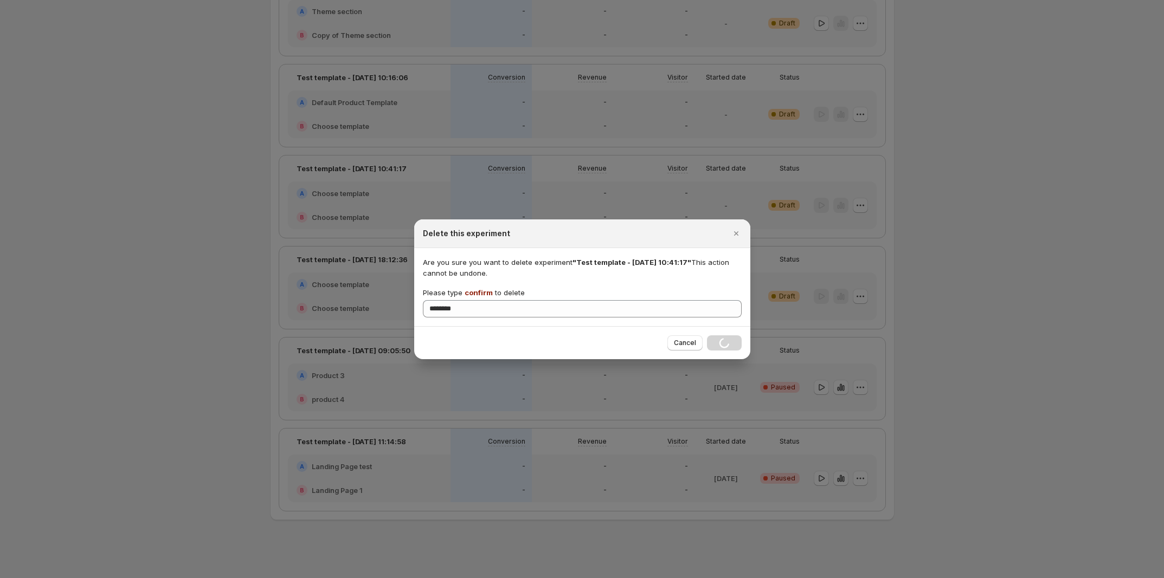
scroll to position [489, 0]
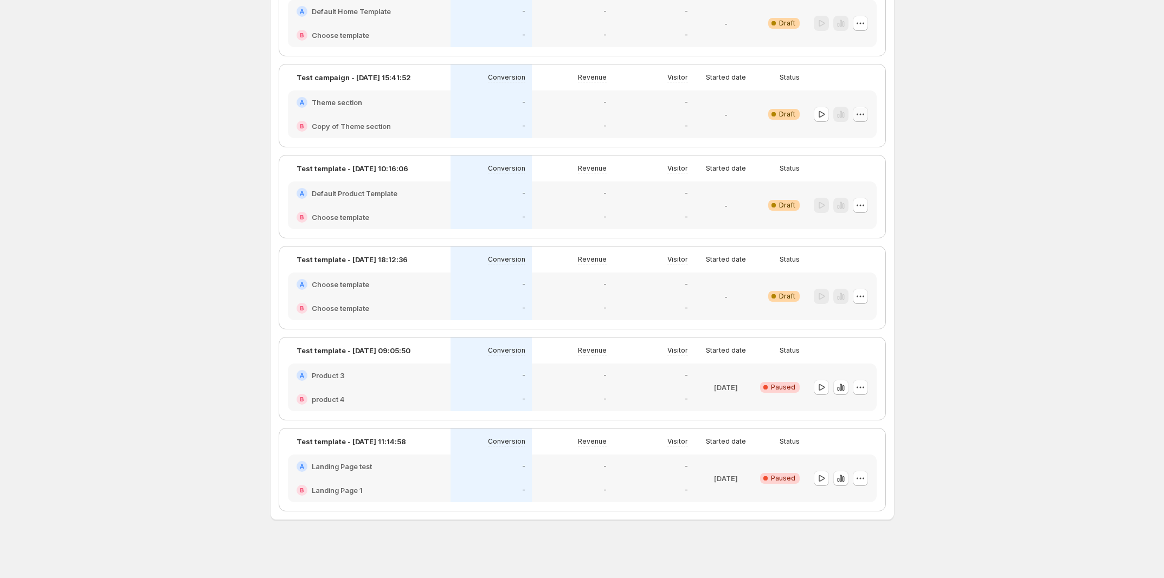
click at [737, 111] on icon "button" at bounding box center [860, 114] width 11 height 11
click at [737, 211] on span "Delete" at bounding box center [843, 209] width 22 height 9
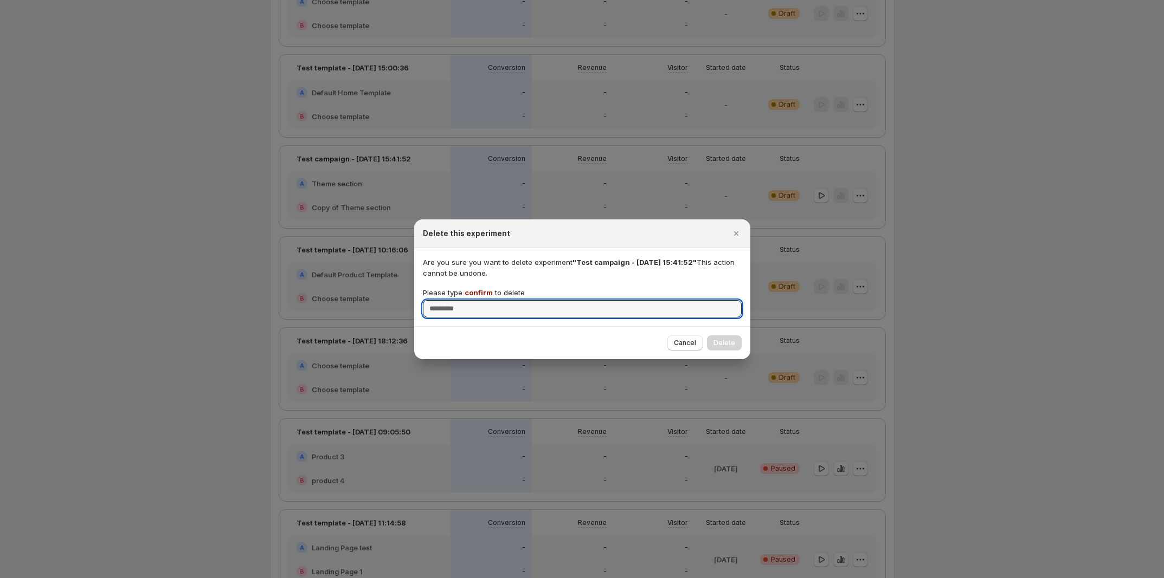
scroll to position [286, 0]
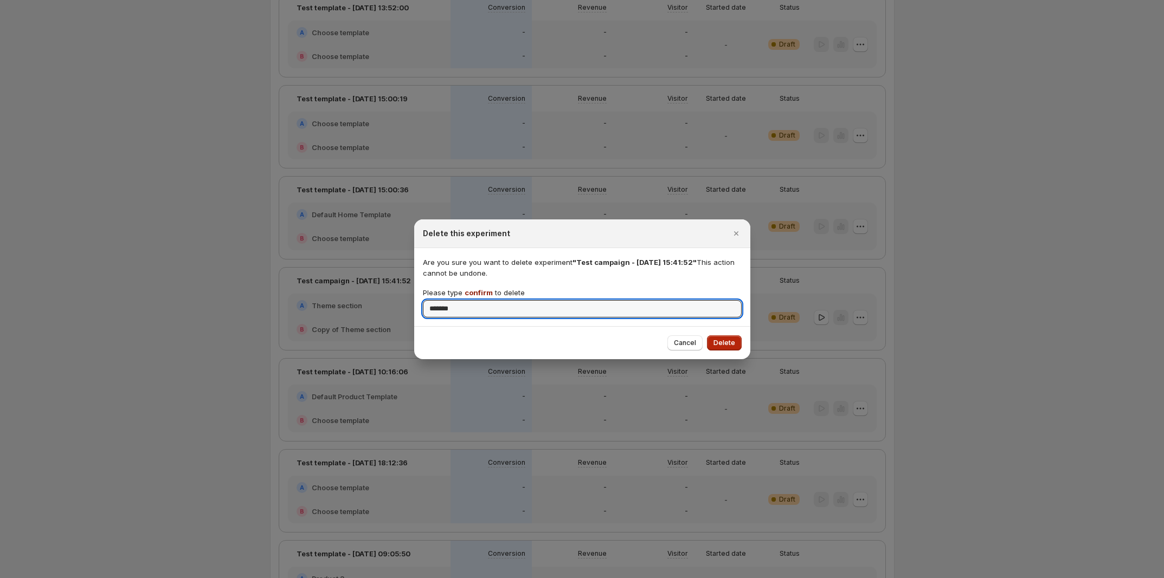
type input "*******"
click at [720, 335] on span "Delete" at bounding box center [724, 343] width 22 height 9
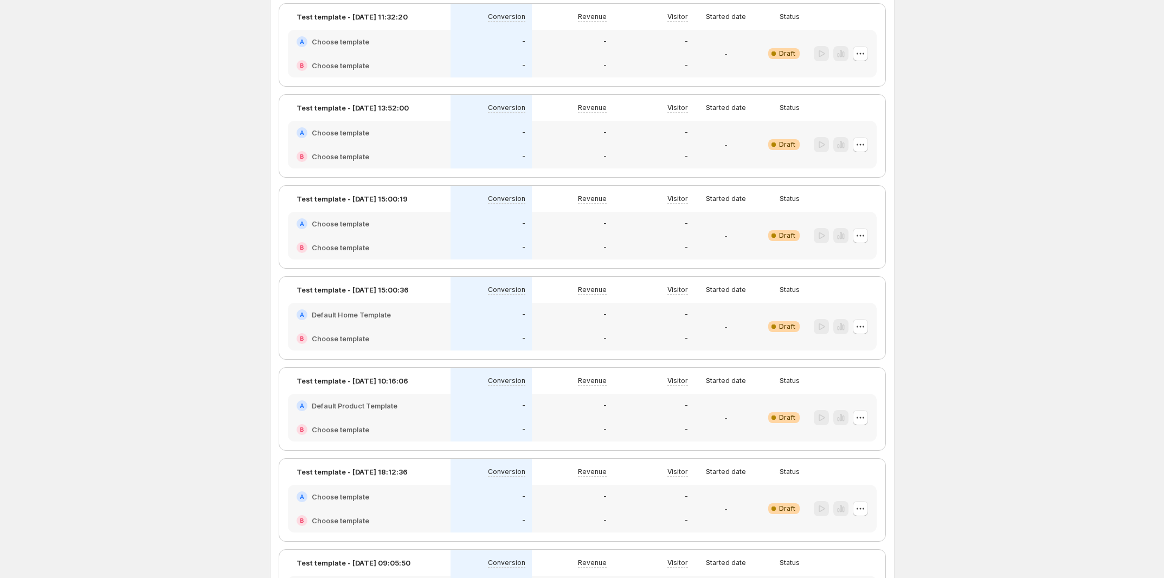
scroll to position [0, 0]
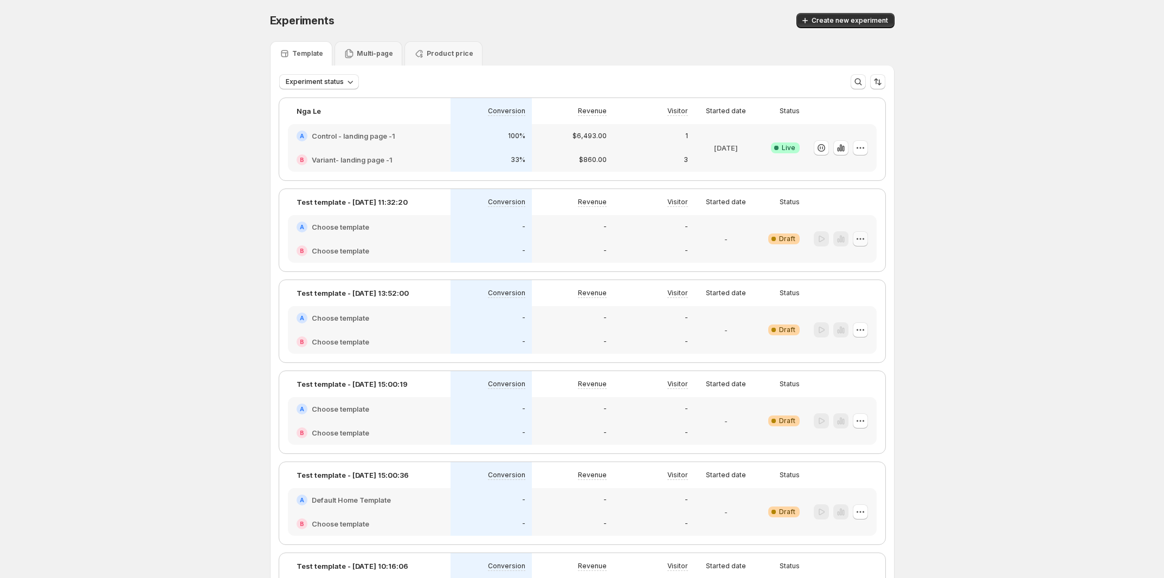
click at [737, 237] on button "button" at bounding box center [860, 238] width 15 height 15
click at [737, 332] on span "Delete" at bounding box center [871, 334] width 79 height 11
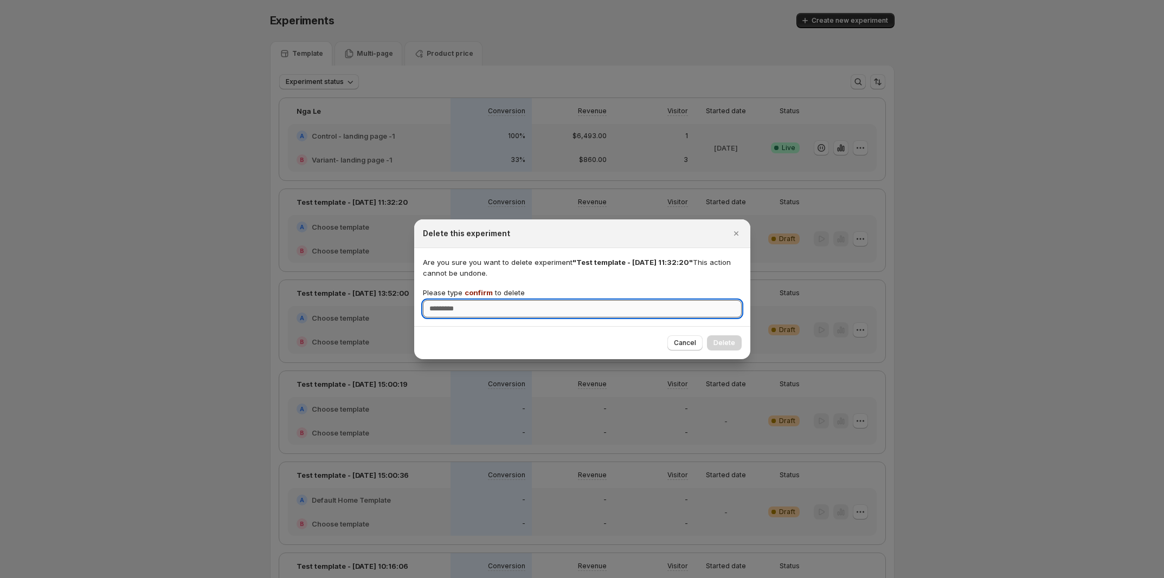
click at [676, 312] on input "Please type confirm to delete" at bounding box center [582, 308] width 319 height 17
type input "*******"
click at [732, 335] on span "Delete" at bounding box center [724, 343] width 22 height 9
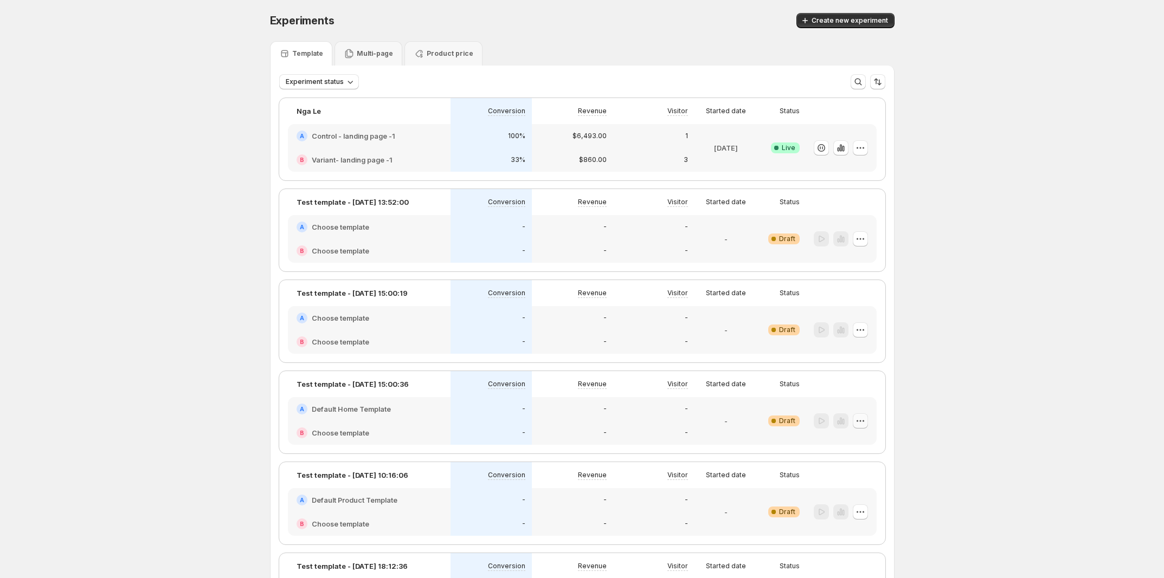
click at [737, 335] on icon "button" at bounding box center [860, 421] width 2 height 2
click at [737, 335] on span "Delete" at bounding box center [843, 516] width 22 height 9
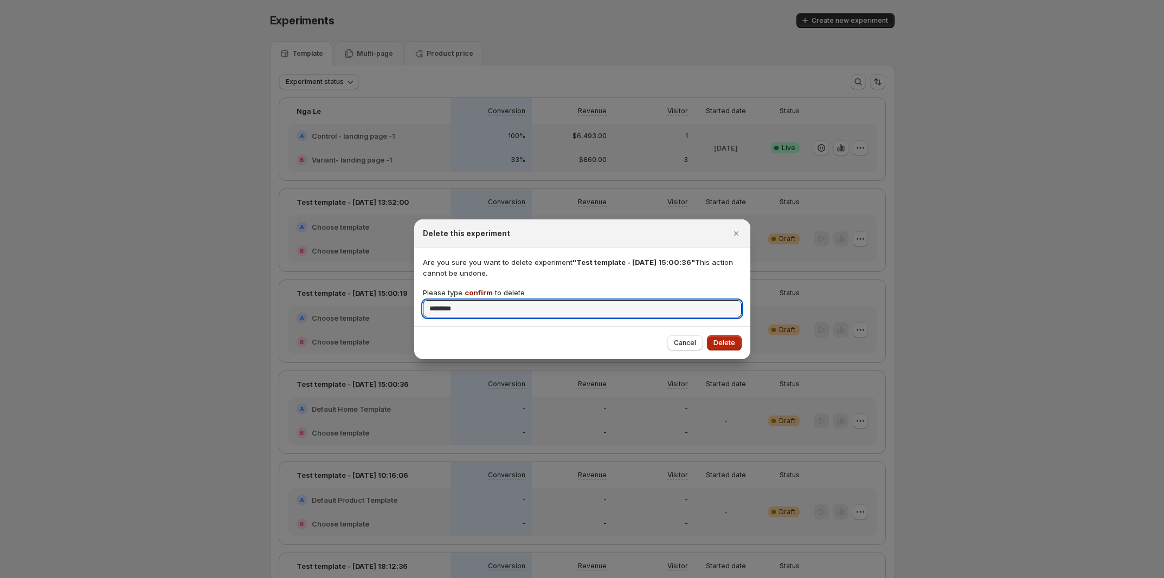
type input "*******"
click at [737, 335] on button "Delete" at bounding box center [724, 343] width 35 height 15
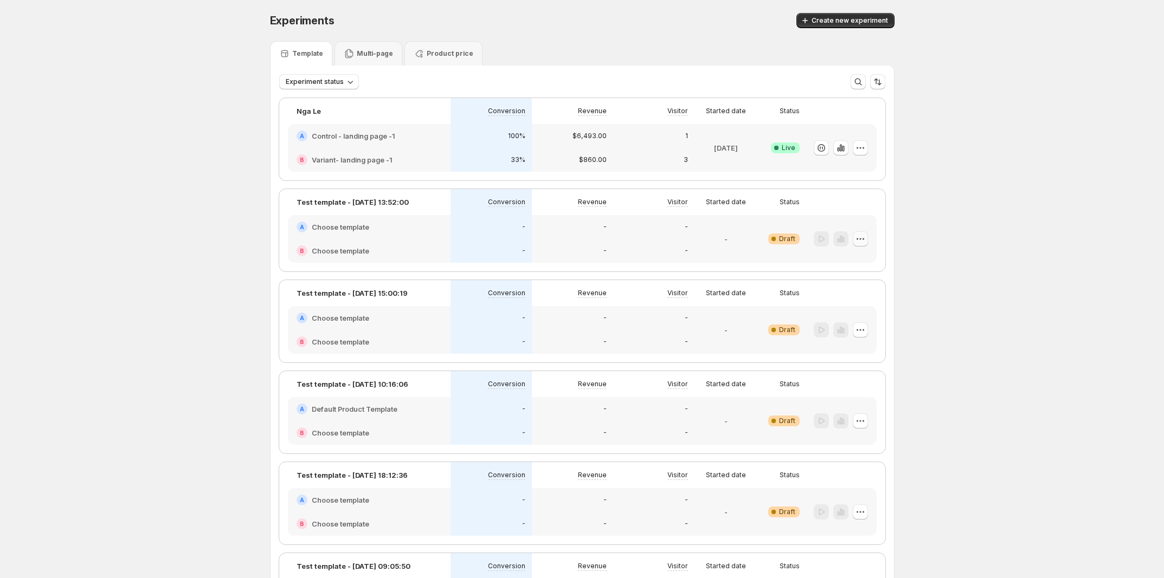
click at [737, 243] on icon "button" at bounding box center [860, 239] width 11 height 11
click at [737, 332] on span "Delete" at bounding box center [843, 334] width 22 height 9
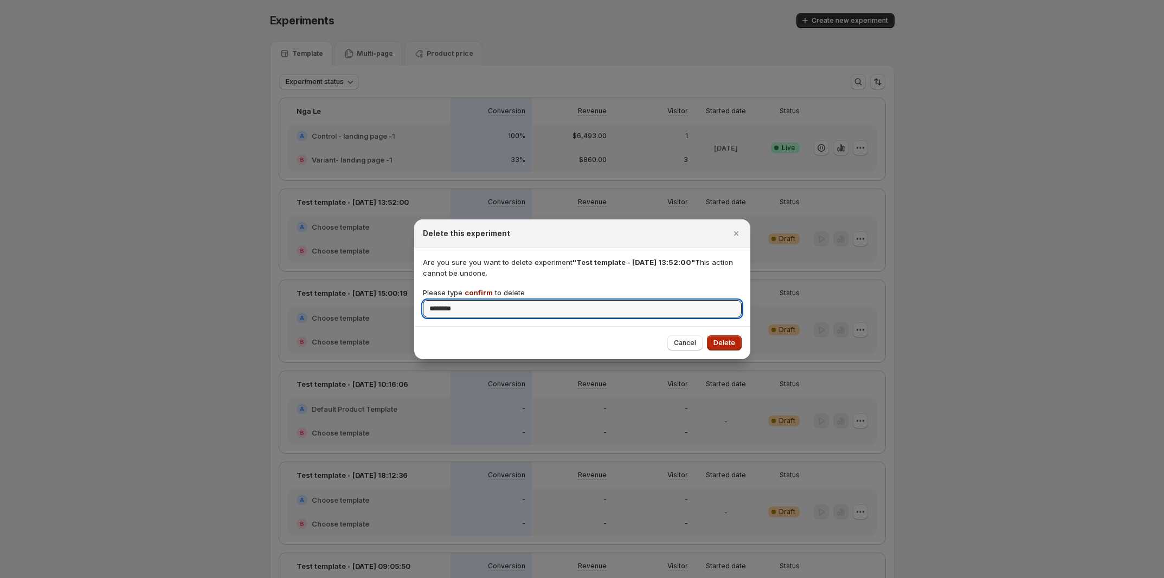
type input "*******"
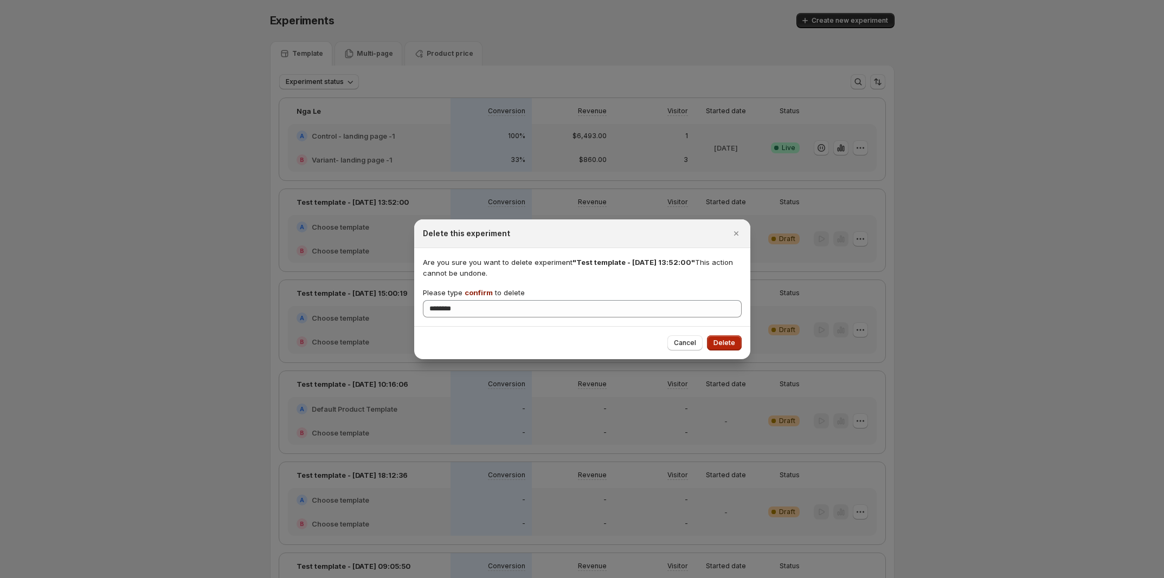
click at [732, 335] on button "Delete" at bounding box center [724, 343] width 35 height 15
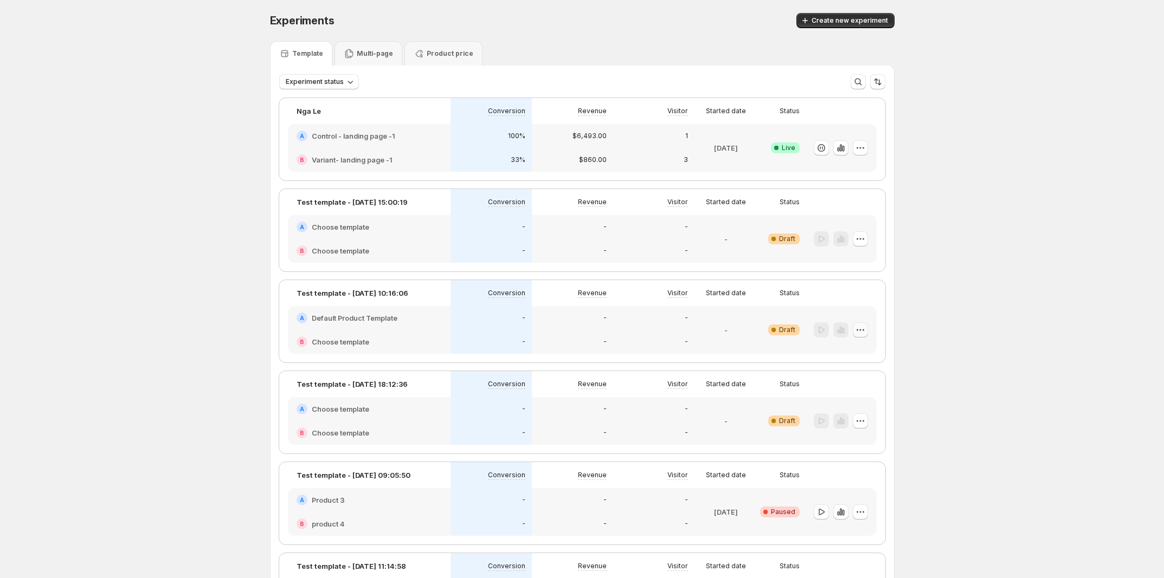
click at [737, 330] on icon "button" at bounding box center [860, 330] width 11 height 11
click at [737, 335] on span "Delete" at bounding box center [843, 425] width 22 height 9
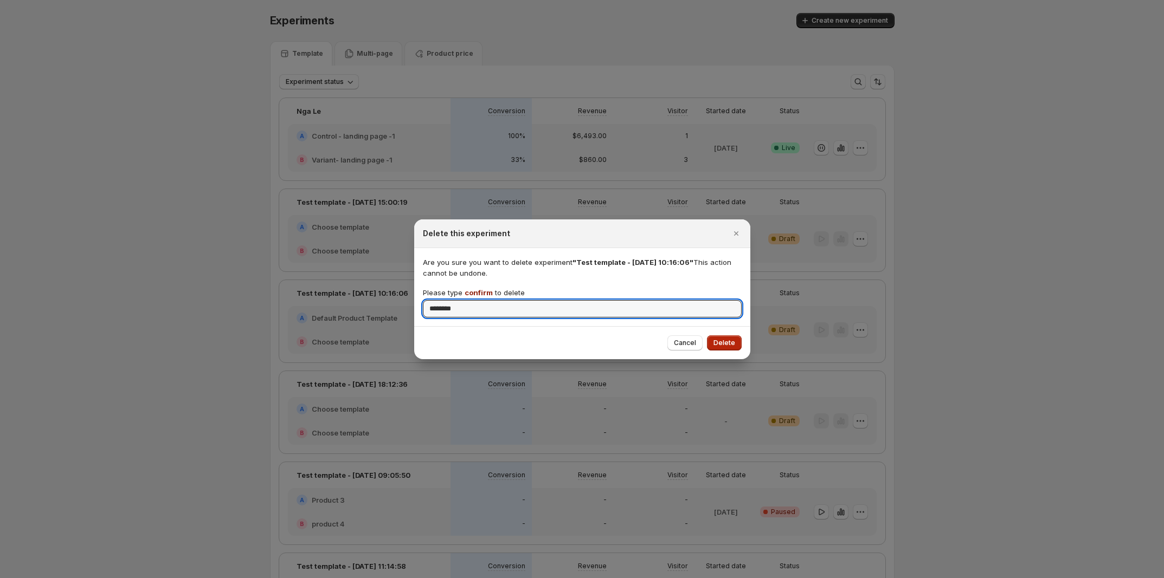
type input "*******"
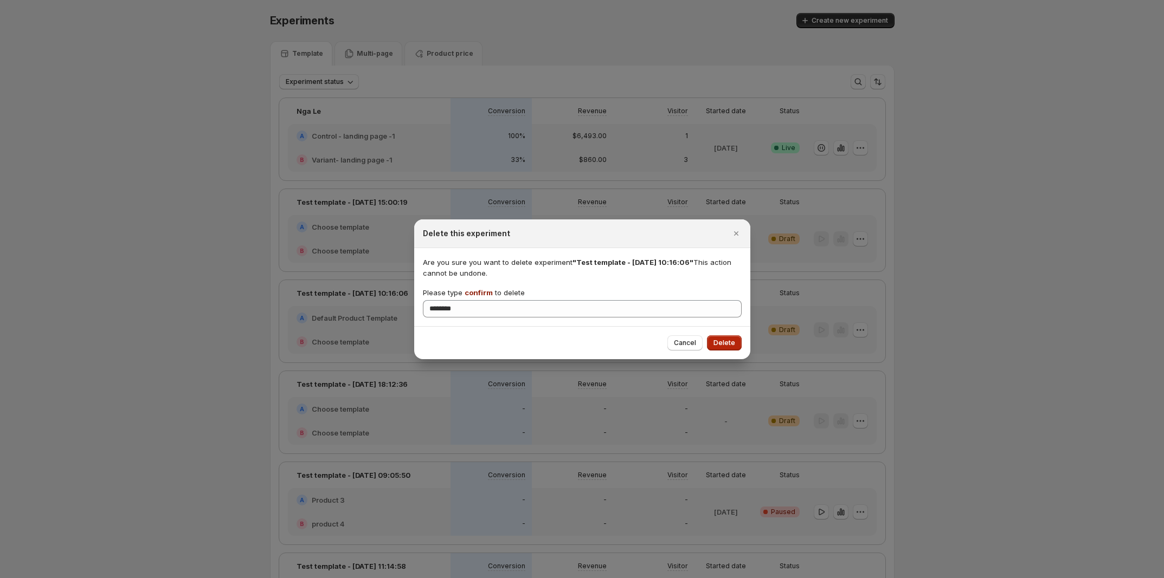
click at [729, 335] on button "Delete" at bounding box center [724, 343] width 35 height 15
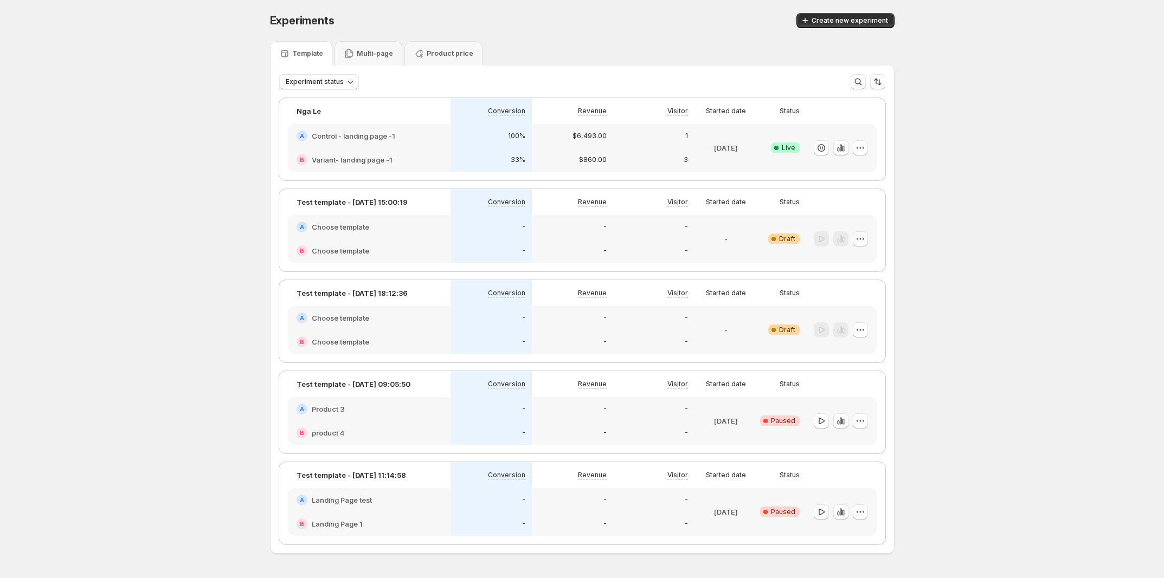
click at [737, 241] on icon "button" at bounding box center [860, 239] width 11 height 11
click at [737, 333] on span "Delete" at bounding box center [843, 334] width 22 height 9
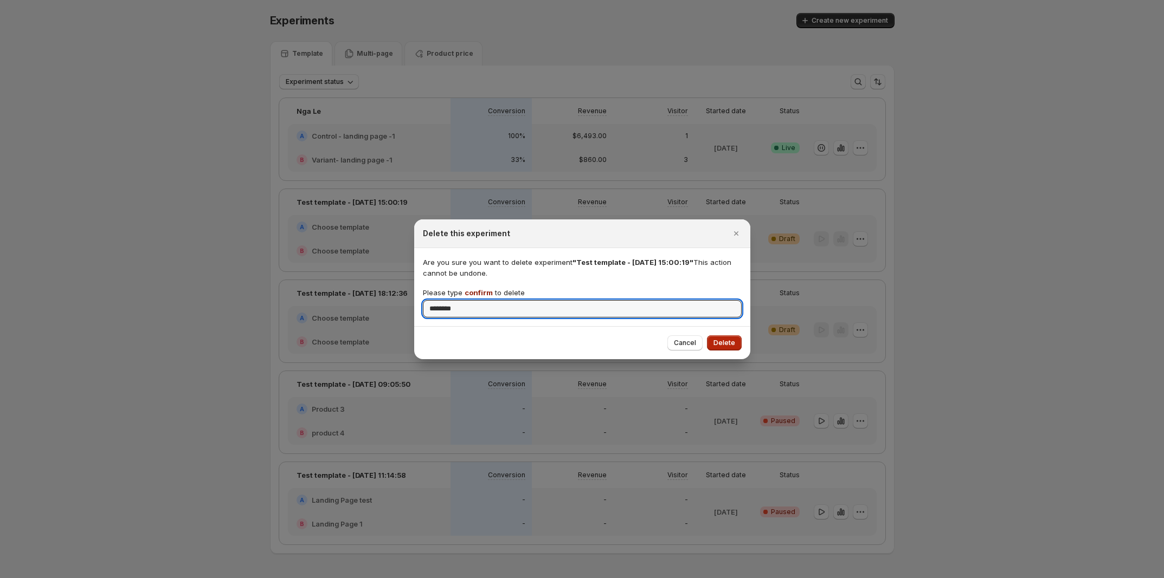
type input "*******"
drag, startPoint x: 730, startPoint y: 339, endPoint x: 752, endPoint y: 338, distance: 22.3
click at [730, 335] on span "Delete" at bounding box center [724, 343] width 22 height 9
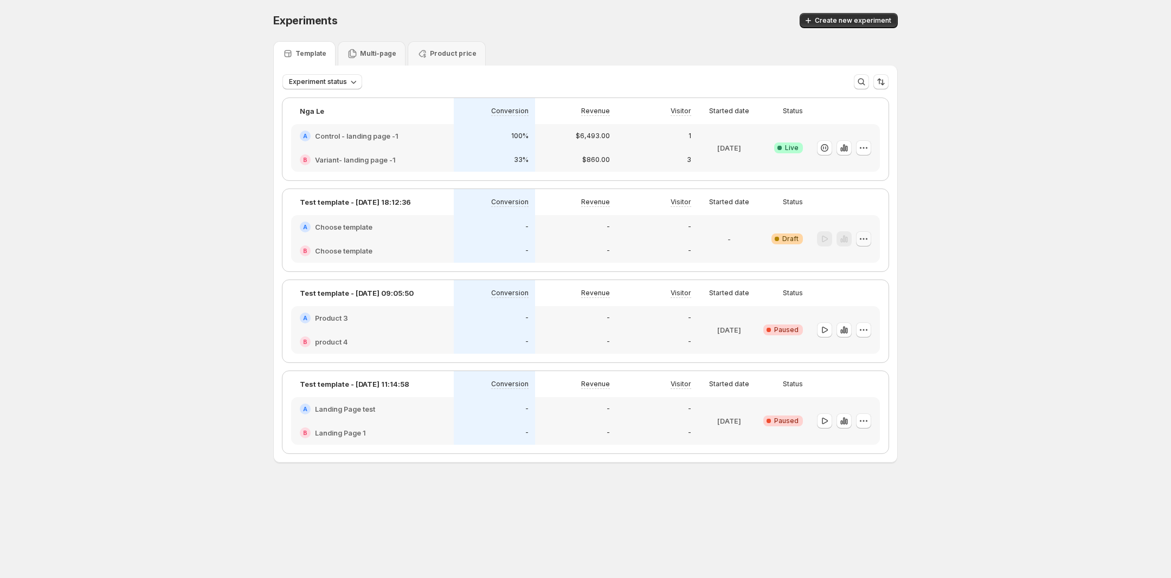
click at [737, 242] on button "button" at bounding box center [863, 238] width 15 height 15
click at [737, 235] on icon "button" at bounding box center [863, 239] width 11 height 11
click at [737, 333] on span "Delete" at bounding box center [843, 334] width 22 height 9
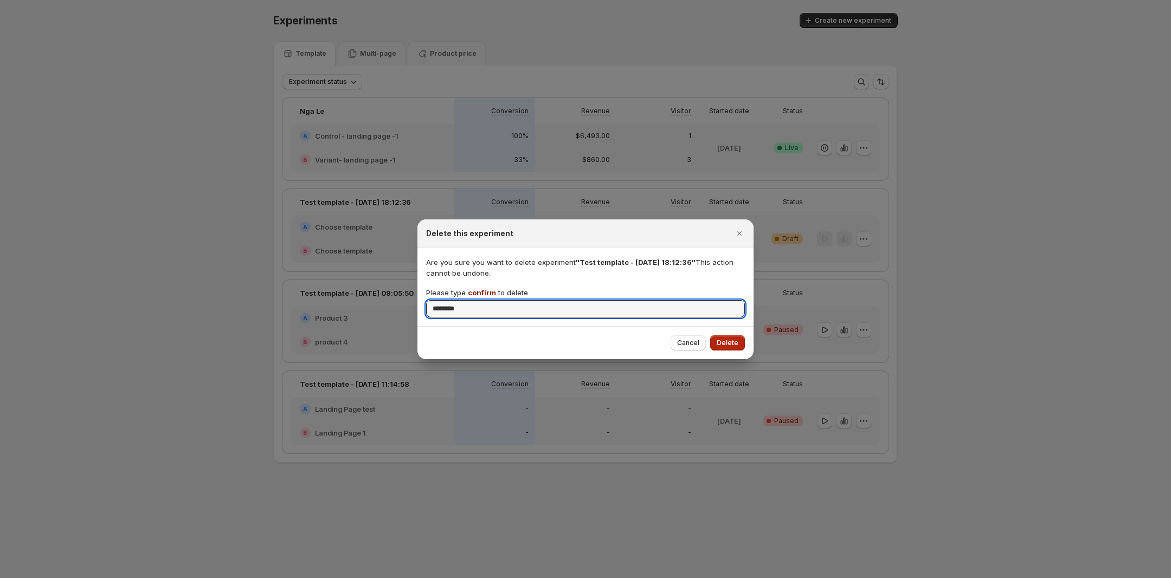
type input "*******"
click at [737, 335] on span "Delete" at bounding box center [728, 343] width 22 height 9
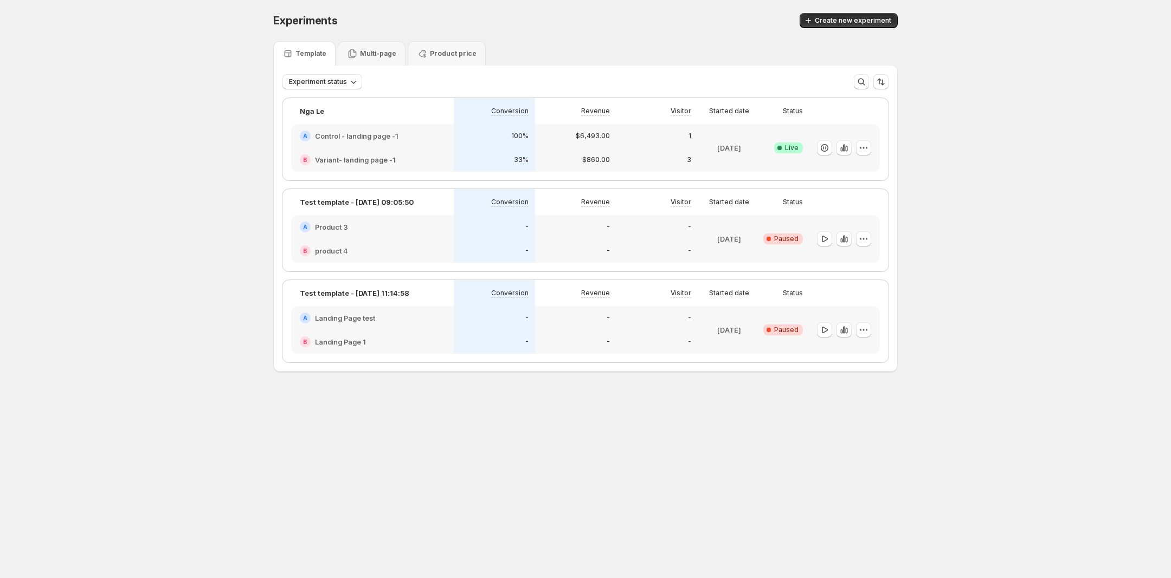
click at [405, 154] on div "B Variant- landing page -1" at bounding box center [372, 159] width 145 height 11
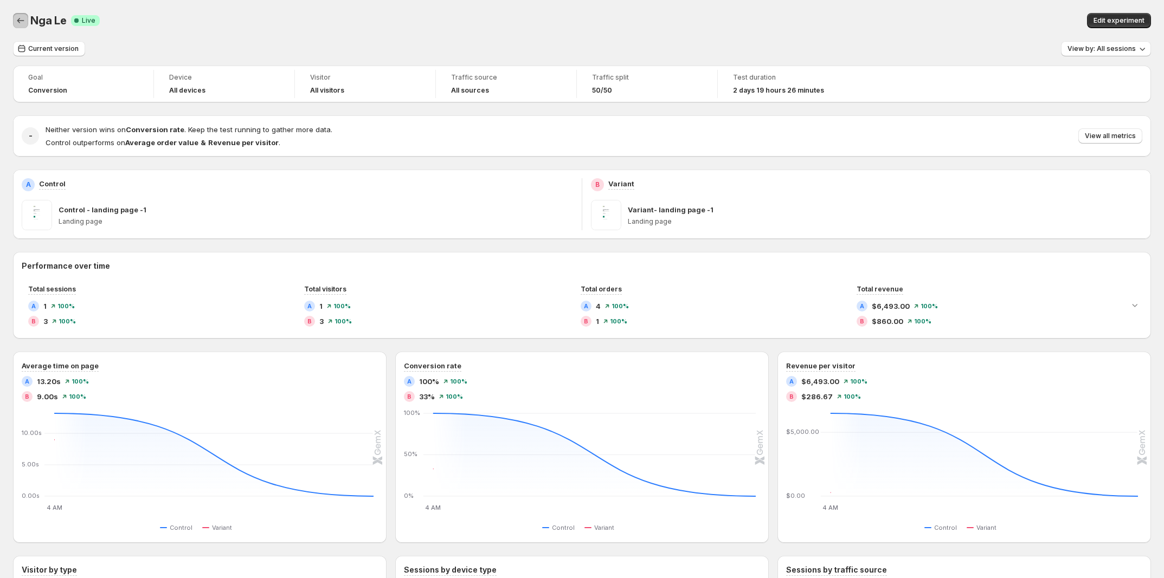
click at [16, 18] on icon "Back" at bounding box center [20, 20] width 11 height 11
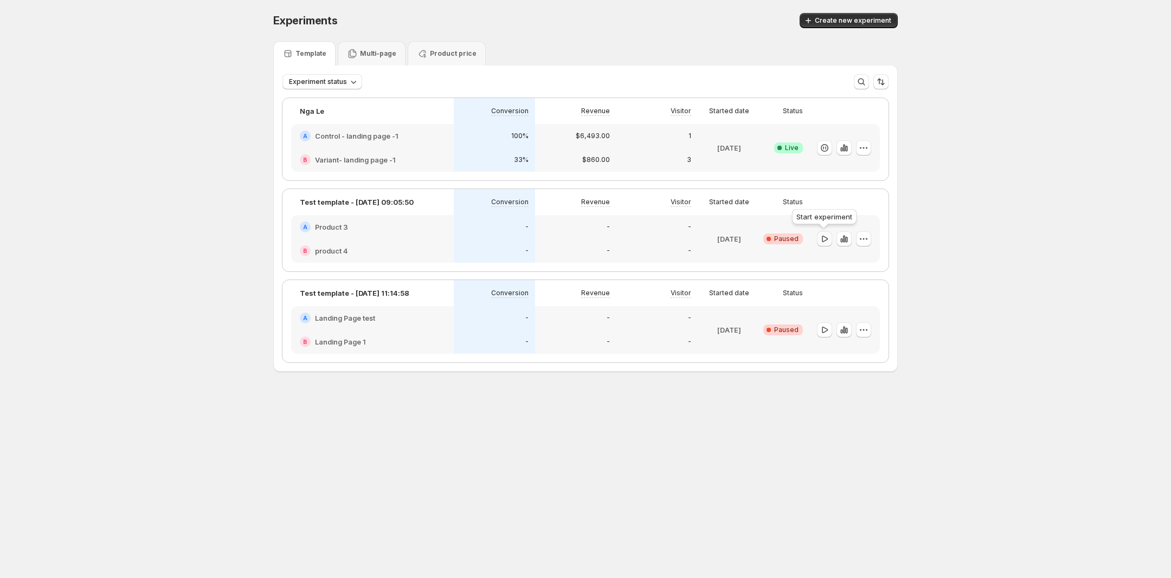
click at [737, 240] on button "button" at bounding box center [824, 238] width 15 height 15
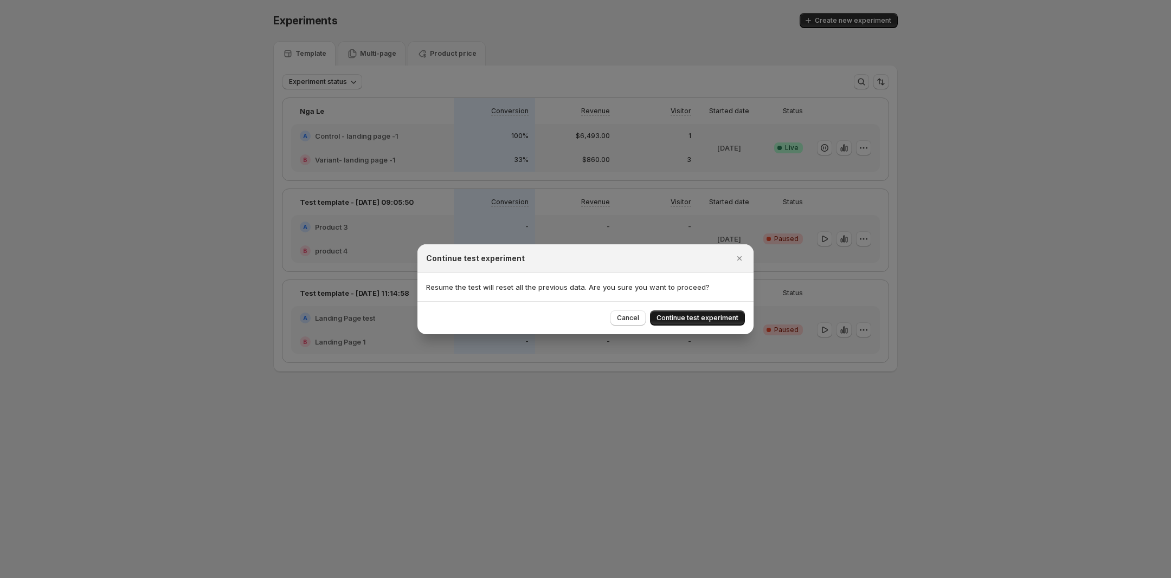
click at [700, 318] on span "Continue test experiment" at bounding box center [697, 318] width 82 height 9
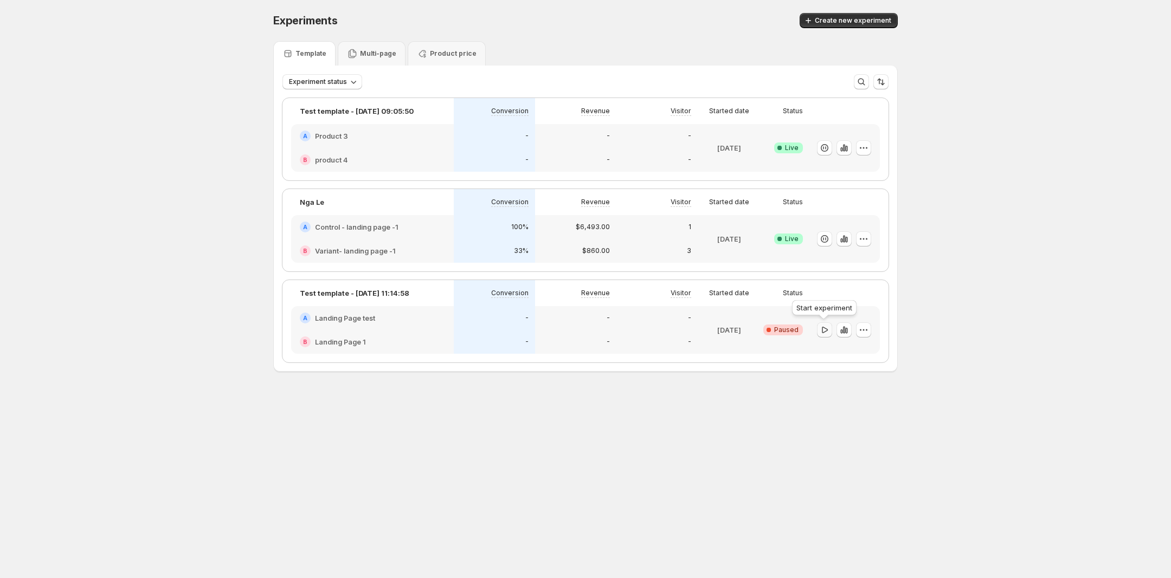
click at [737, 331] on icon "button" at bounding box center [824, 330] width 11 height 11
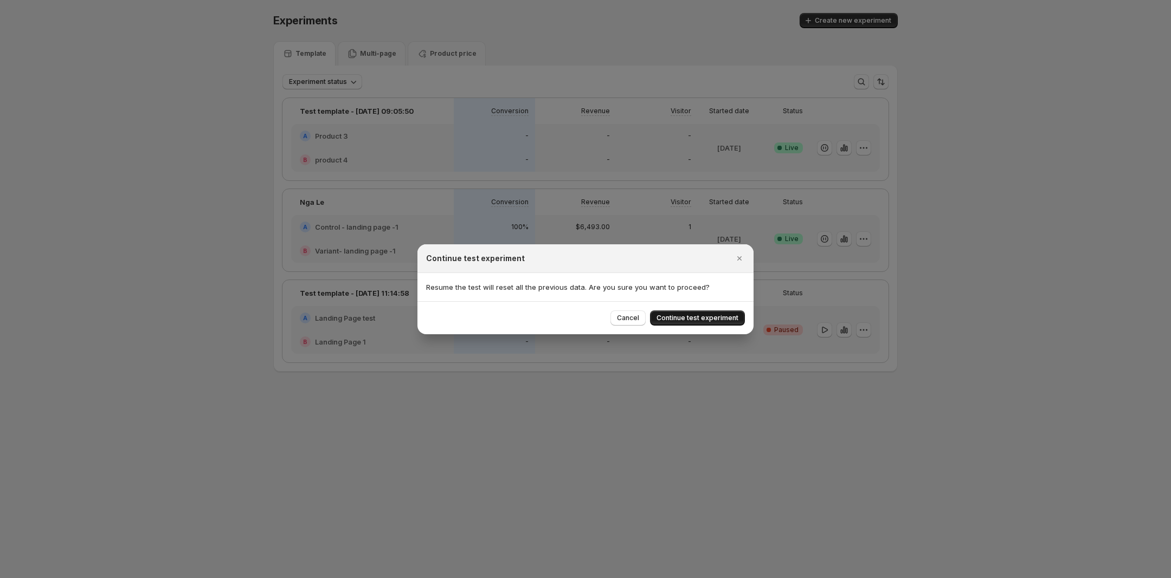
click at [697, 316] on span "Continue test experiment" at bounding box center [697, 318] width 82 height 9
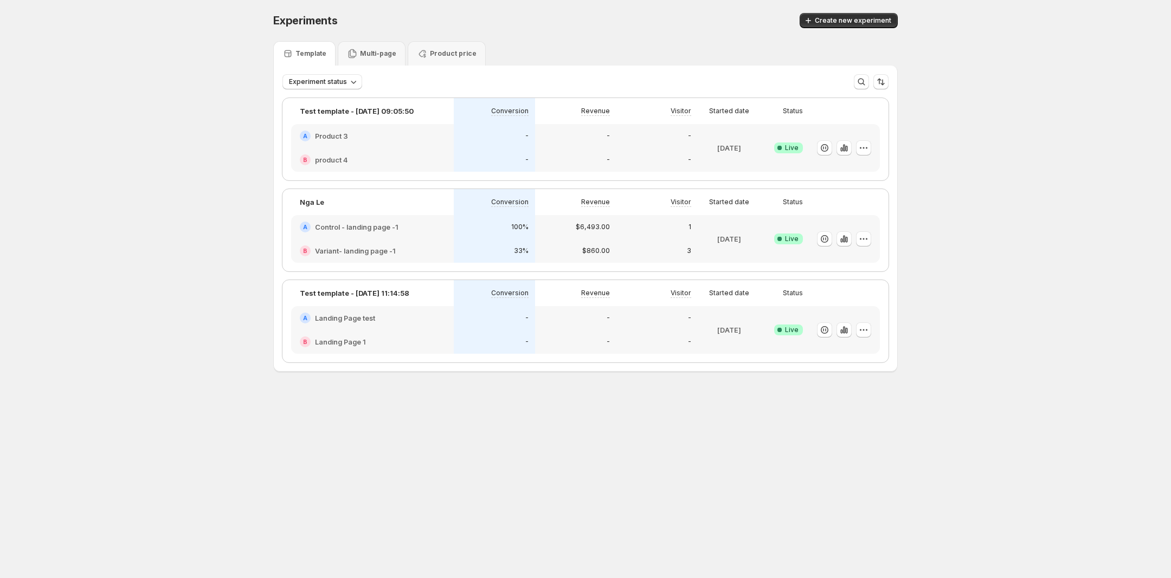
click at [467, 235] on div "100%" at bounding box center [494, 227] width 81 height 24
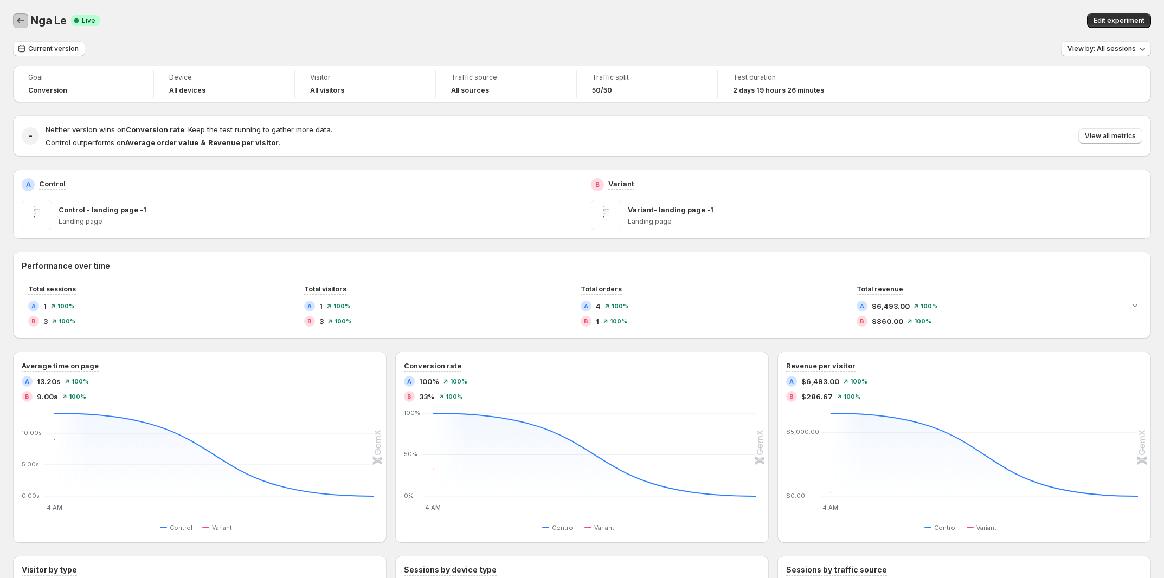
click at [14, 20] on button "Back" at bounding box center [20, 20] width 15 height 15
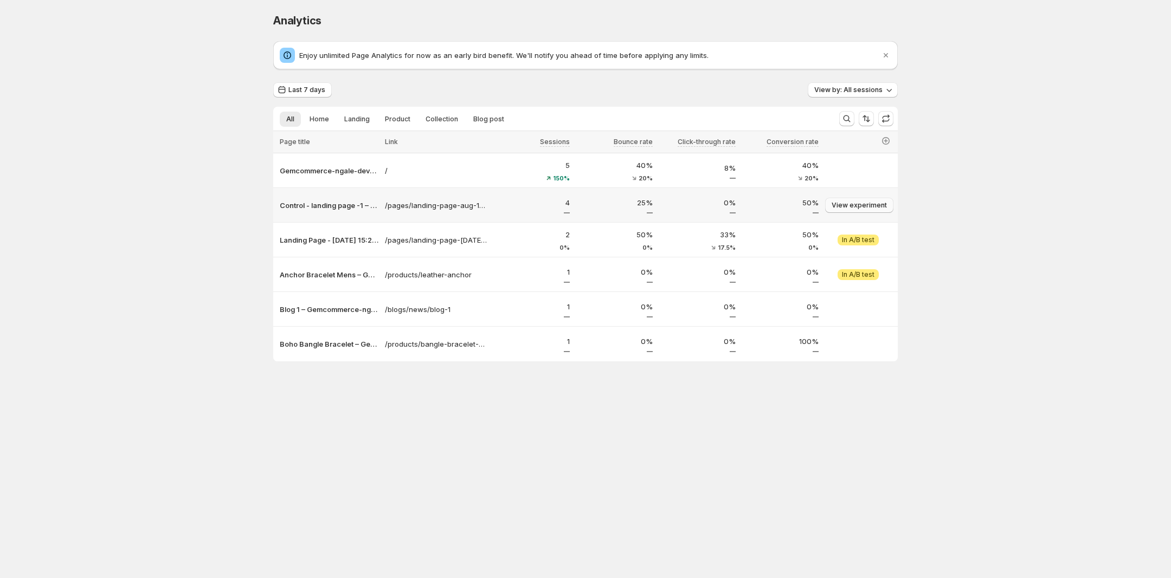
click at [737, 203] on span "View experiment" at bounding box center [859, 205] width 55 height 9
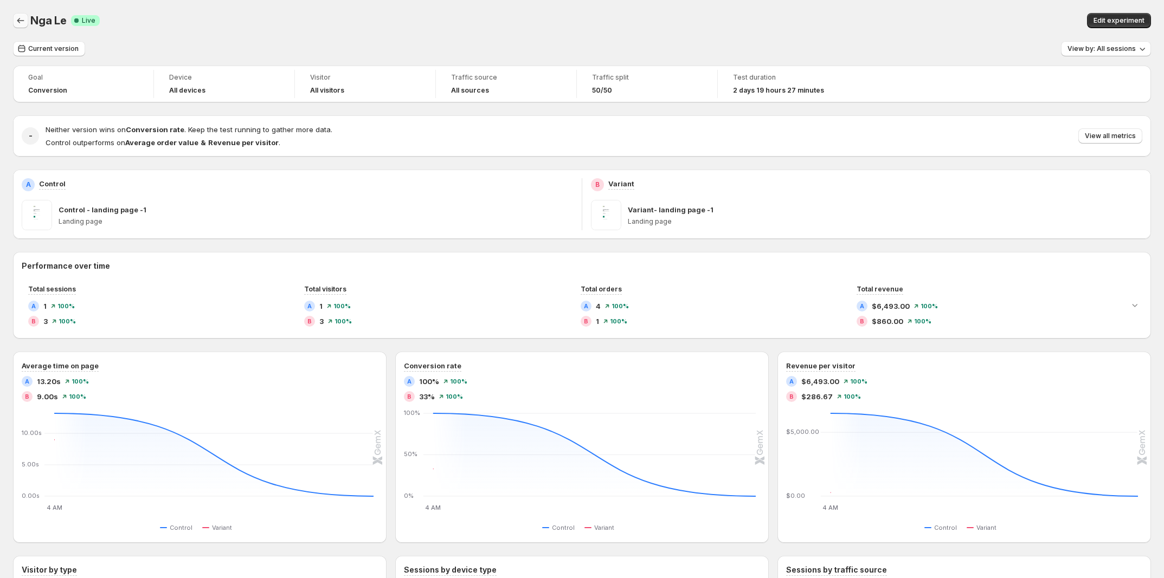
click at [20, 23] on icon "Back" at bounding box center [20, 20] width 11 height 11
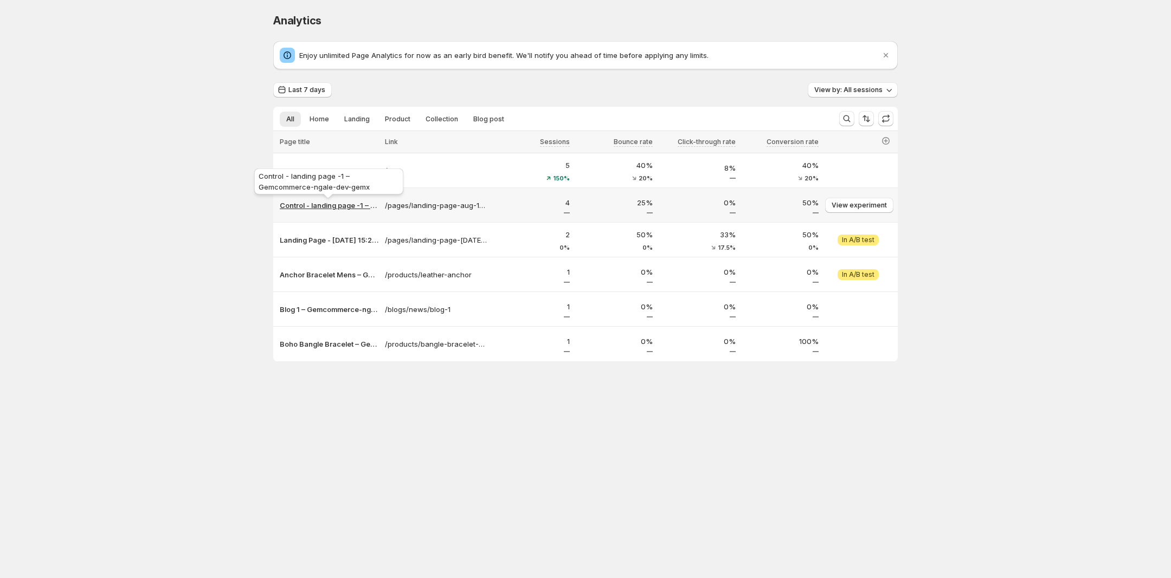
click at [316, 208] on p "Control - landing page -1 – Gemcommerce-ngale-dev-gemx" at bounding box center [329, 205] width 99 height 11
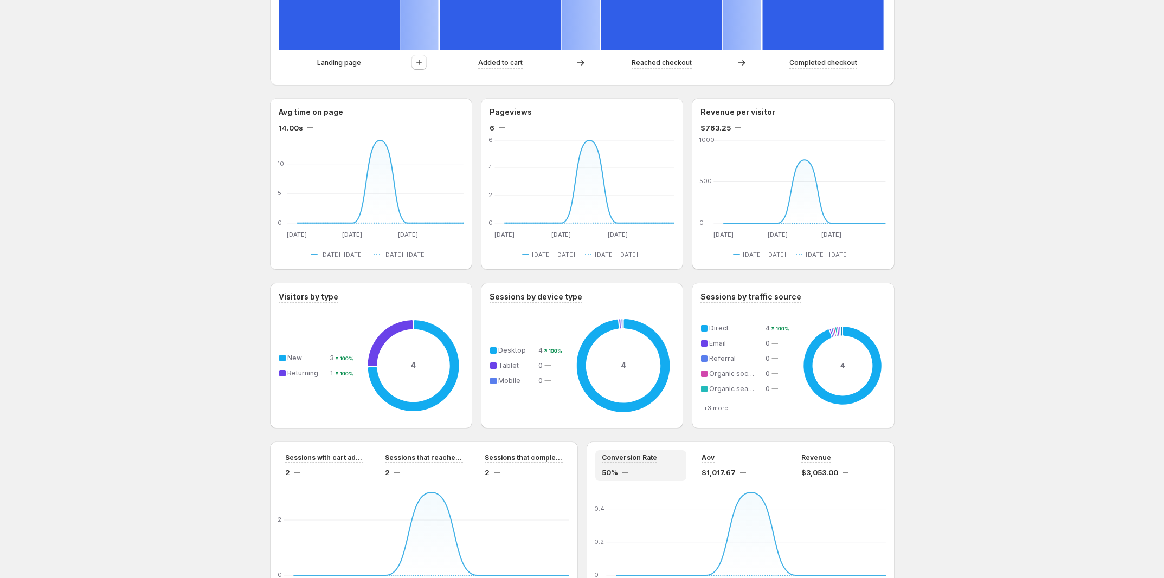
scroll to position [474, 0]
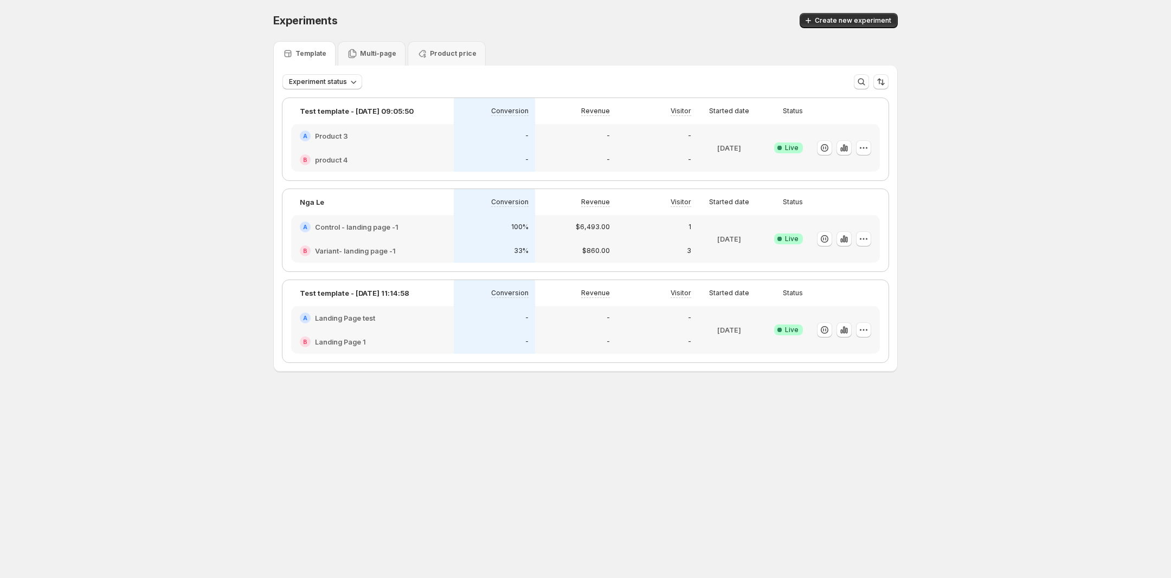
click at [420, 243] on div "B Variant- landing page -1" at bounding box center [372, 251] width 163 height 24
